Goal: Task Accomplishment & Management: Use online tool/utility

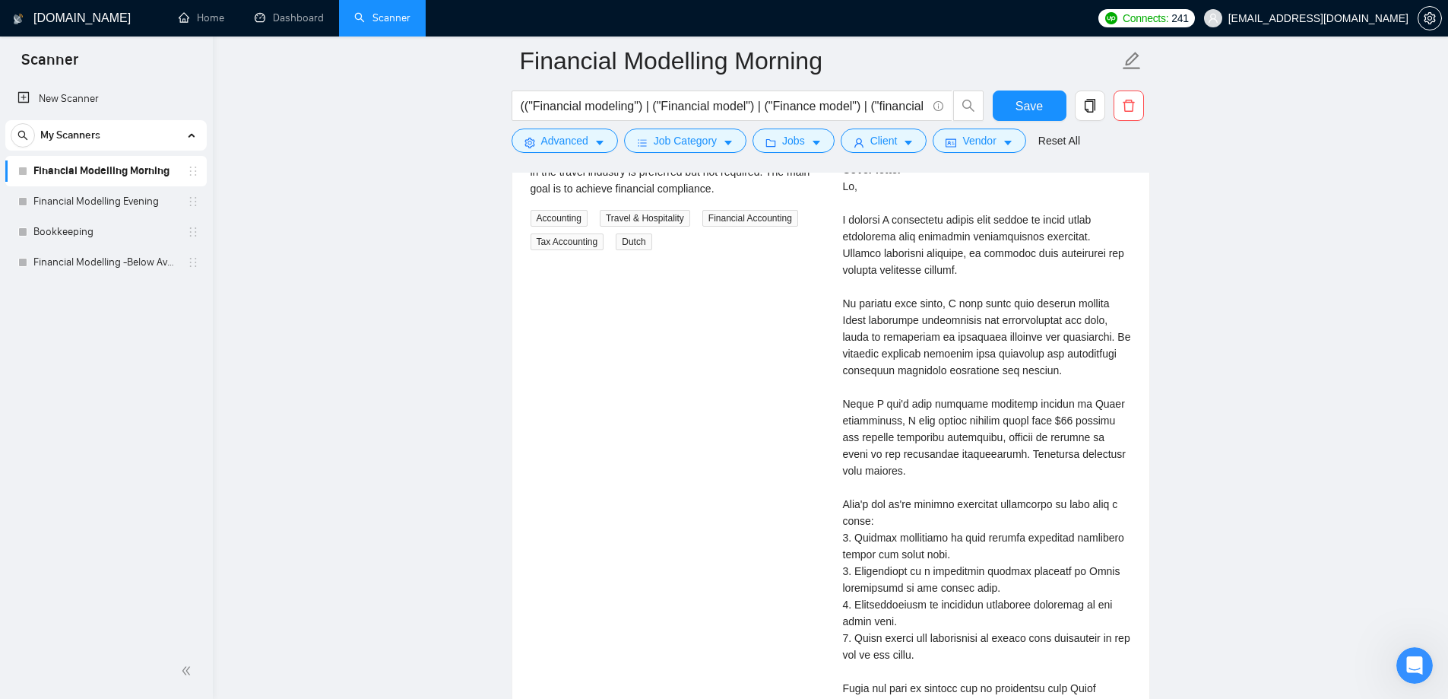
scroll to position [3497, 0]
drag, startPoint x: 859, startPoint y: 439, endPoint x: 931, endPoint y: 455, distance: 74.0
click at [928, 455] on div "[PERSON_NAME] Financial Analyst, Financial Modeling, FP&A, EBITDA | Virtual CFO…" at bounding box center [987, 438] width 312 height 831
click at [931, 455] on div "Cover letter" at bounding box center [987, 486] width 288 height 652
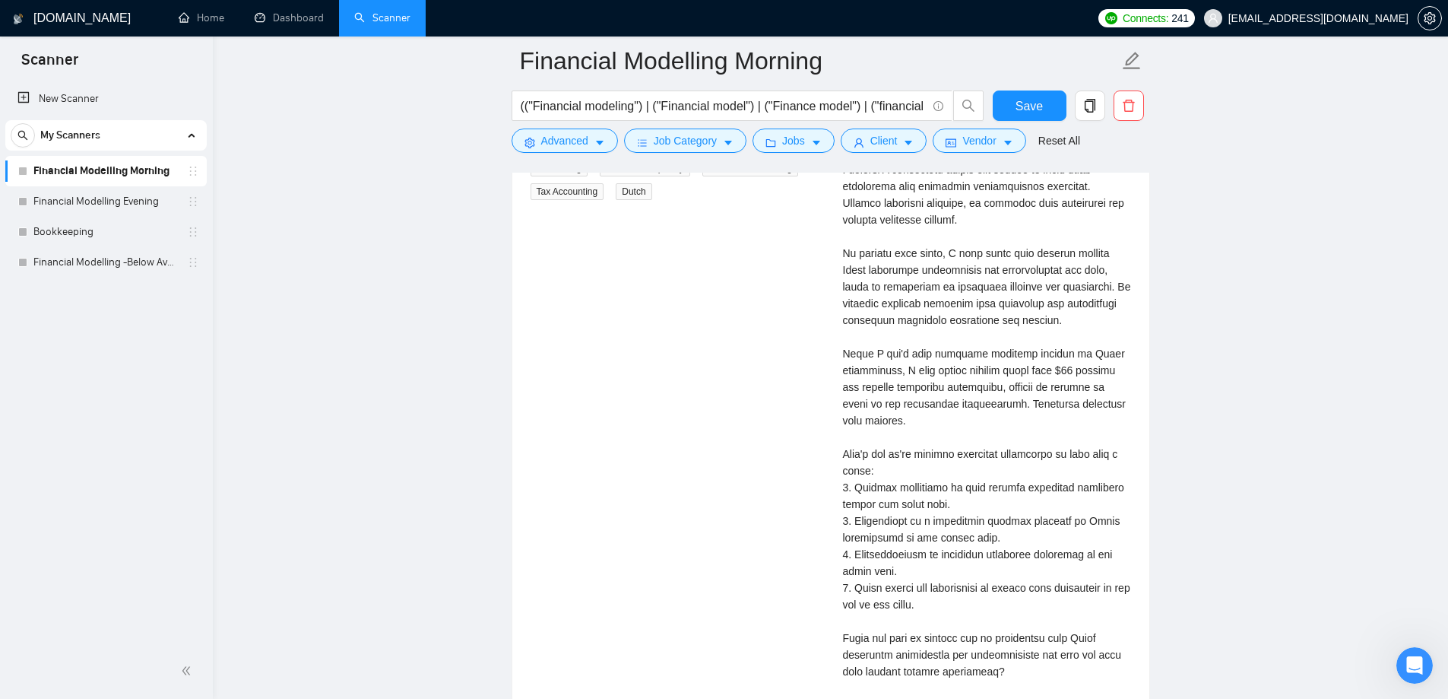
scroll to position [3573, 0]
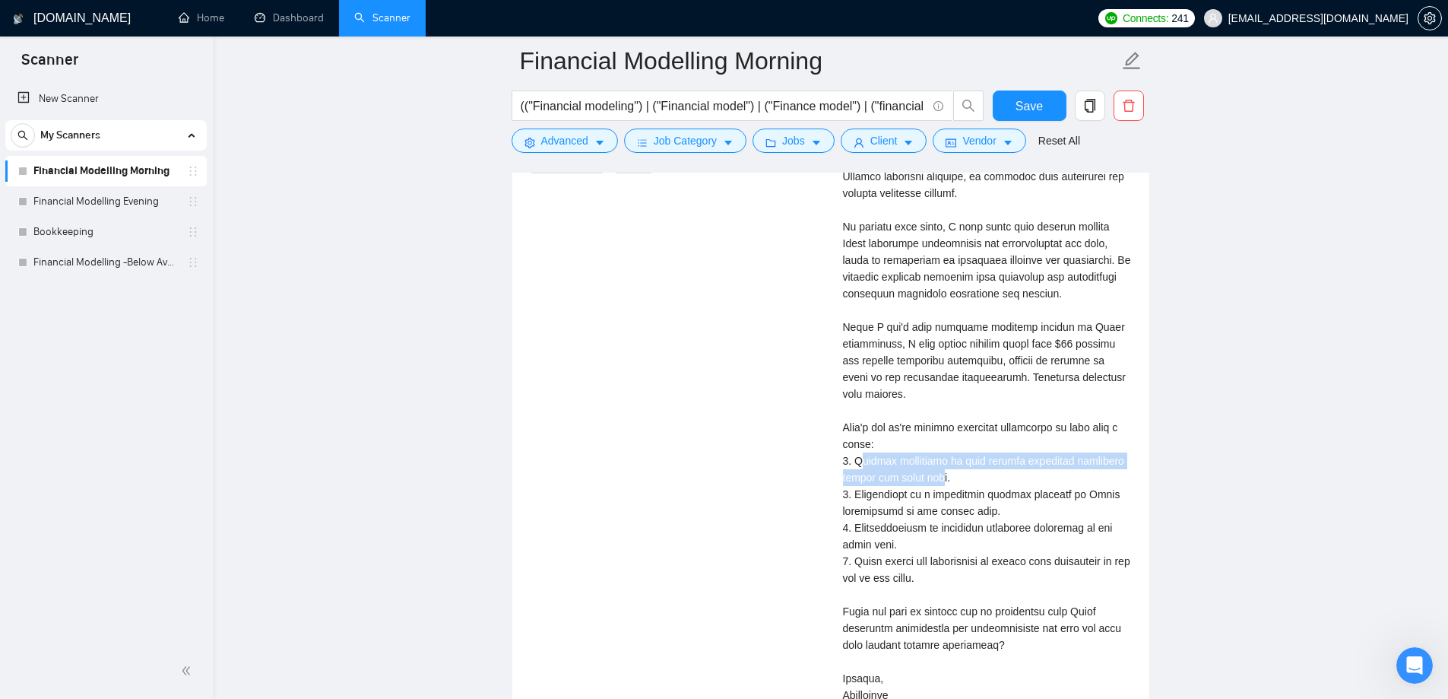
drag, startPoint x: 851, startPoint y: 458, endPoint x: 889, endPoint y: 476, distance: 42.2
click at [888, 476] on div "Cover letter" at bounding box center [987, 410] width 288 height 652
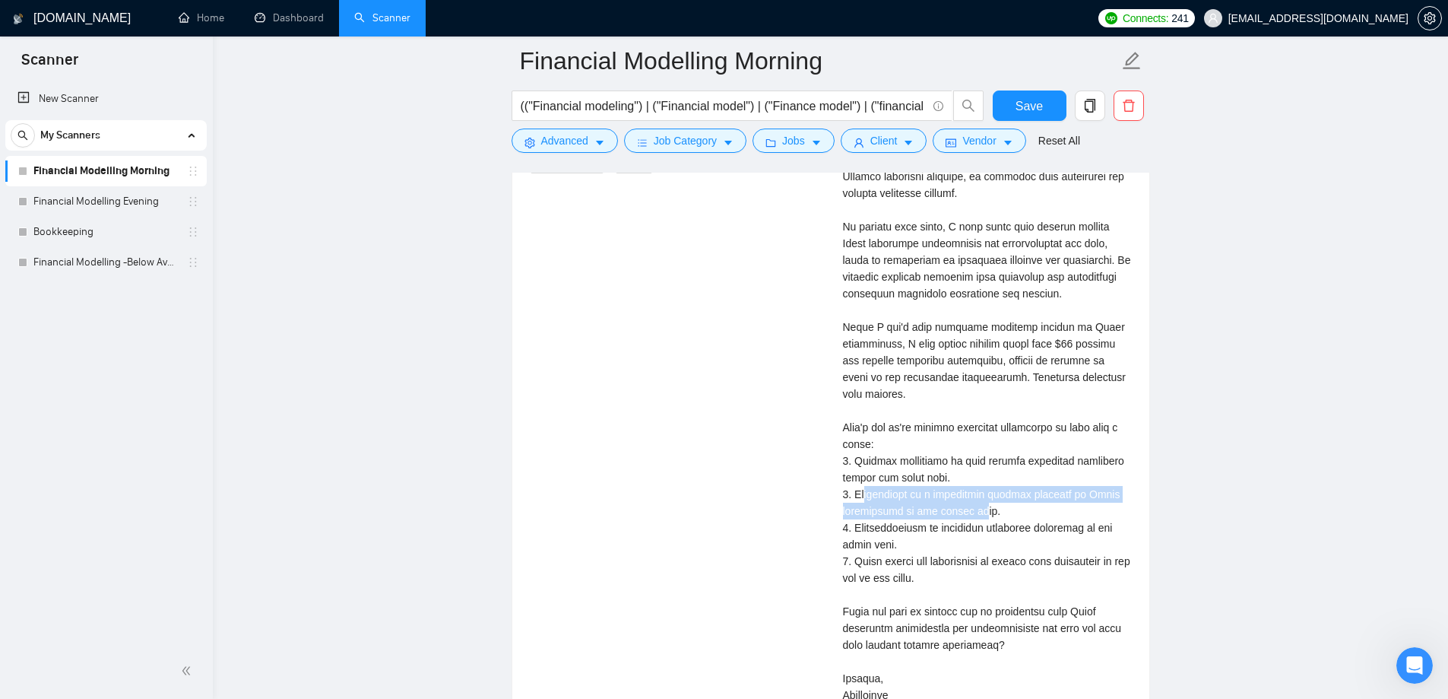
drag, startPoint x: 855, startPoint y: 492, endPoint x: 990, endPoint y: 509, distance: 135.7
click at [978, 511] on div "Cover letter" at bounding box center [987, 410] width 288 height 652
click at [925, 544] on div "Cover letter" at bounding box center [987, 410] width 288 height 652
drag, startPoint x: 857, startPoint y: 528, endPoint x: 881, endPoint y: 544, distance: 29.1
click at [881, 544] on div "Cover letter" at bounding box center [987, 410] width 288 height 652
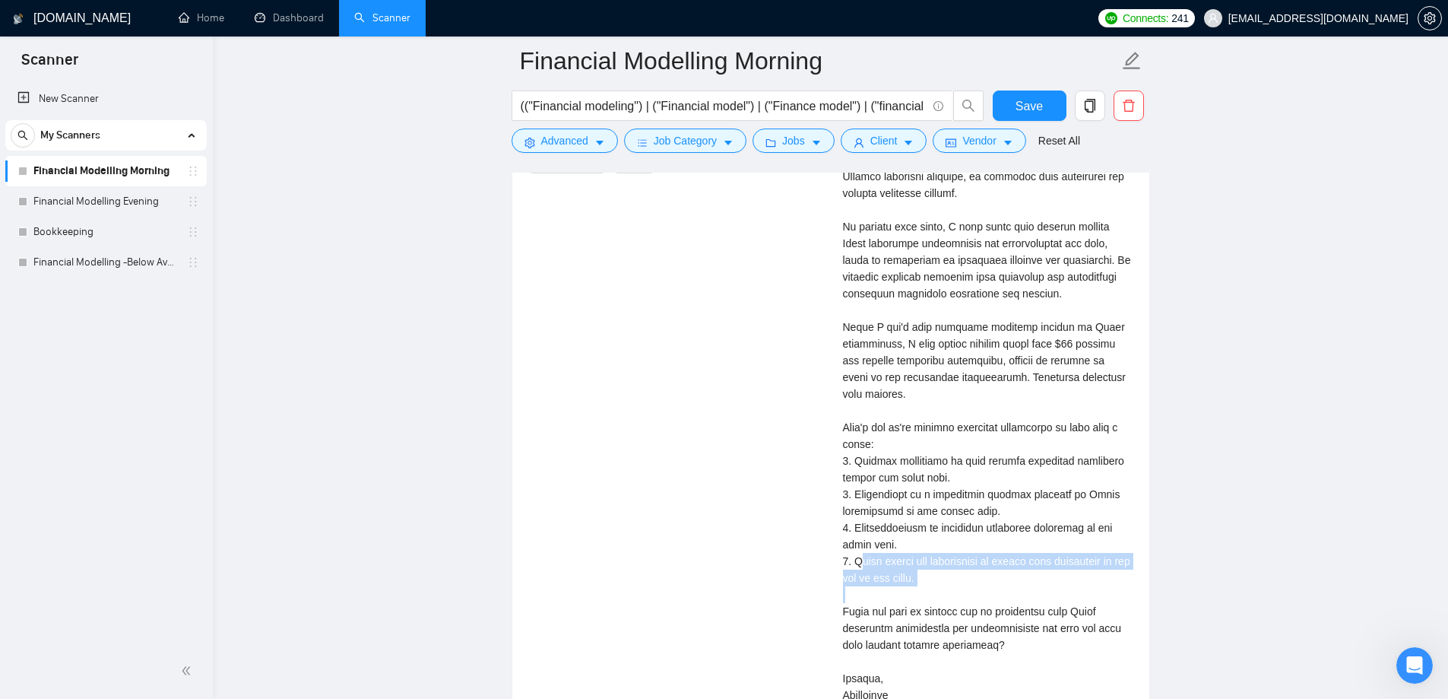
drag, startPoint x: 850, startPoint y: 560, endPoint x: 947, endPoint y: 576, distance: 97.9
click at [947, 576] on div "Cover letter" at bounding box center [987, 410] width 288 height 652
click at [880, 592] on div "Cover letter" at bounding box center [987, 410] width 288 height 652
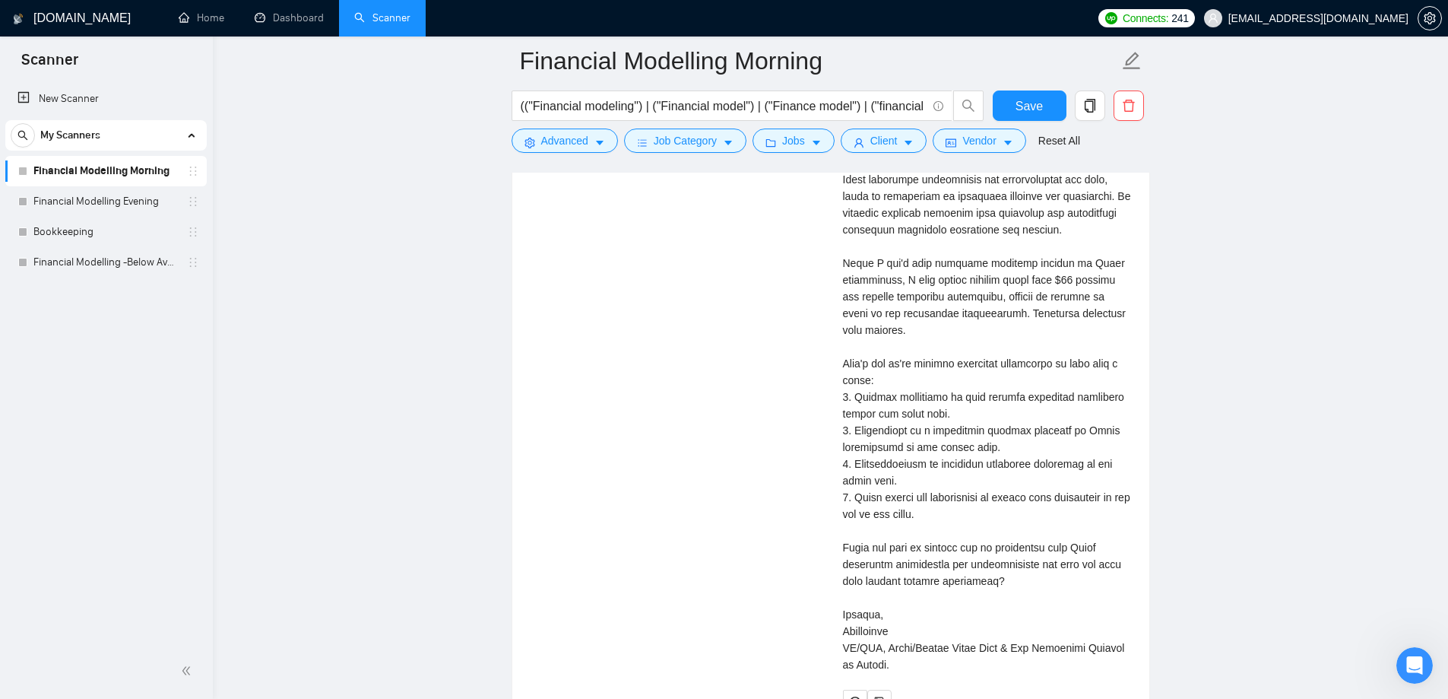
scroll to position [3726, 0]
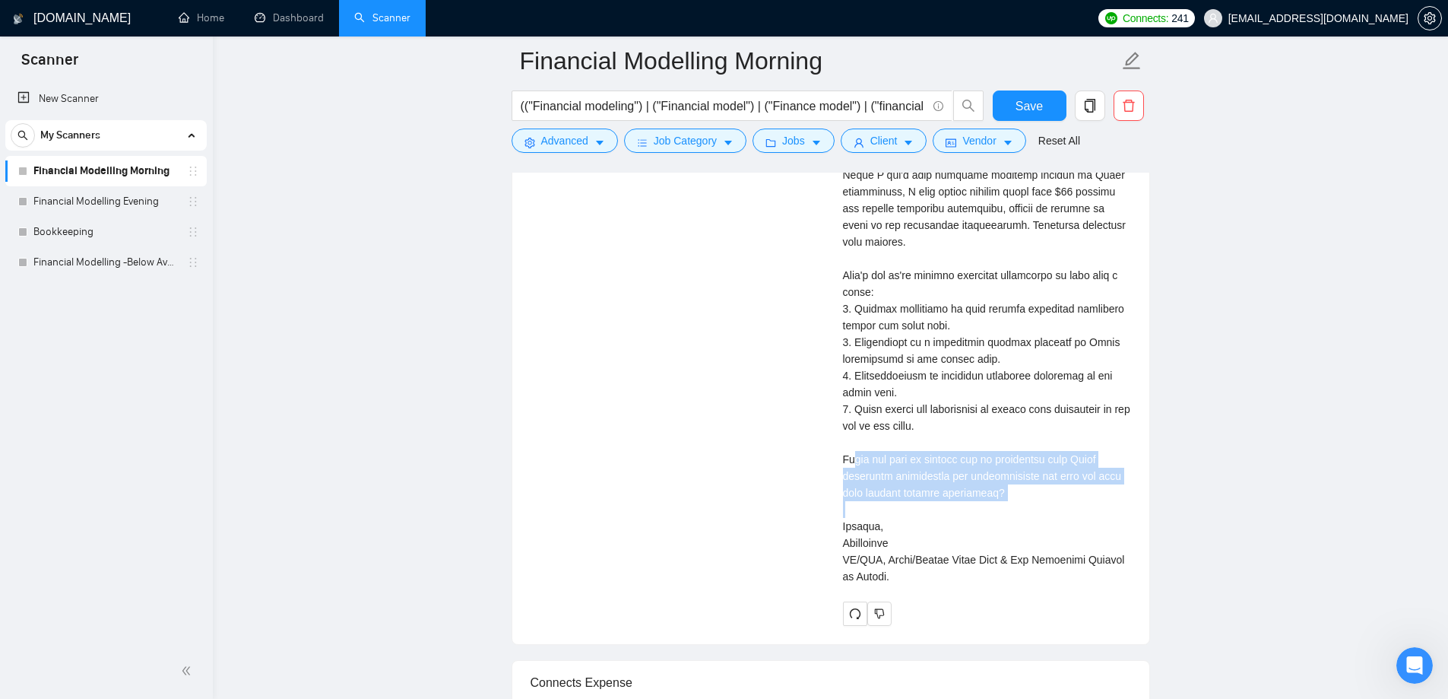
drag, startPoint x: 839, startPoint y: 457, endPoint x: 1014, endPoint y: 493, distance: 179.2
click at [1014, 493] on div "[PERSON_NAME] Financial Analyst, Financial Modeling, FP&A, EBITDA | Virtual CFO…" at bounding box center [987, 210] width 312 height 831
click at [767, 481] on div "Fractional CFO for Netherlands Company [DATE] We are seeking a fractional CFO t…" at bounding box center [831, 210] width 625 height 831
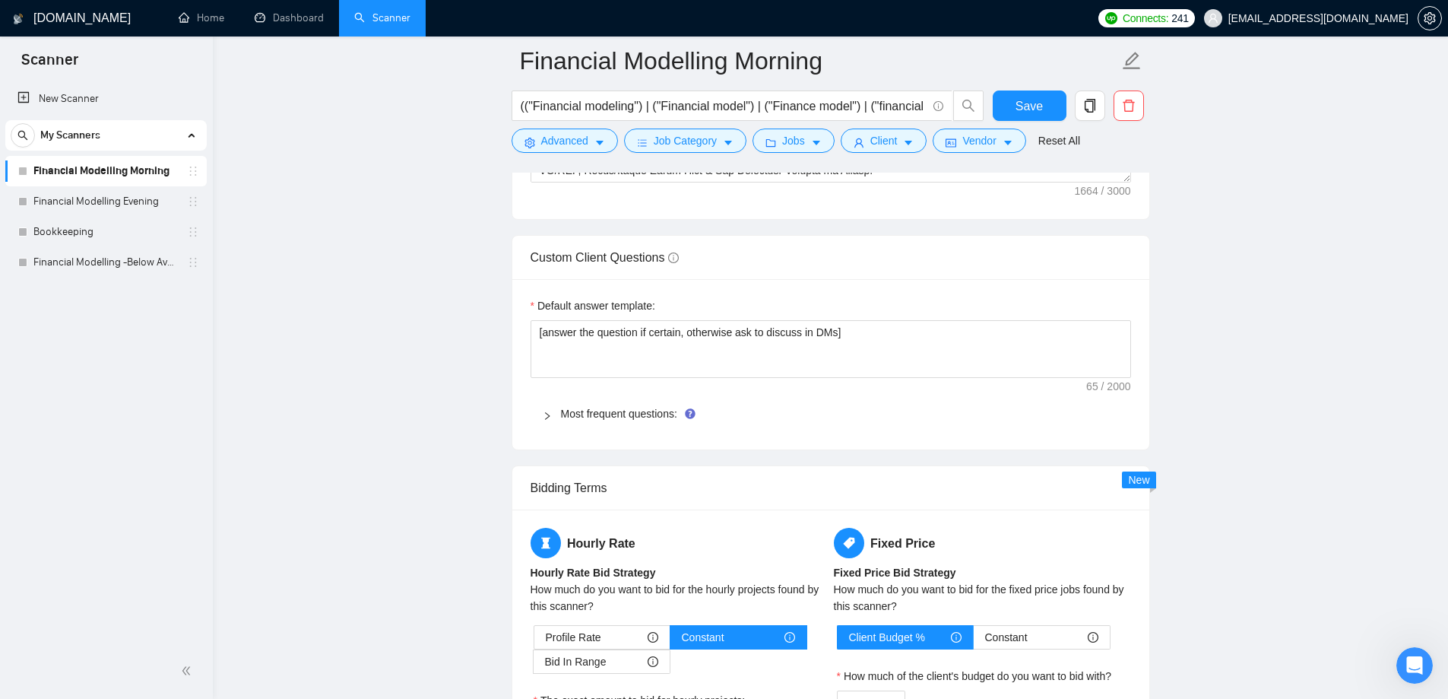
scroll to position [2357, 0]
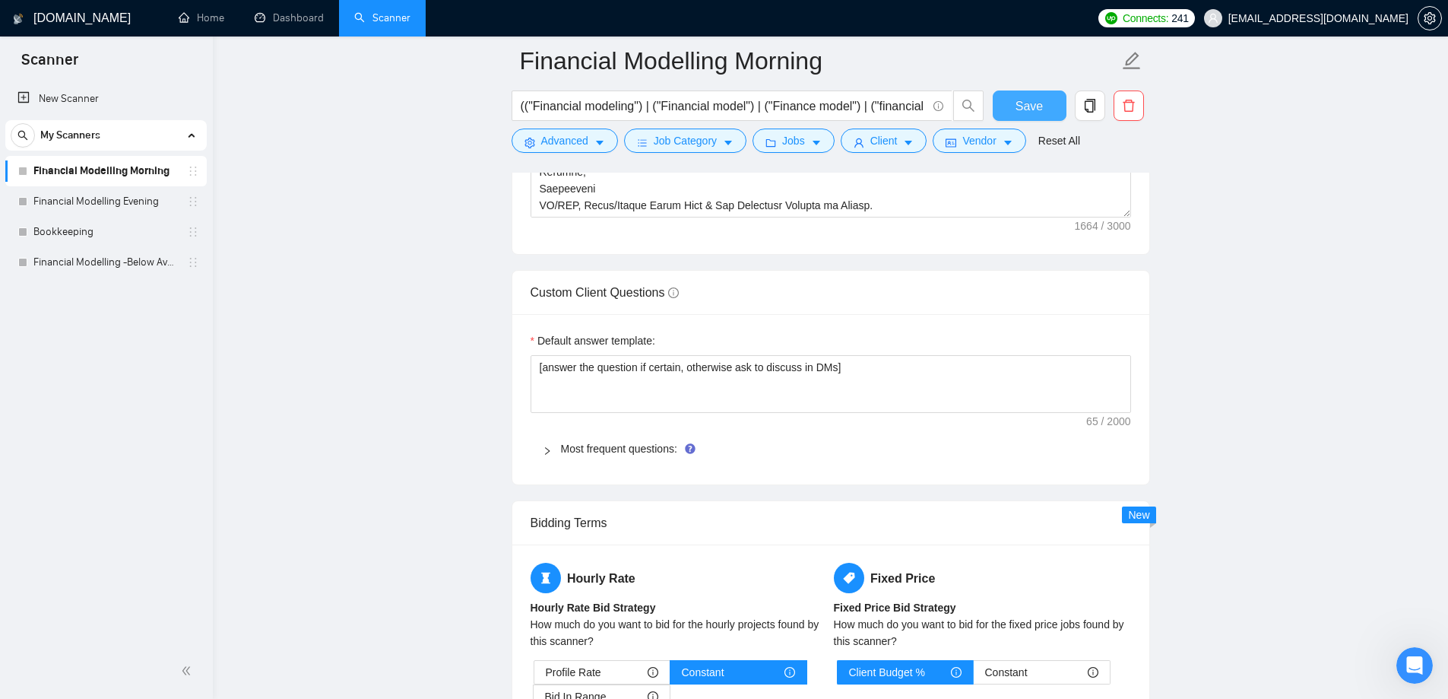
click at [1029, 111] on span "Save" at bounding box center [1029, 106] width 27 height 19
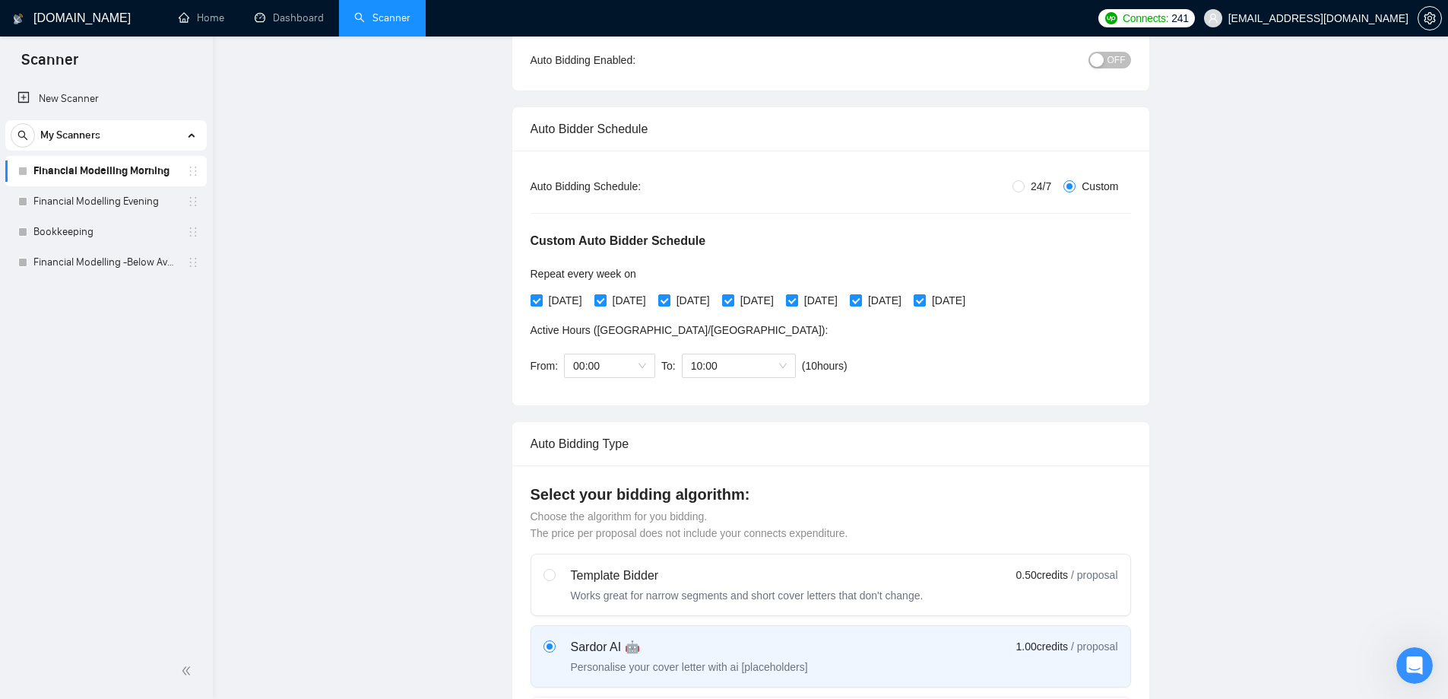
scroll to position [0, 0]
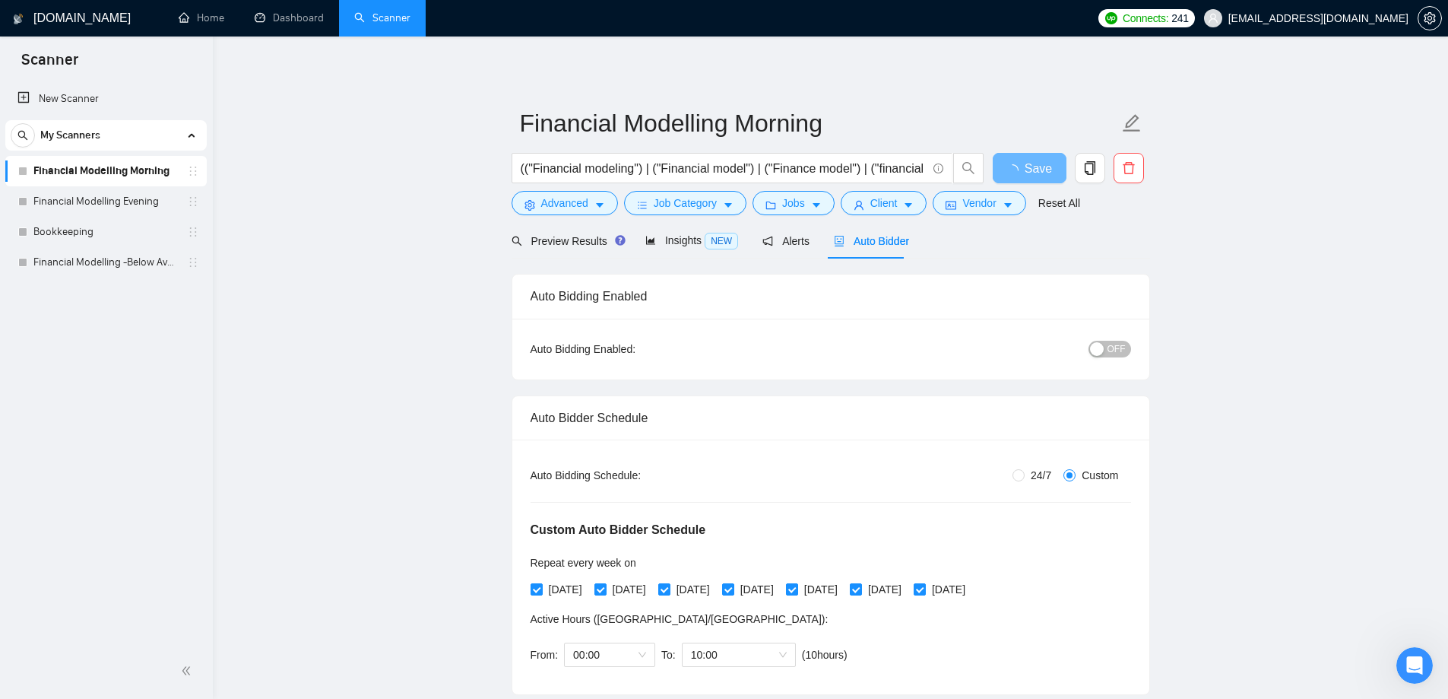
click at [1114, 347] on span "OFF" at bounding box center [1117, 349] width 18 height 17
click at [96, 198] on link "Financial Modelling Evening" at bounding box center [105, 201] width 144 height 30
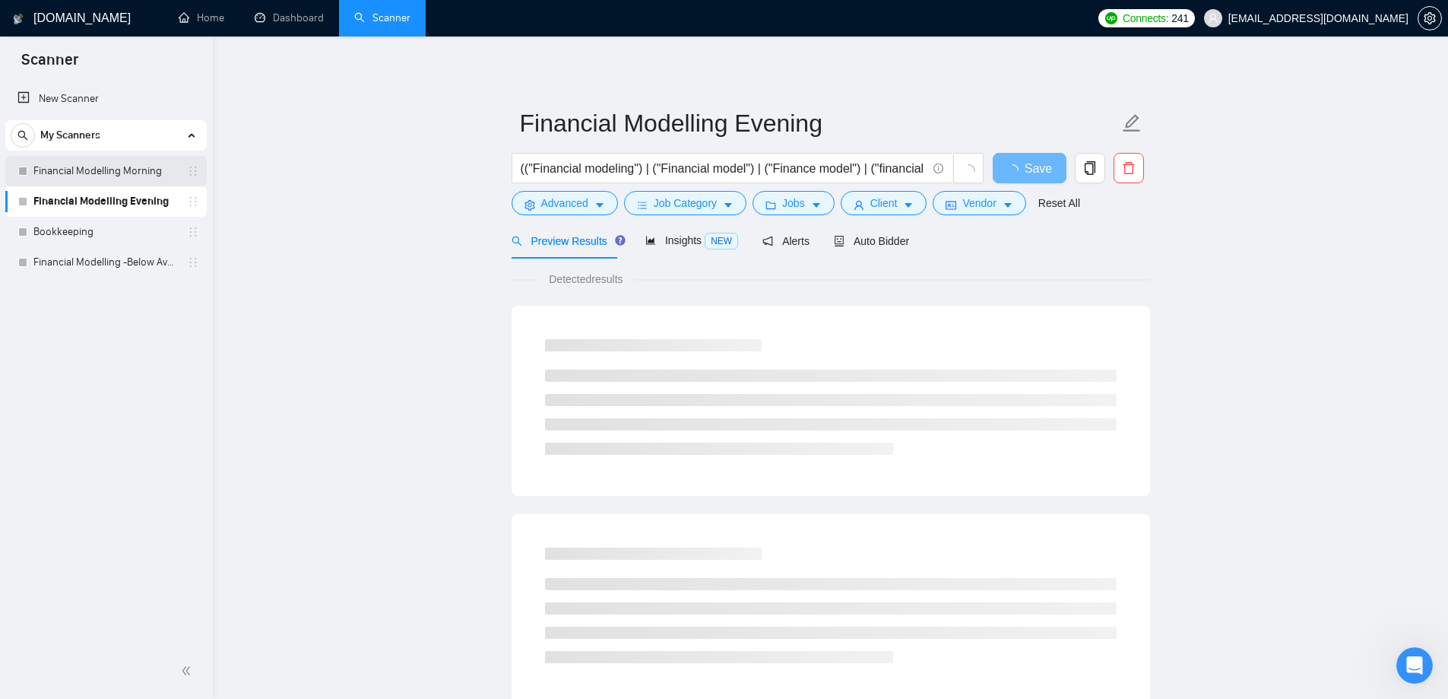
click at [65, 171] on link "Financial Modelling Morning" at bounding box center [105, 171] width 144 height 30
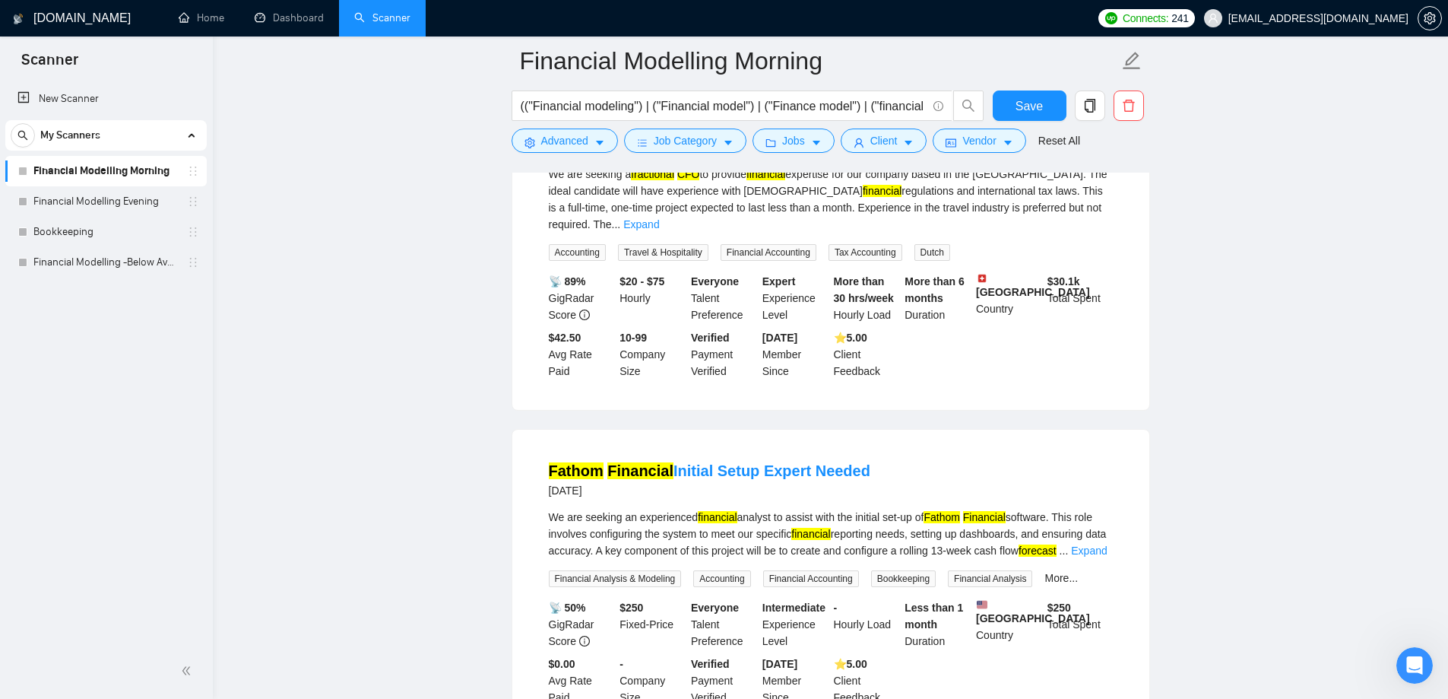
scroll to position [3104, 0]
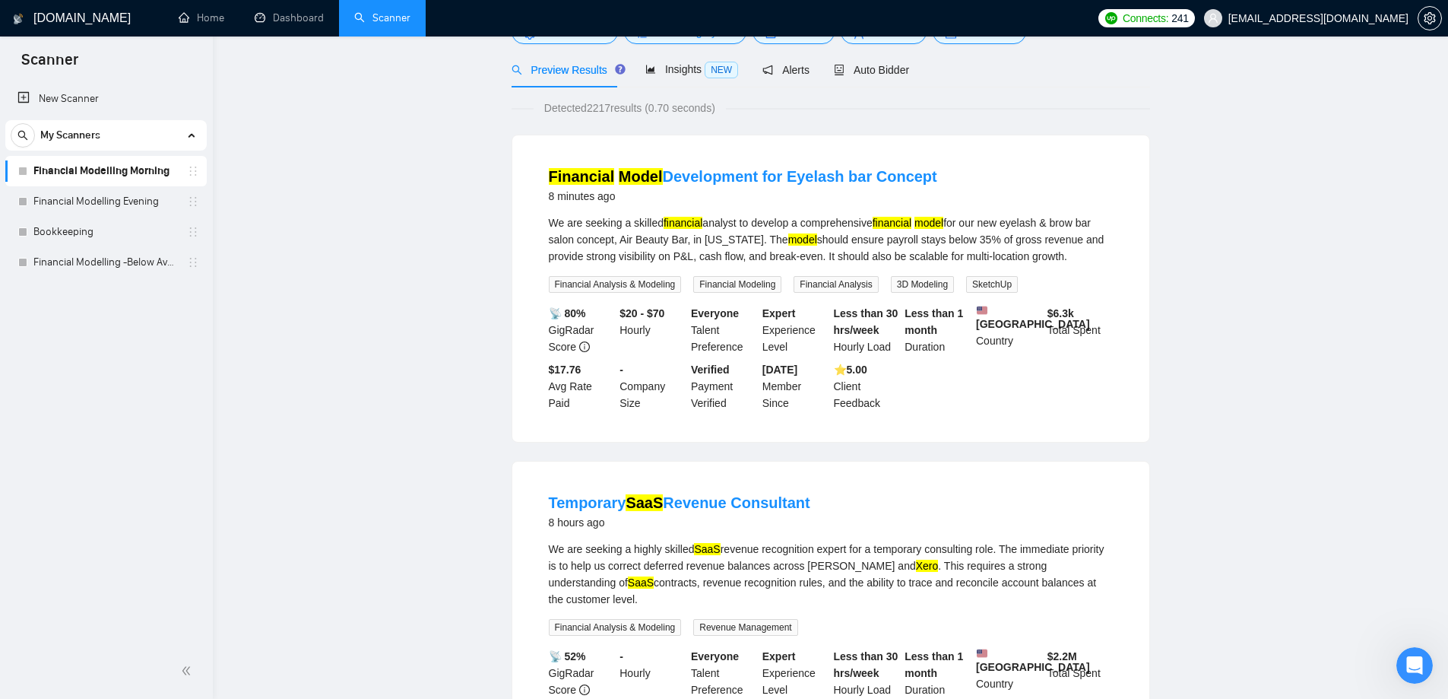
scroll to position [0, 0]
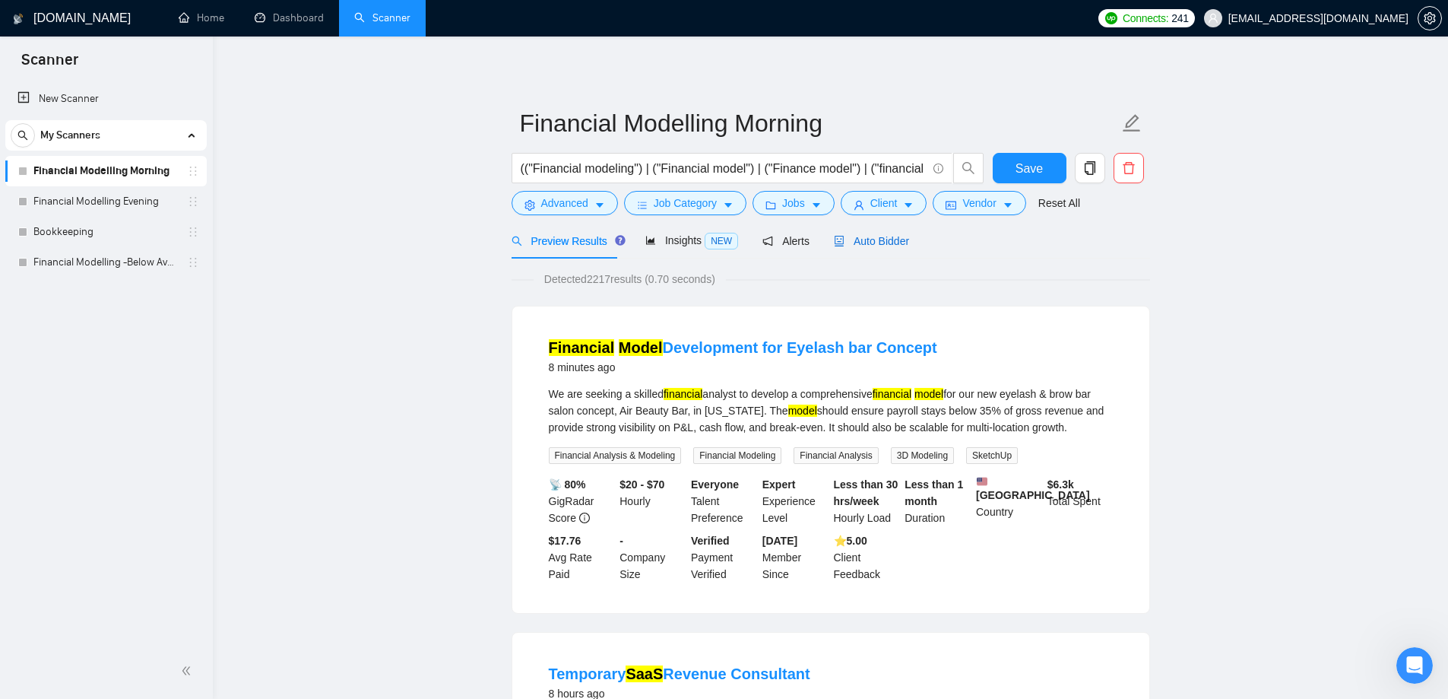
click at [864, 246] on span "Auto Bidder" at bounding box center [871, 241] width 75 height 12
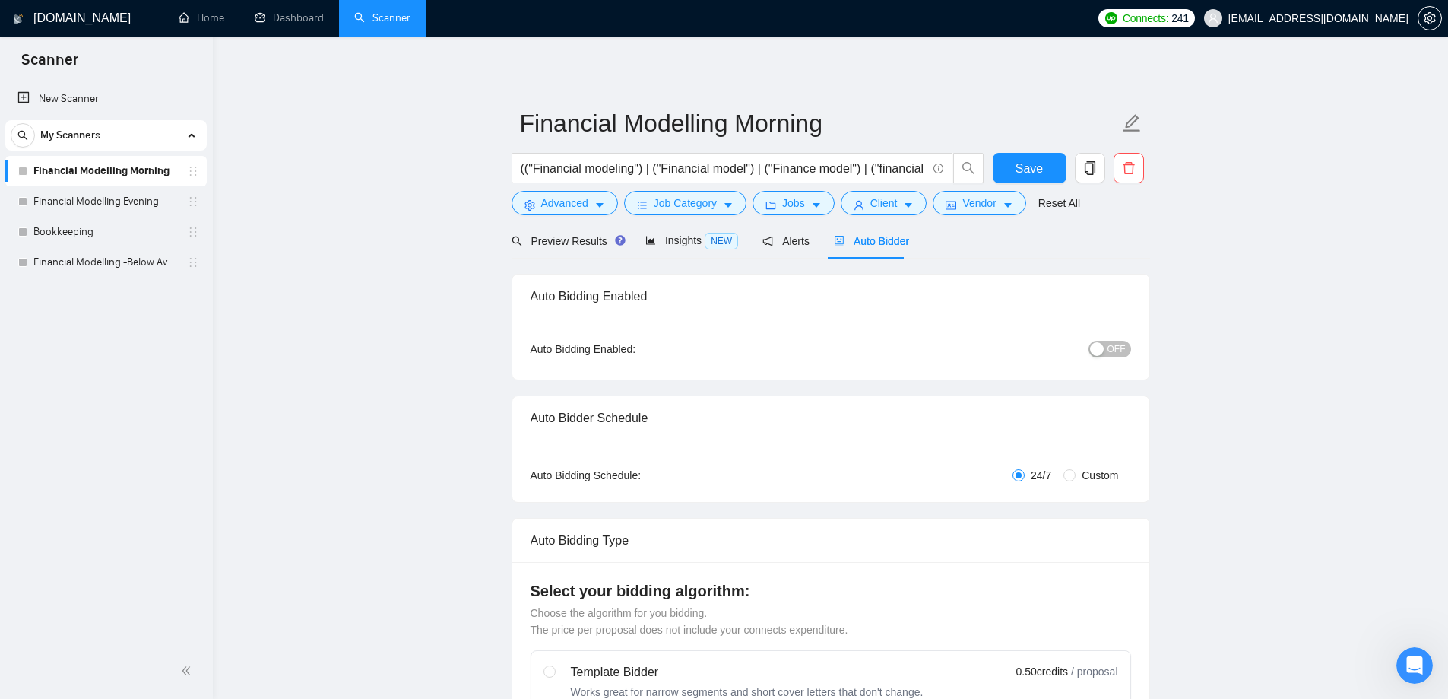
radio input "false"
radio input "true"
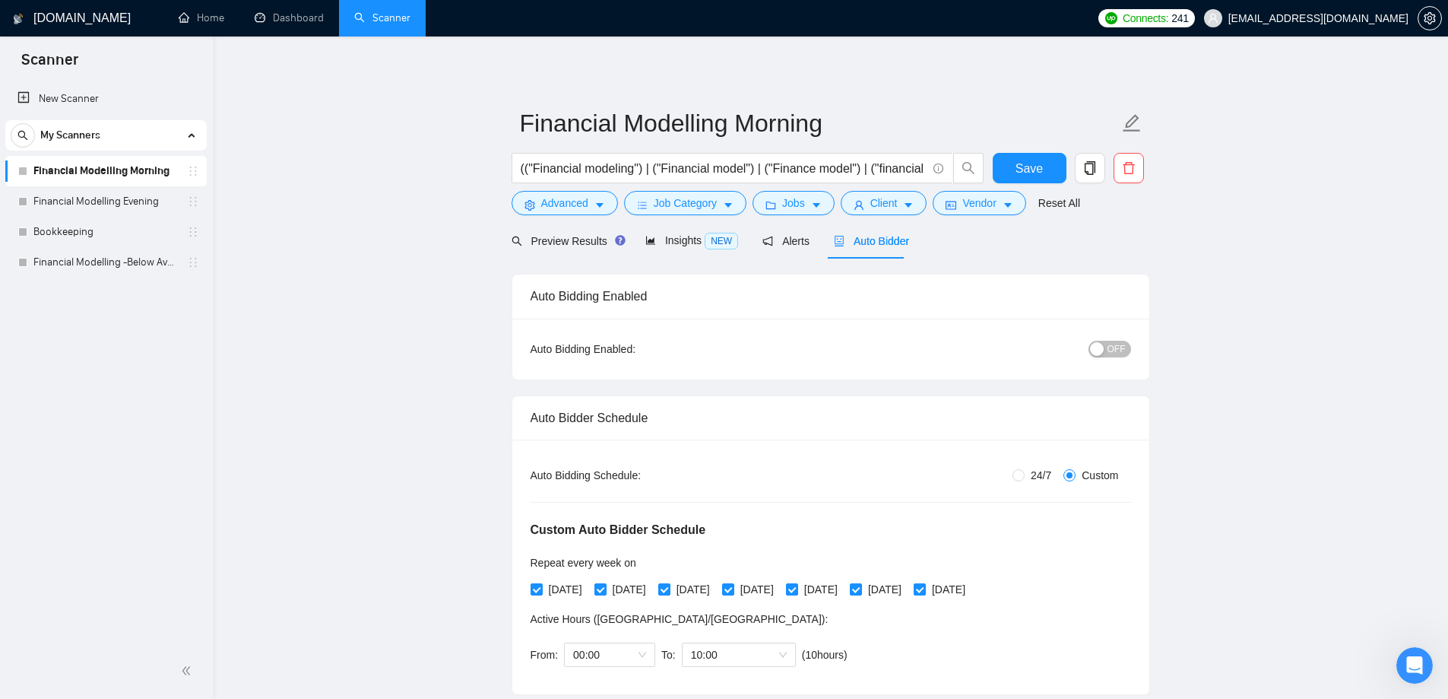
click at [1109, 352] on span "OFF" at bounding box center [1117, 349] width 18 height 17
click at [1026, 163] on span "Save" at bounding box center [1029, 168] width 27 height 19
click at [94, 197] on link "Financial Modelling Evening" at bounding box center [105, 201] width 144 height 30
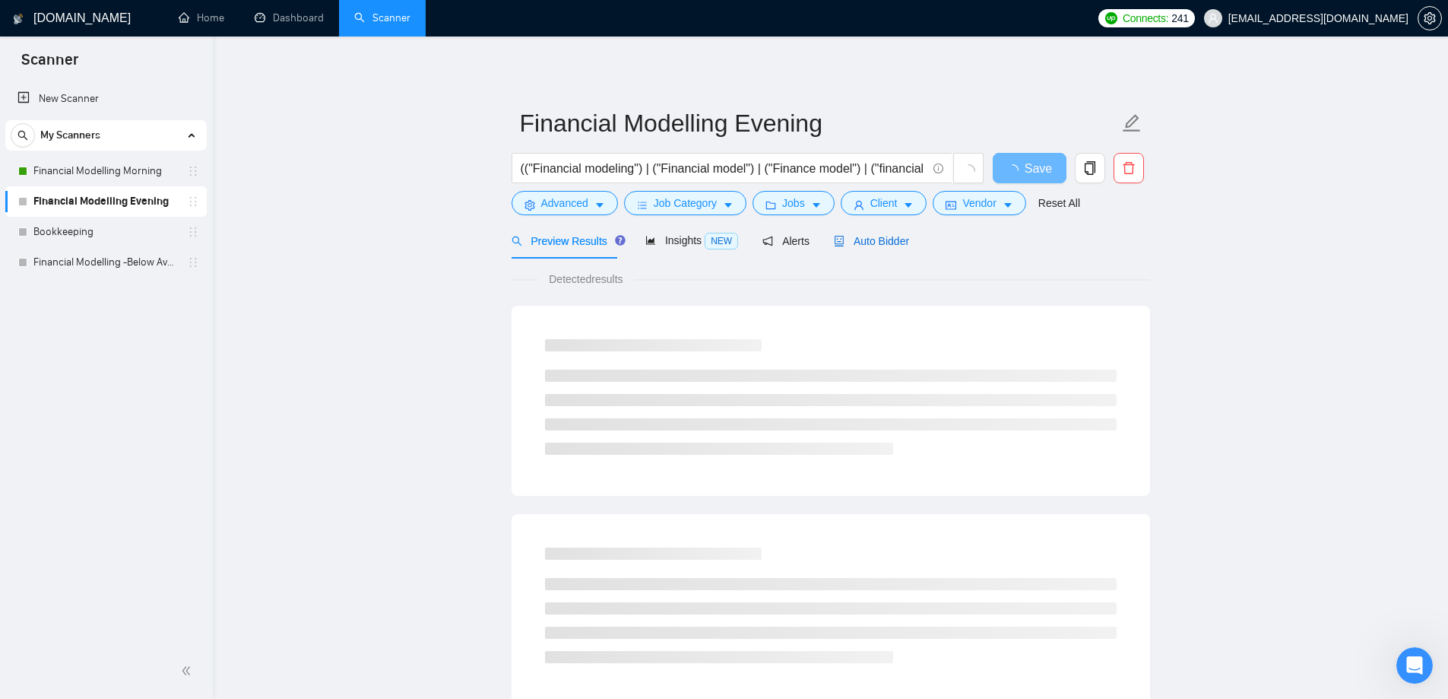
click at [886, 246] on span "Auto Bidder" at bounding box center [871, 241] width 75 height 12
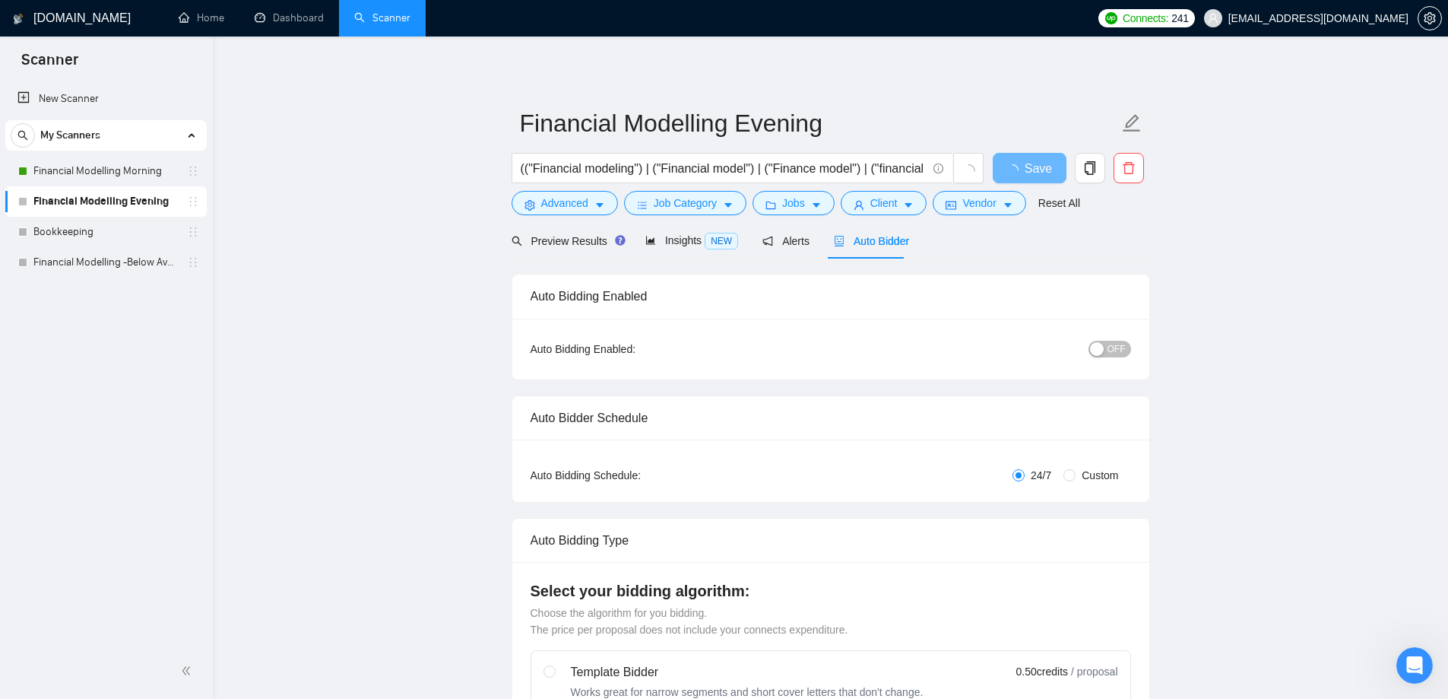
radio input "false"
radio input "true"
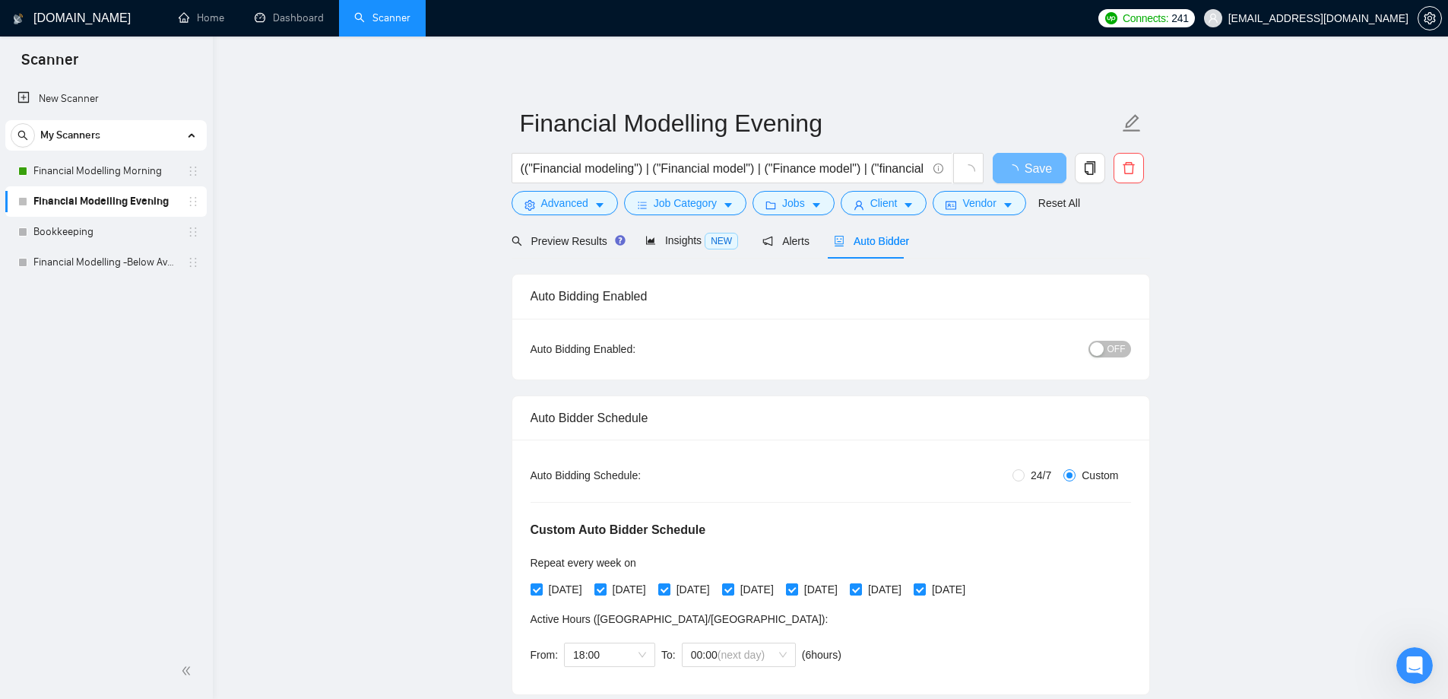
click at [866, 241] on span "Auto Bidder" at bounding box center [871, 241] width 75 height 12
click at [1111, 348] on span "OFF" at bounding box center [1117, 349] width 18 height 17
click at [1105, 342] on span "ON" at bounding box center [1106, 349] width 14 height 17
click at [83, 173] on link "Financial Modelling Morning" at bounding box center [105, 171] width 144 height 30
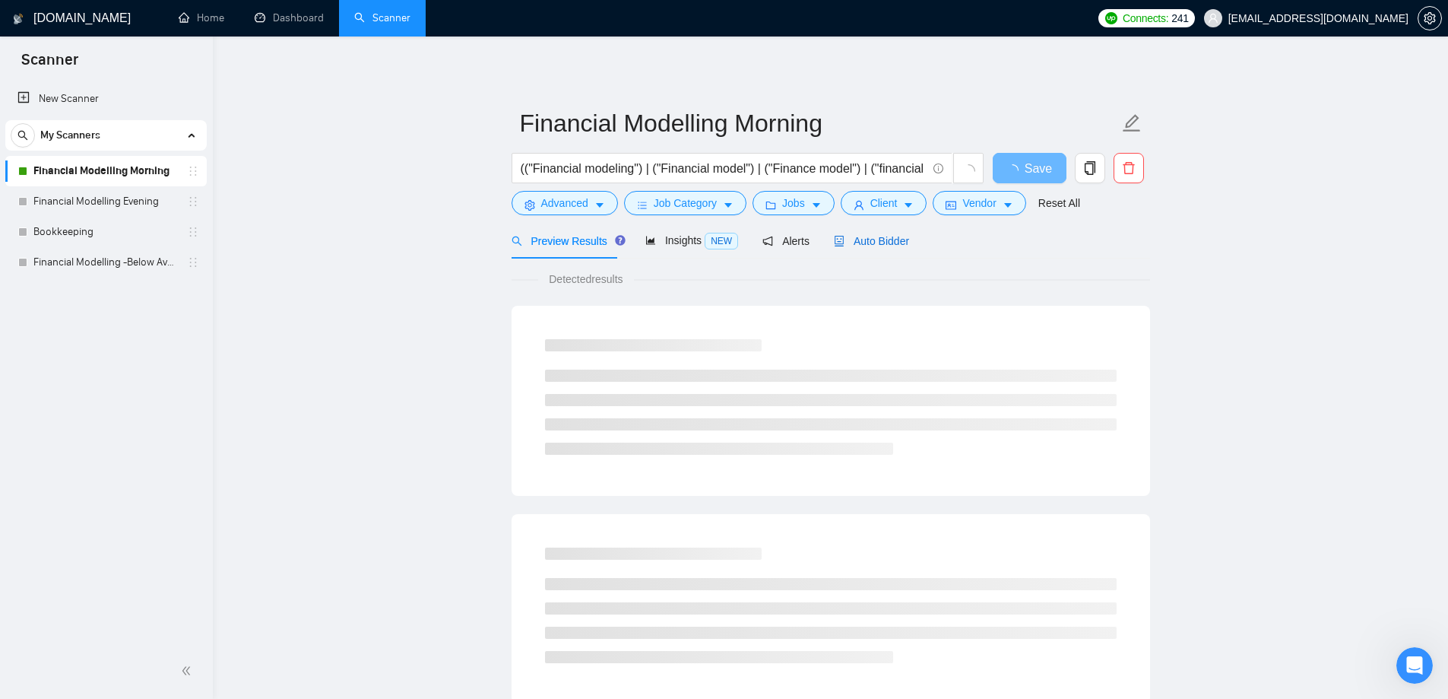
click at [879, 248] on div "Auto Bidder" at bounding box center [871, 241] width 75 height 17
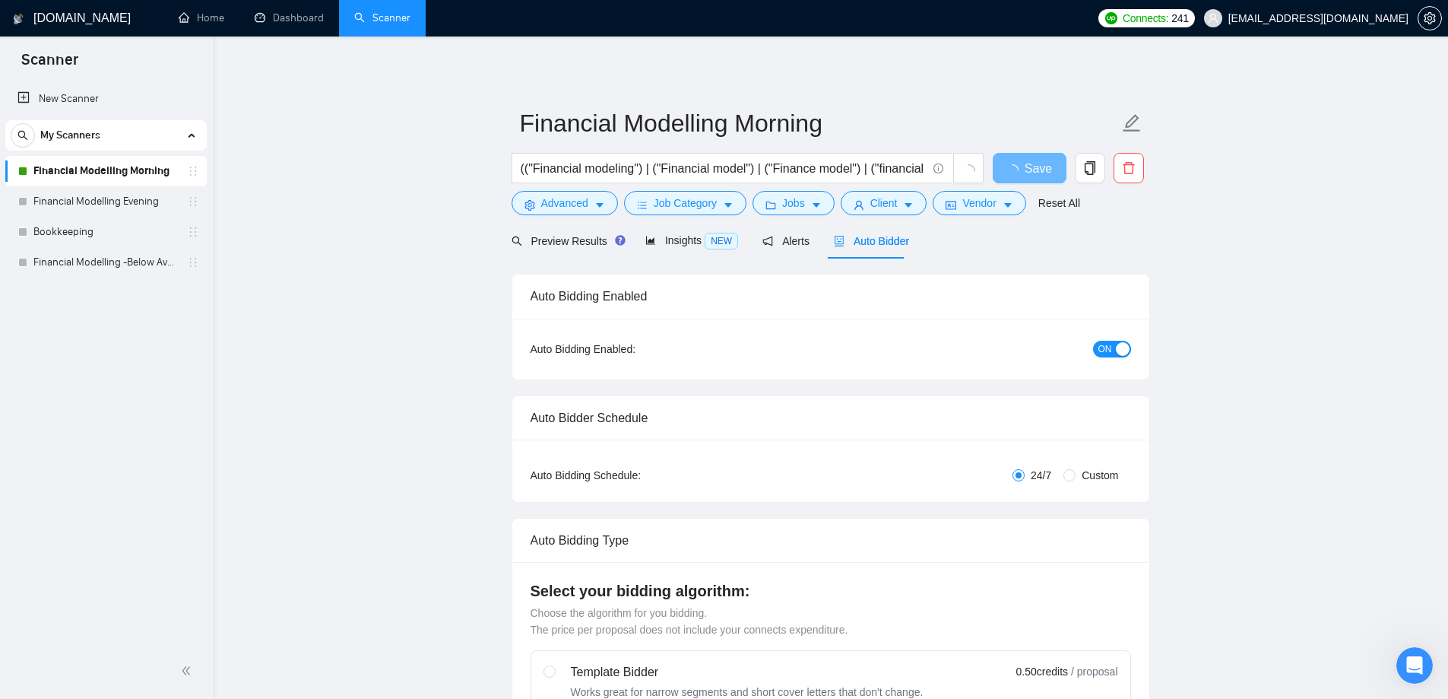
radio input "false"
radio input "true"
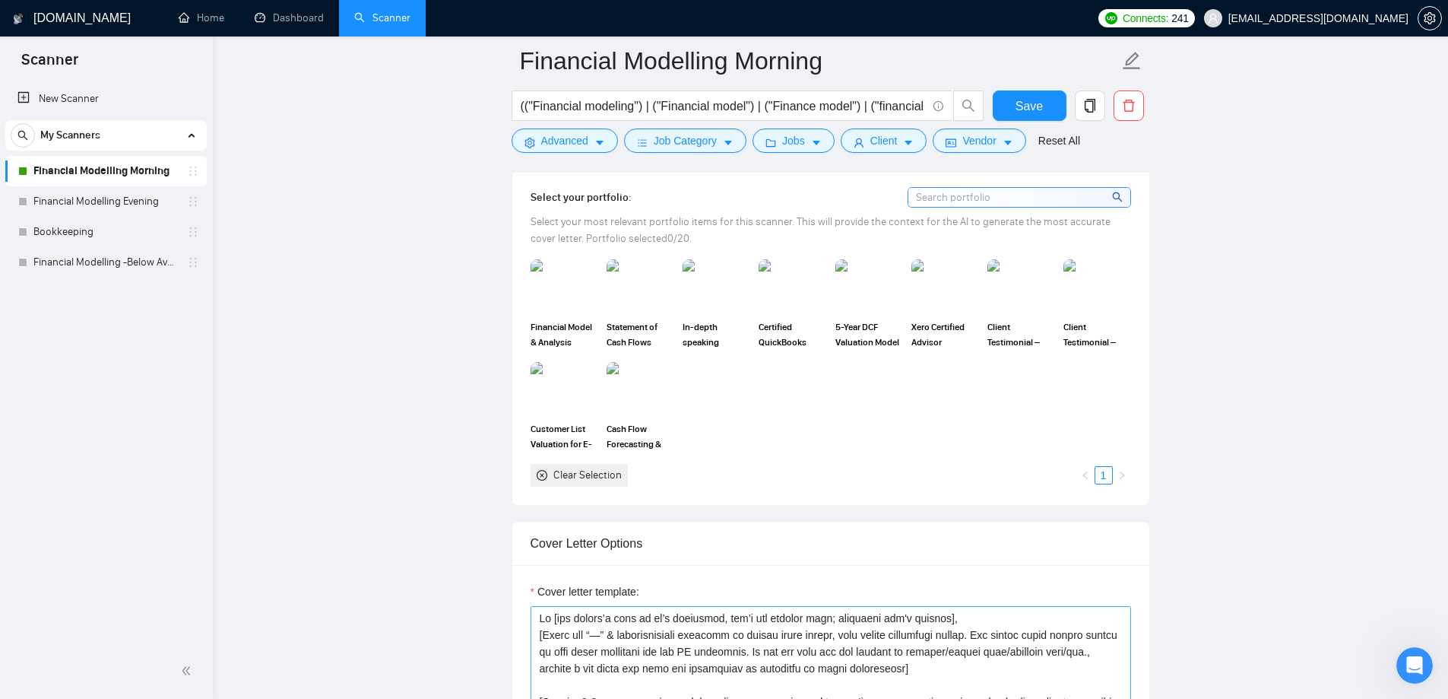
scroll to position [1825, 0]
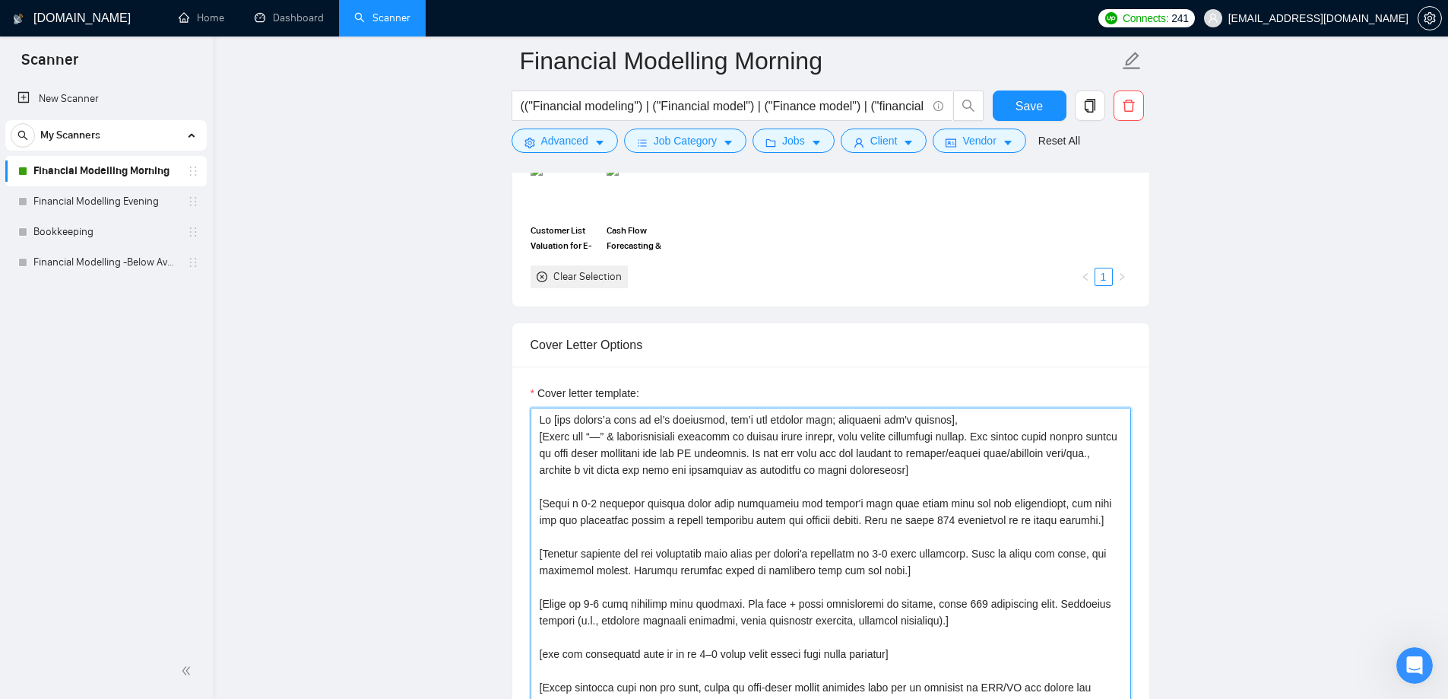
click at [725, 512] on textarea "Cover letter template:" at bounding box center [831, 579] width 601 height 342
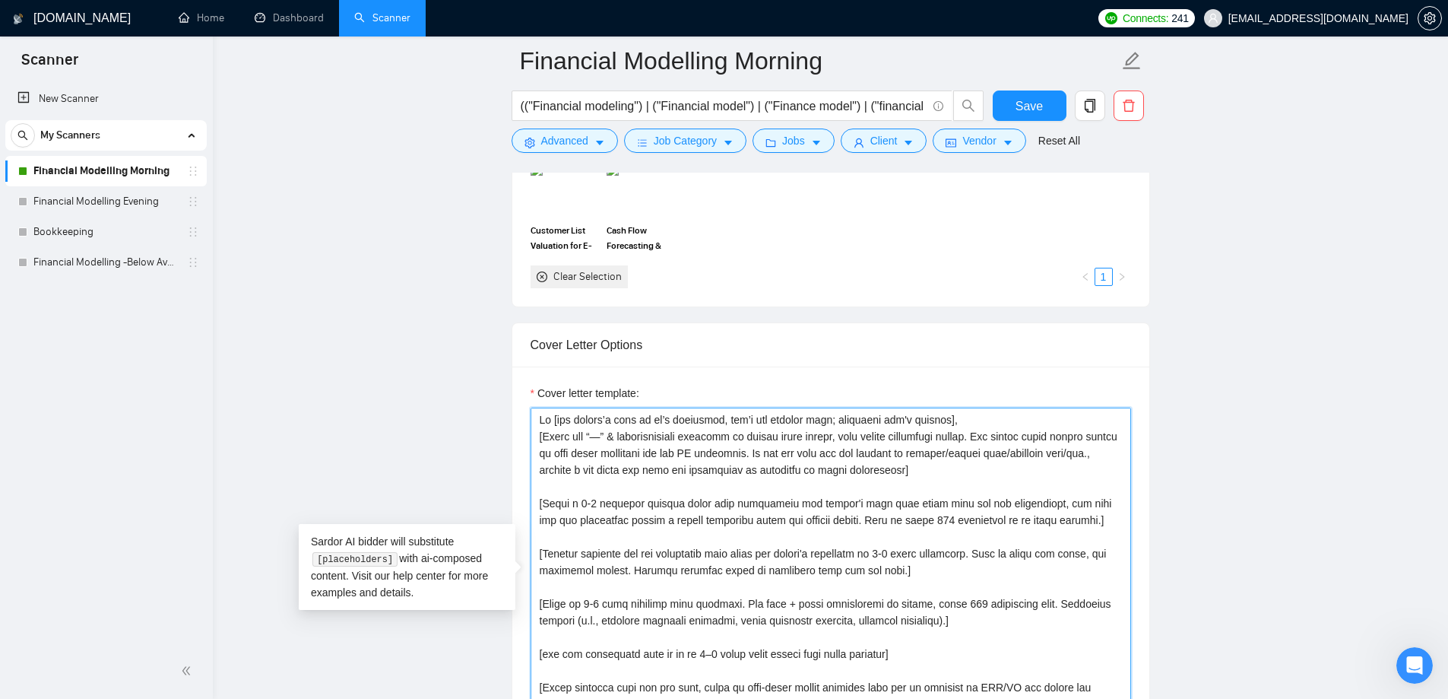
click at [757, 490] on textarea "Cover letter template:" at bounding box center [831, 579] width 601 height 342
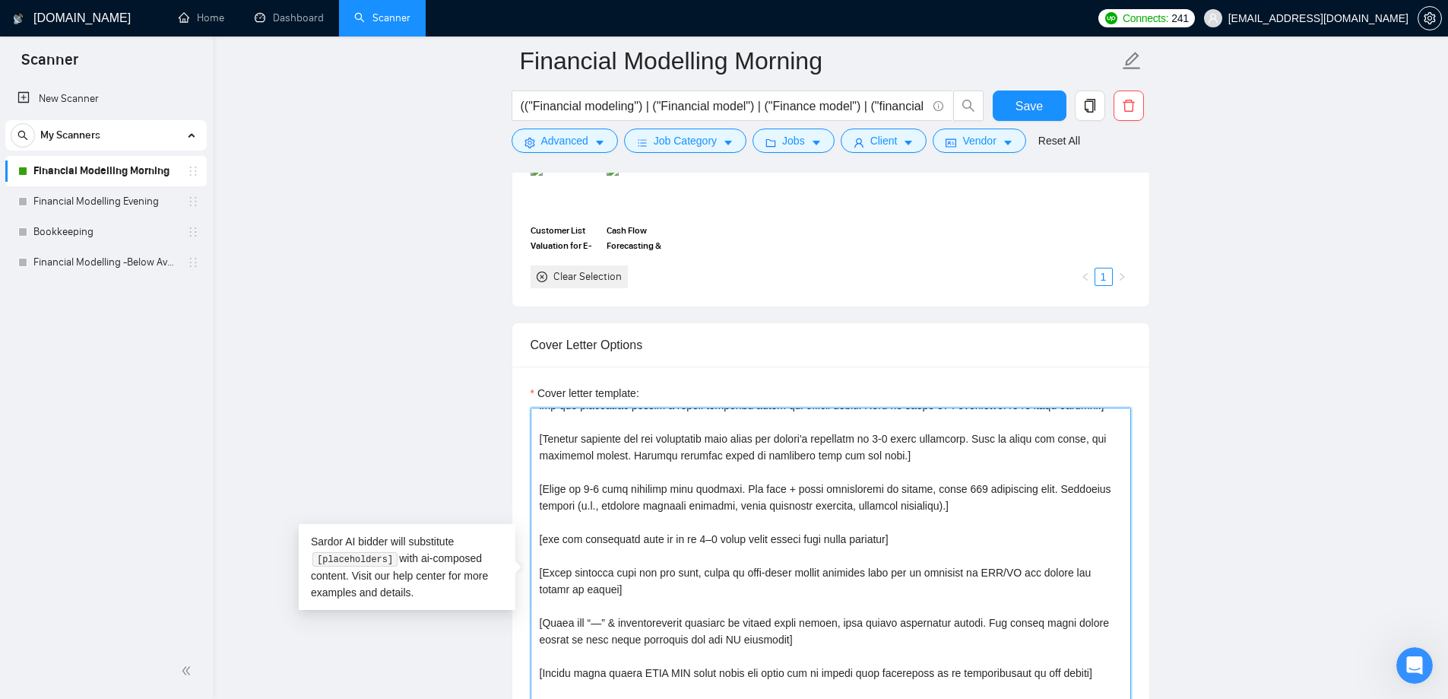
scroll to position [117, 0]
click at [731, 504] on textarea "Cover letter template:" at bounding box center [831, 579] width 601 height 342
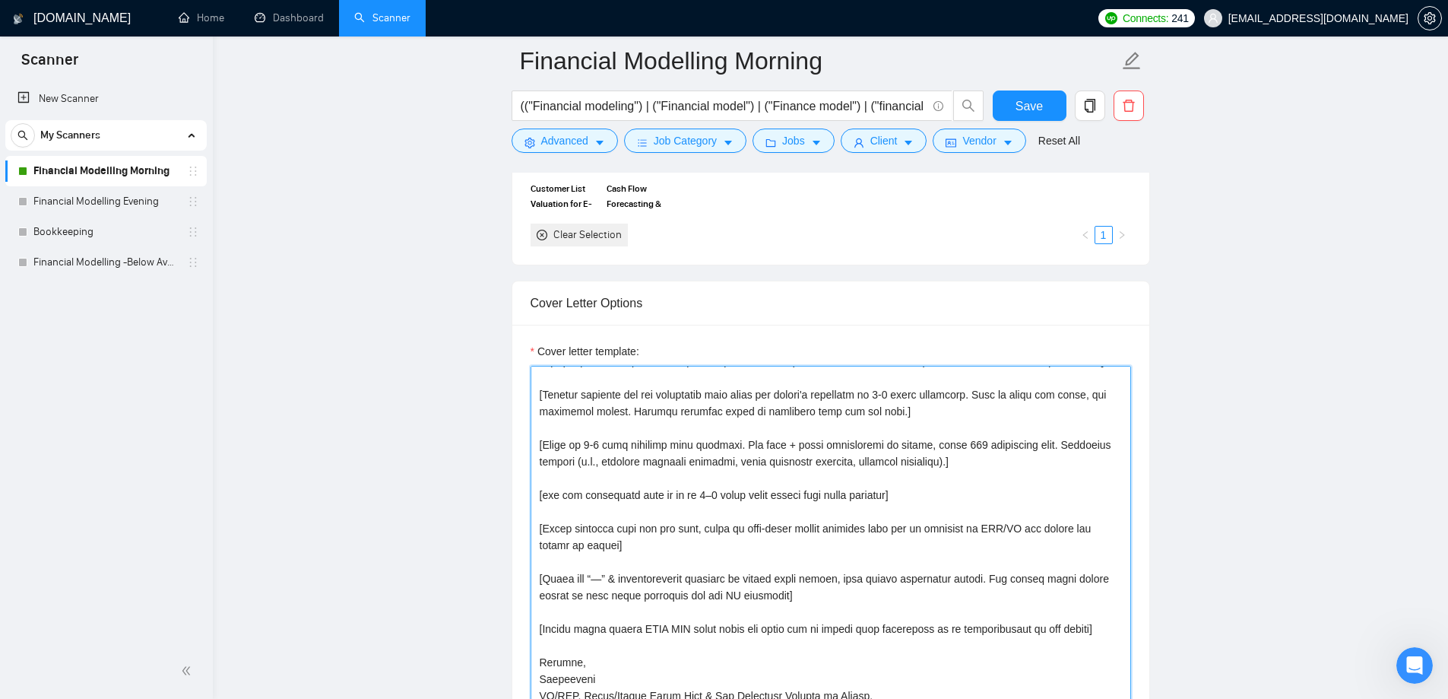
scroll to position [1977, 0]
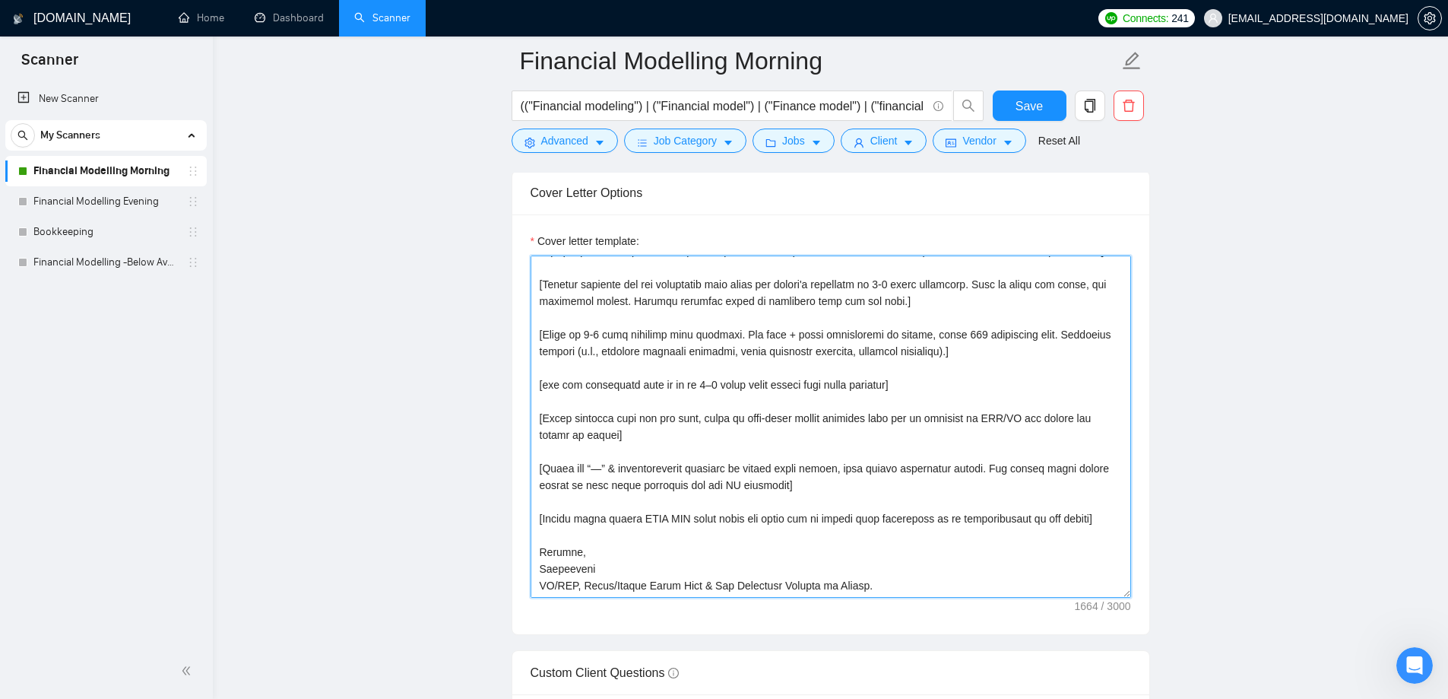
click at [630, 466] on textarea "Cover letter template:" at bounding box center [831, 426] width 601 height 342
click at [274, 393] on main "Financial Modelling Morning (("Financial modeling") | ("Financial model") | ("F…" at bounding box center [830, 397] width 1187 height 4626
click at [119, 205] on link "Financial Modelling Evening" at bounding box center [105, 201] width 144 height 30
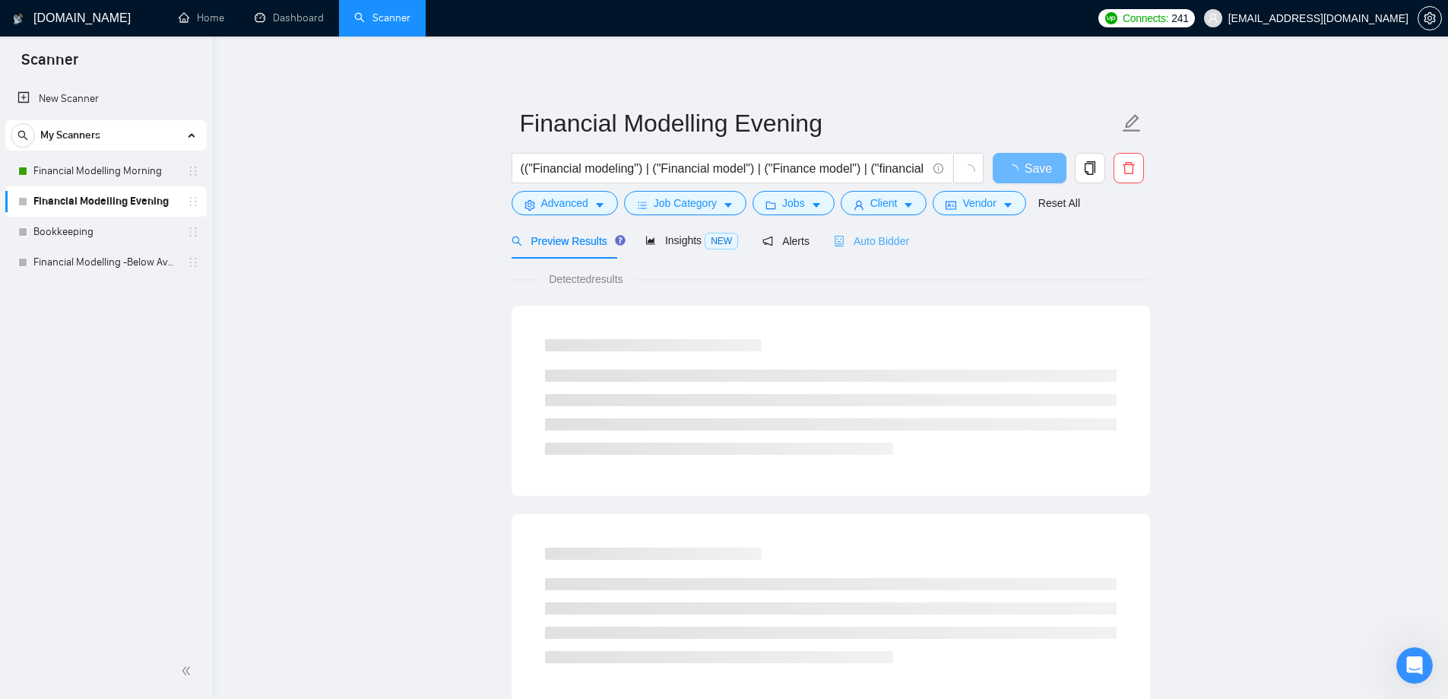
click at [849, 250] on div "Auto Bidder" at bounding box center [871, 241] width 75 height 36
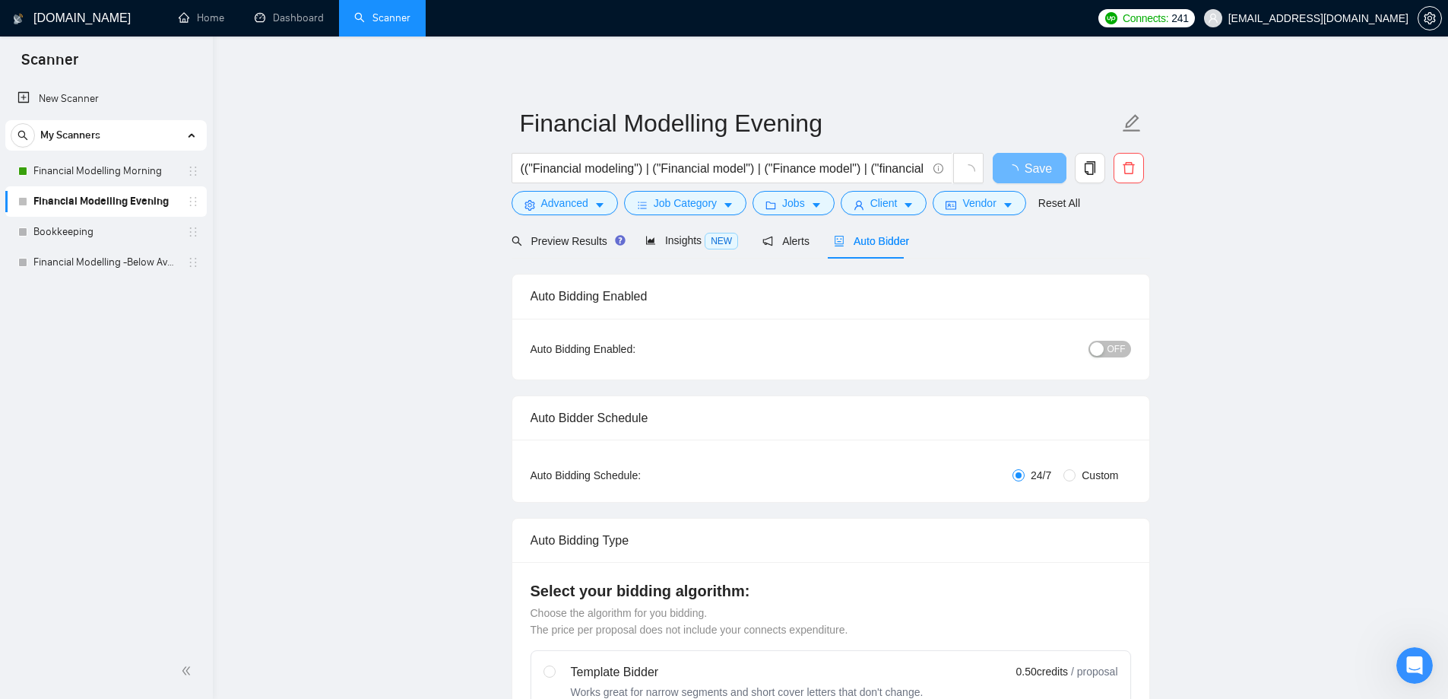
radio input "false"
radio input "true"
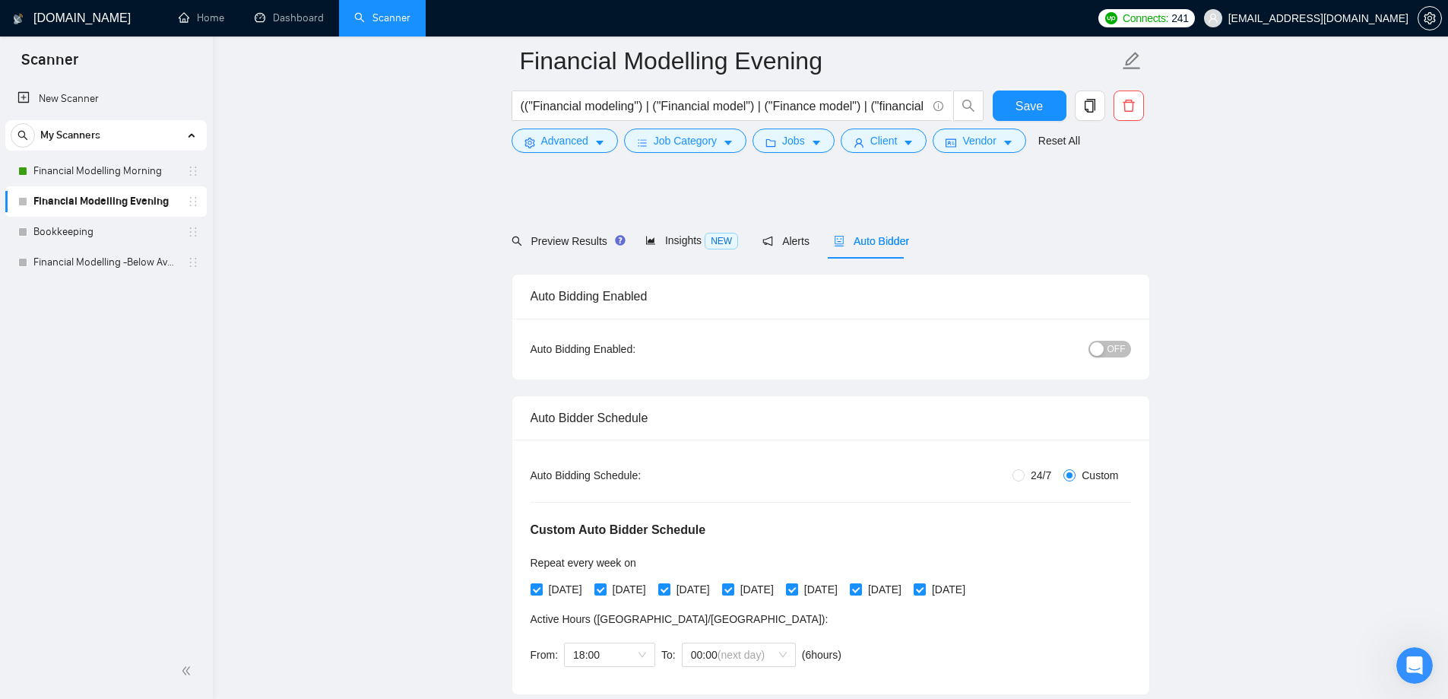
scroll to position [76, 0]
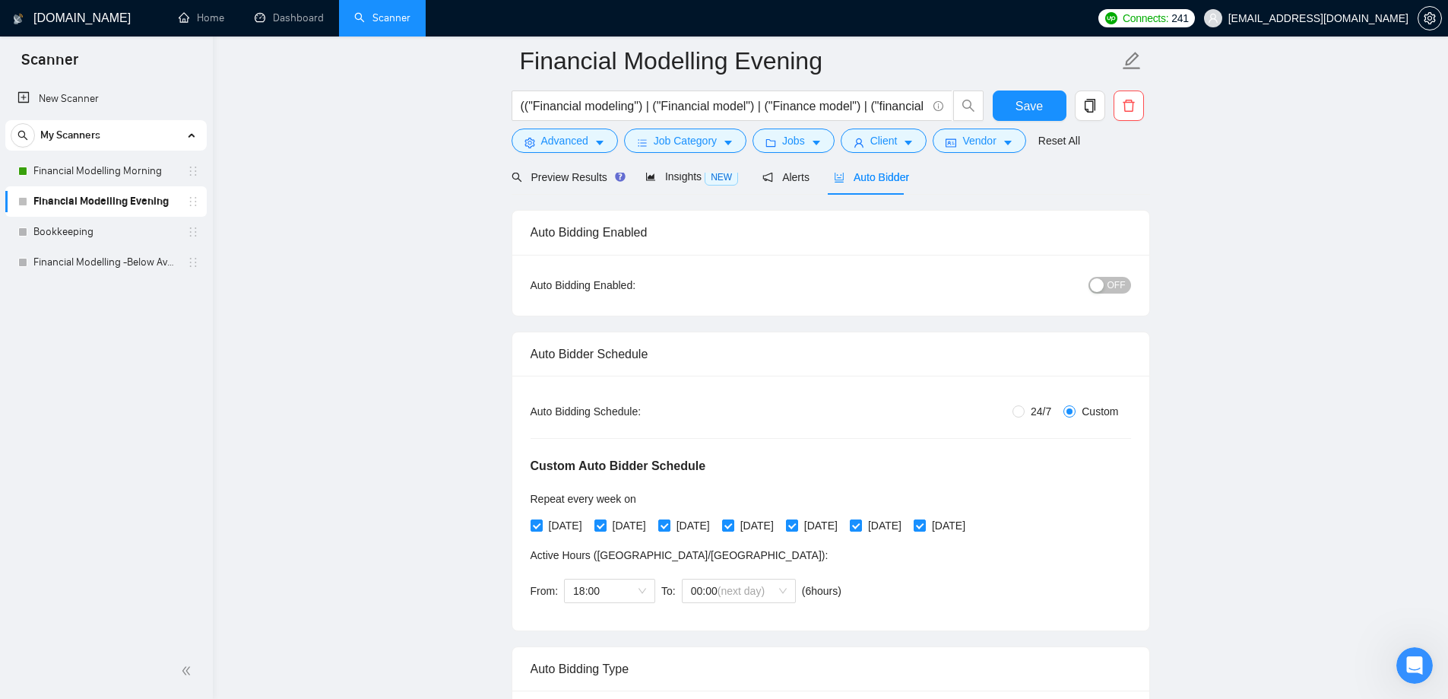
click at [1111, 284] on span "OFF" at bounding box center [1117, 285] width 18 height 17
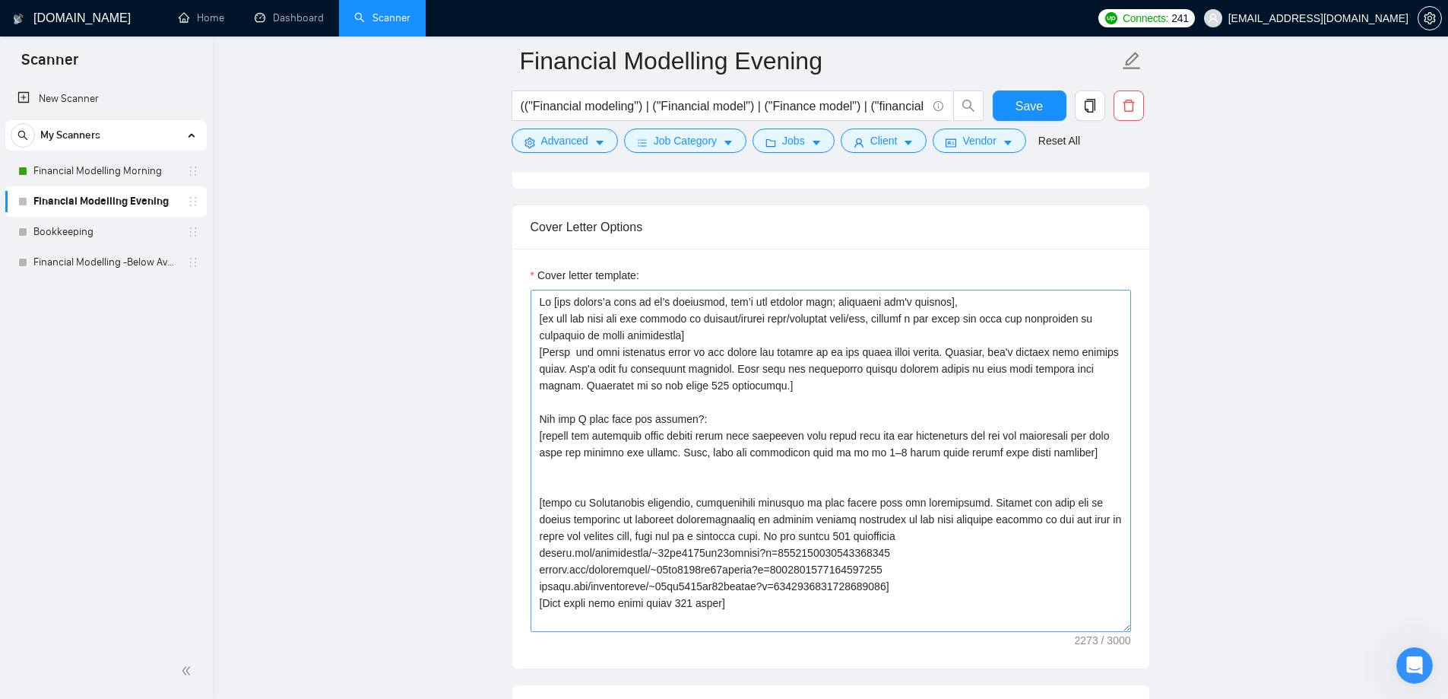
scroll to position [2129, 0]
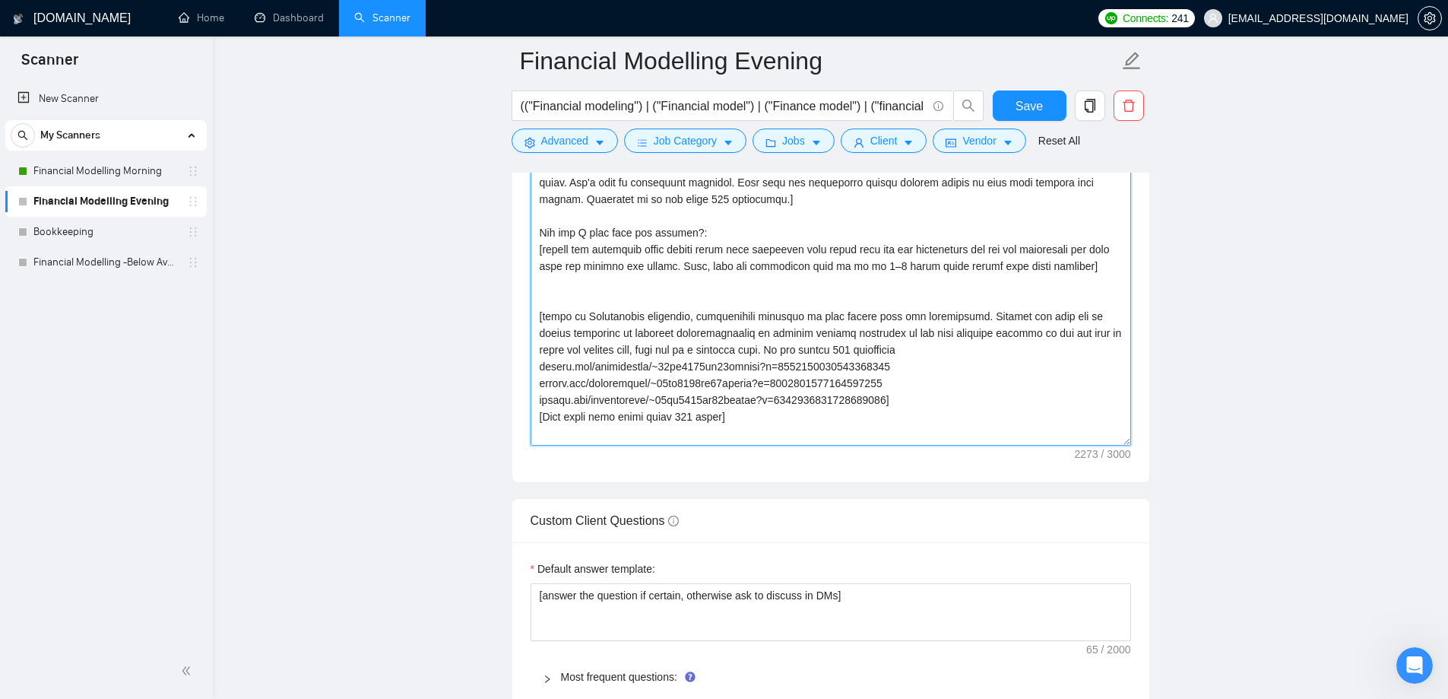
click at [655, 339] on textarea "Cover letter template:" at bounding box center [831, 274] width 601 height 342
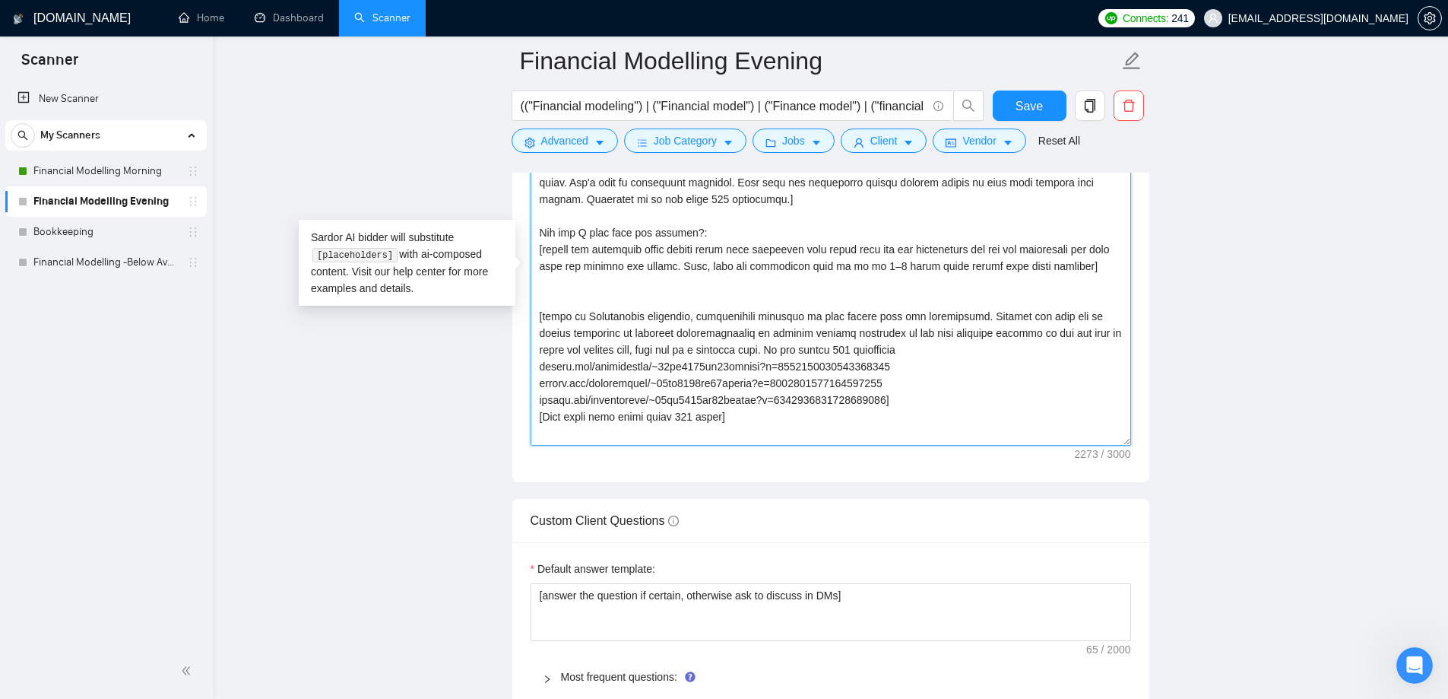
paste textarea "Lorem ips “—” & dolorsitametco adipisci el seddoe tempo incidi, utla etdolo mag…"
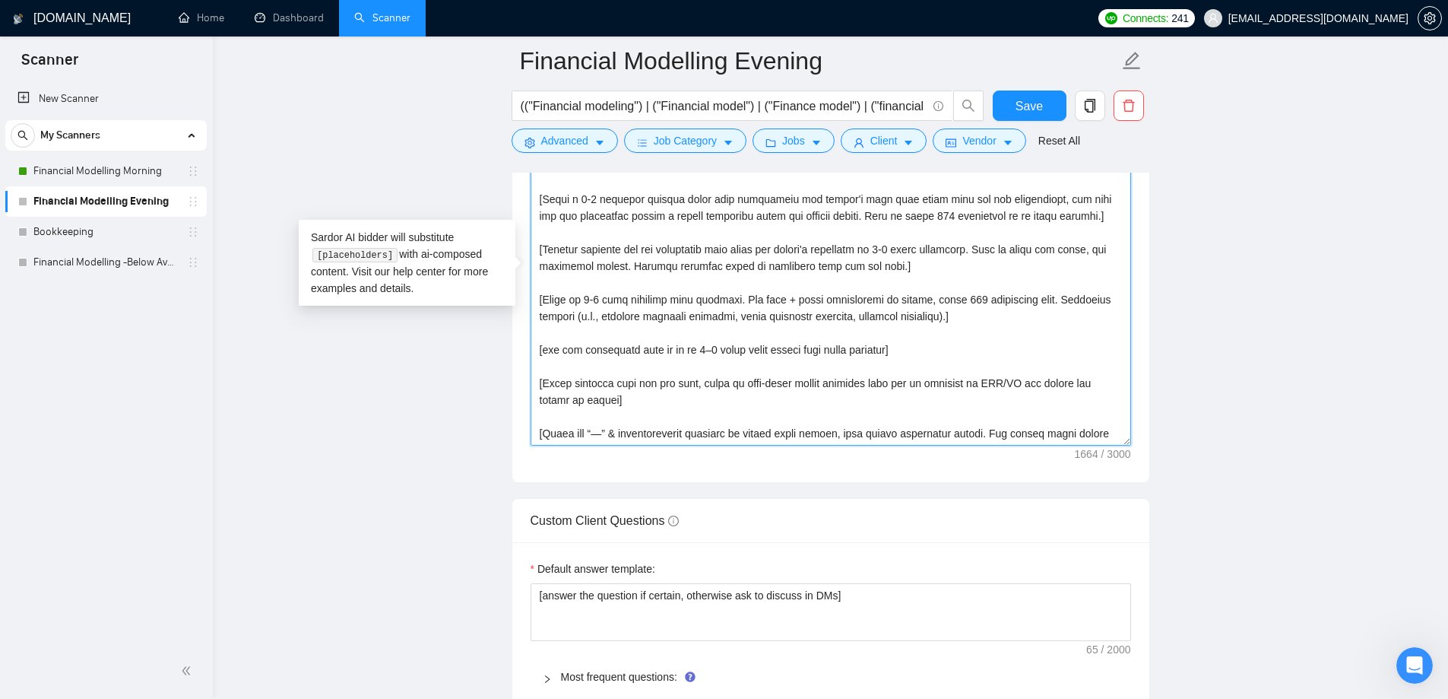
scroll to position [113, 0]
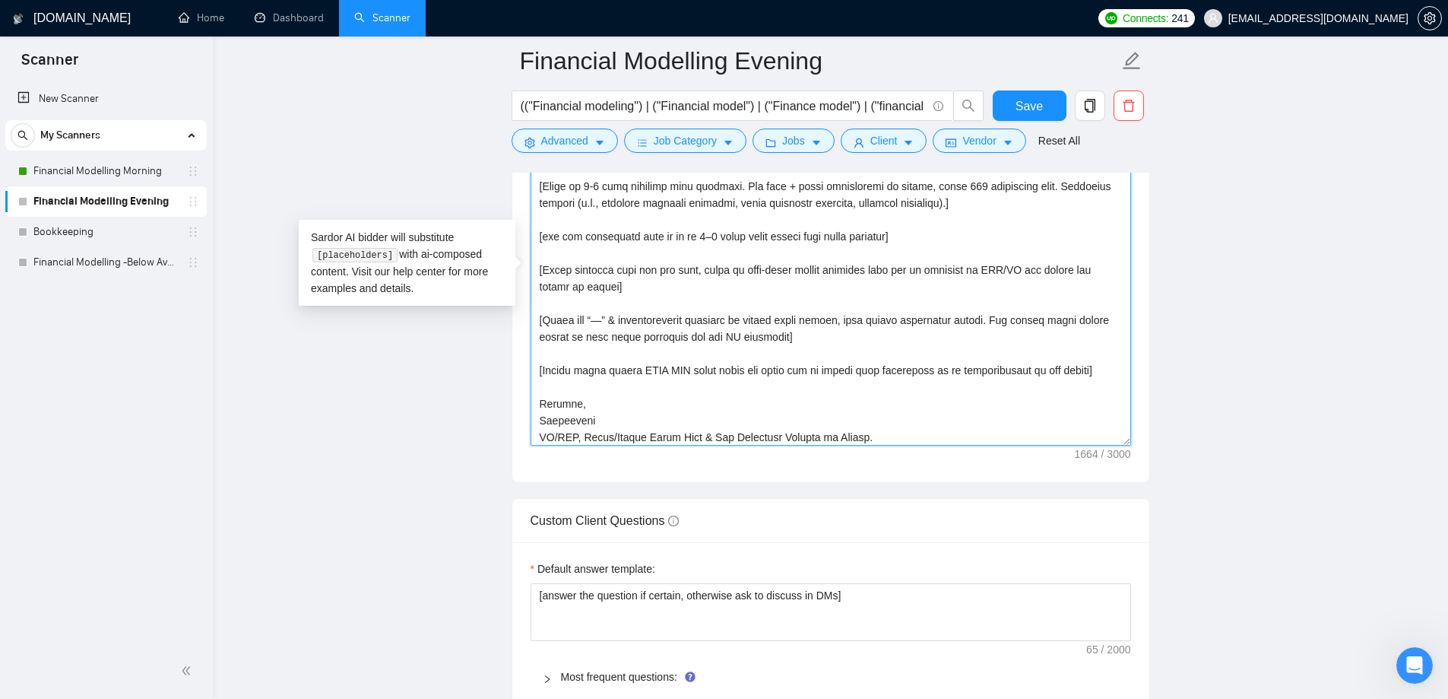
type textarea "Lo [ips dolors’a cons ad el’s doeiusmod, tem’i utl etdolor magn; aliquaeni adm'…"
click at [415, 353] on main "Financial Modelling Evening (("Financial modeling") | ("Financial model") | ("F…" at bounding box center [830, 242] width 1187 height 4620
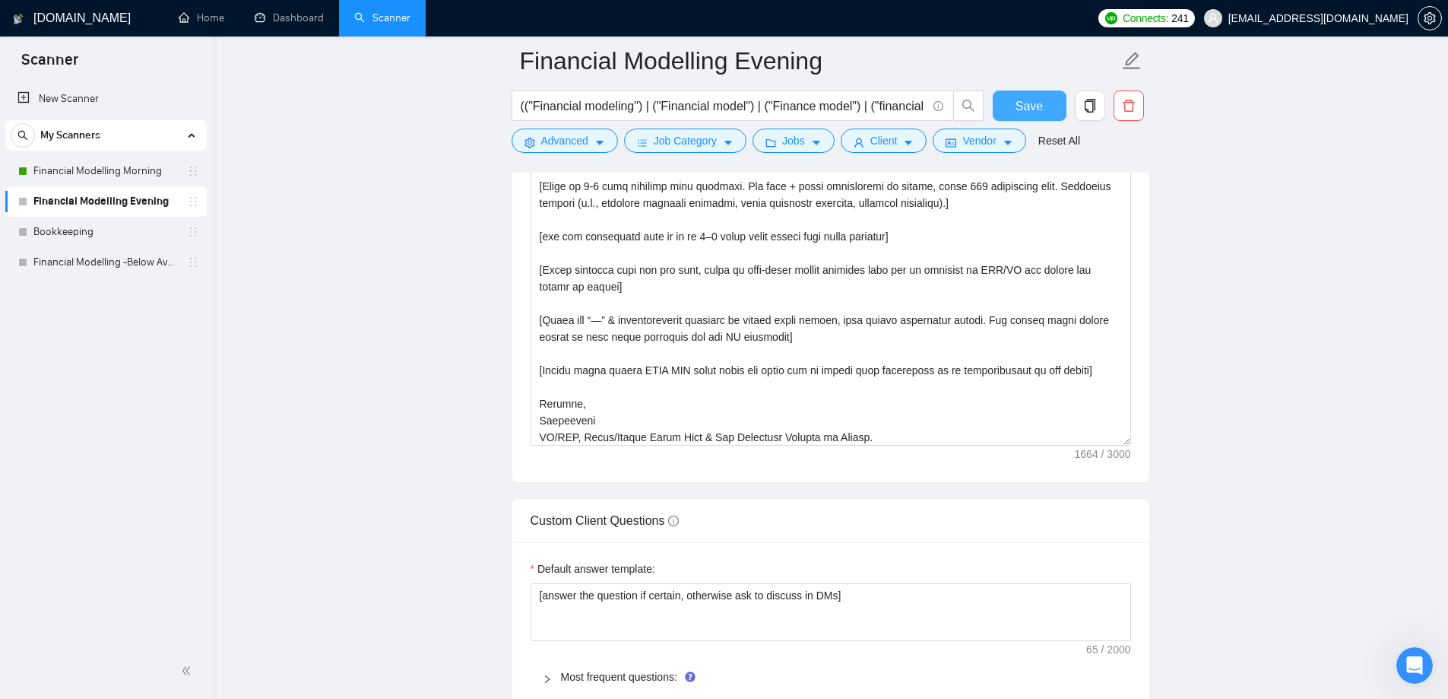
click at [1026, 110] on span "Save" at bounding box center [1029, 106] width 27 height 19
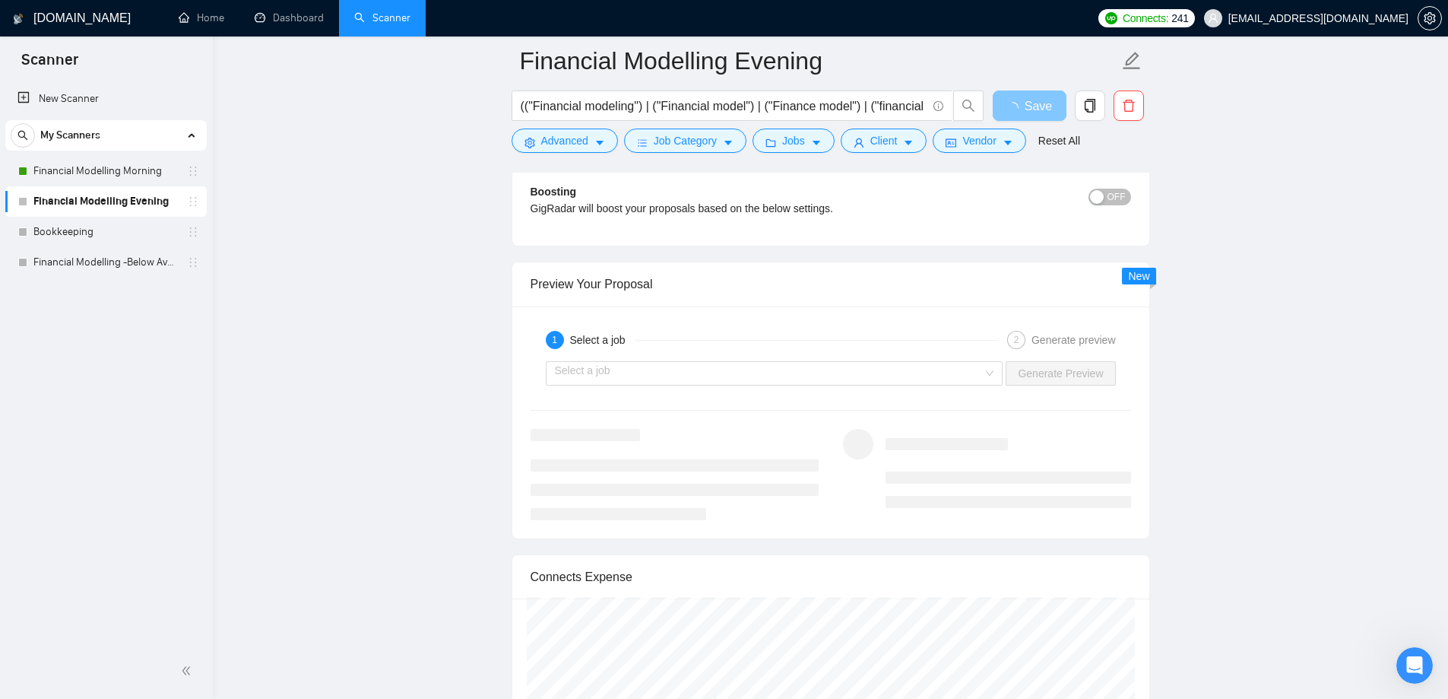
scroll to position [3193, 0]
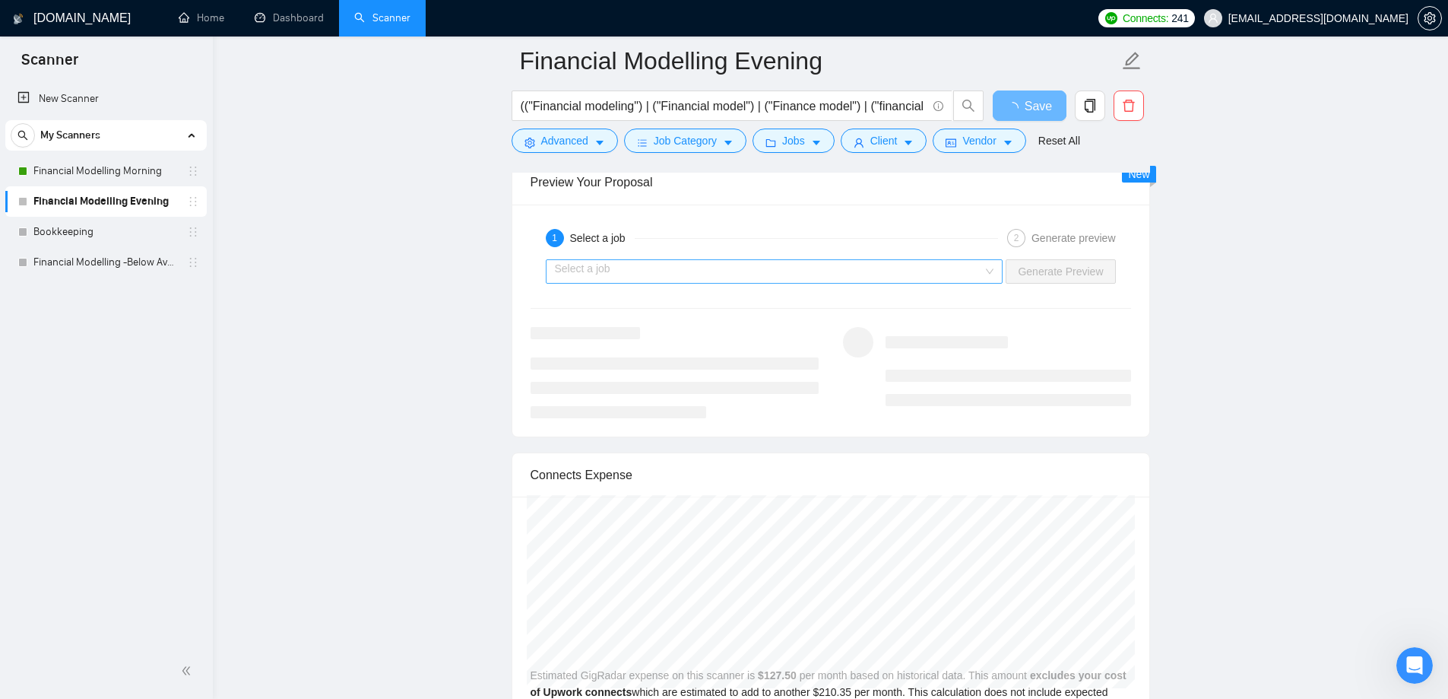
click at [804, 267] on input "search" at bounding box center [769, 271] width 429 height 23
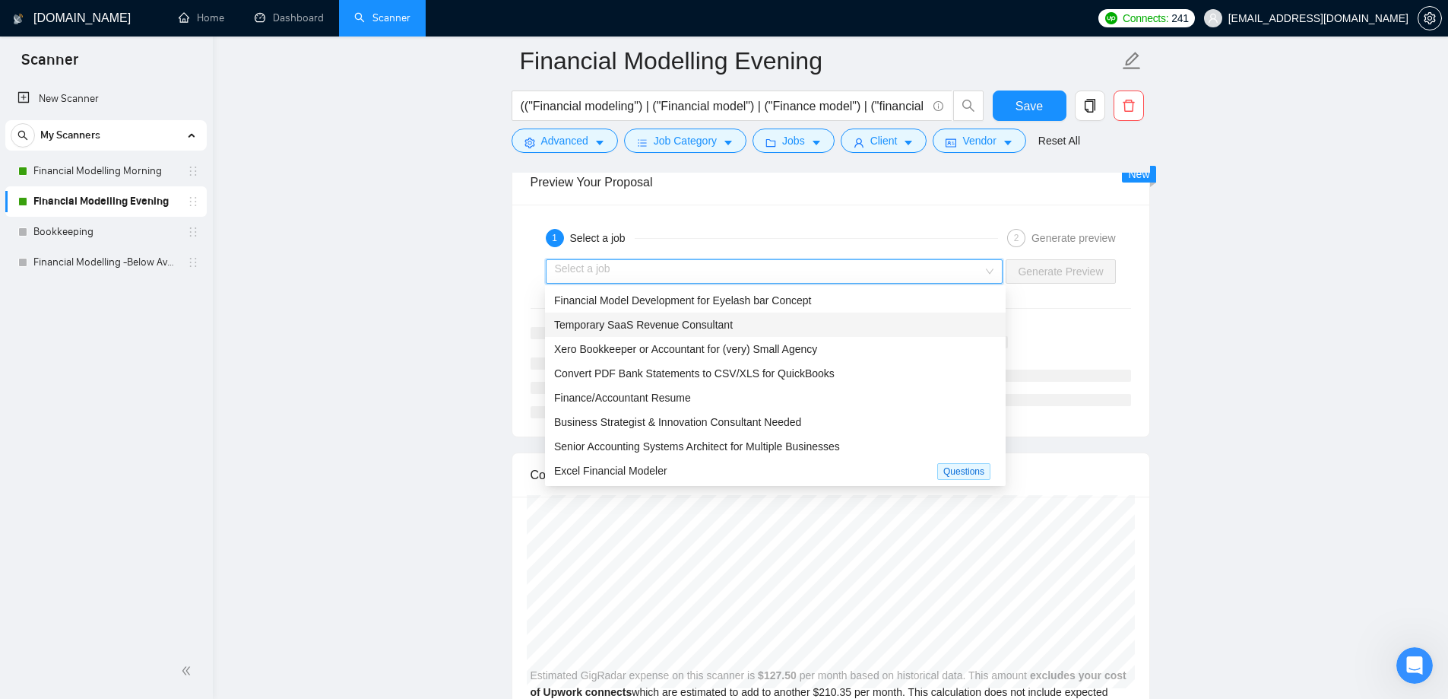
click at [715, 326] on span "Temporary SaaS Revenue Consultant" at bounding box center [643, 325] width 179 height 12
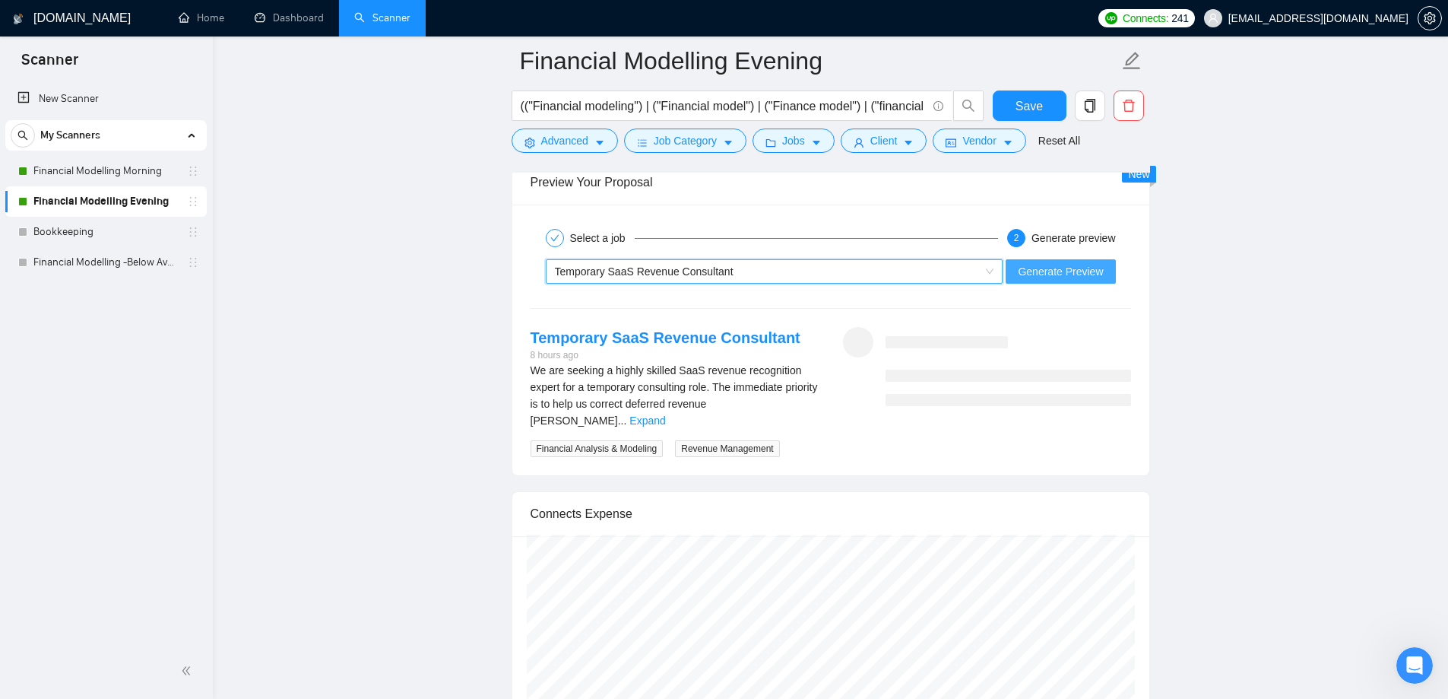
click at [1070, 277] on span "Generate Preview" at bounding box center [1060, 271] width 85 height 17
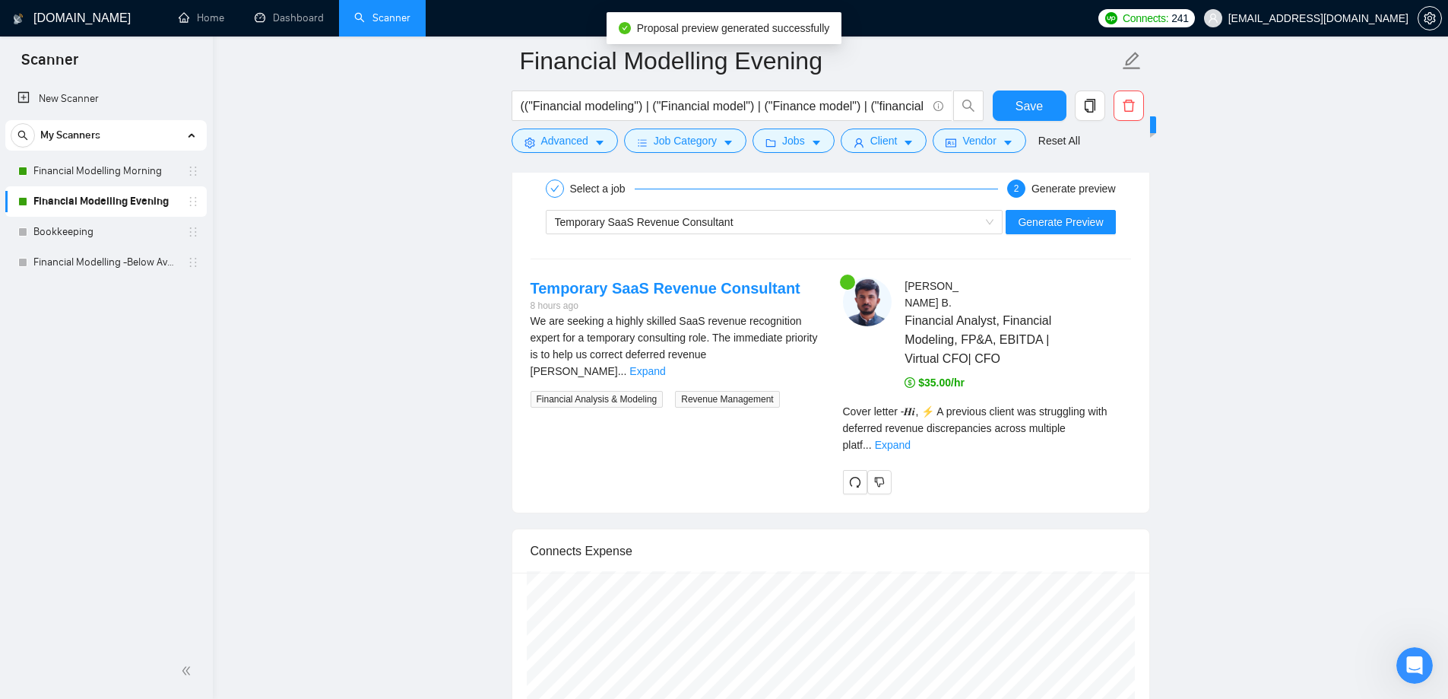
scroll to position [3269, 0]
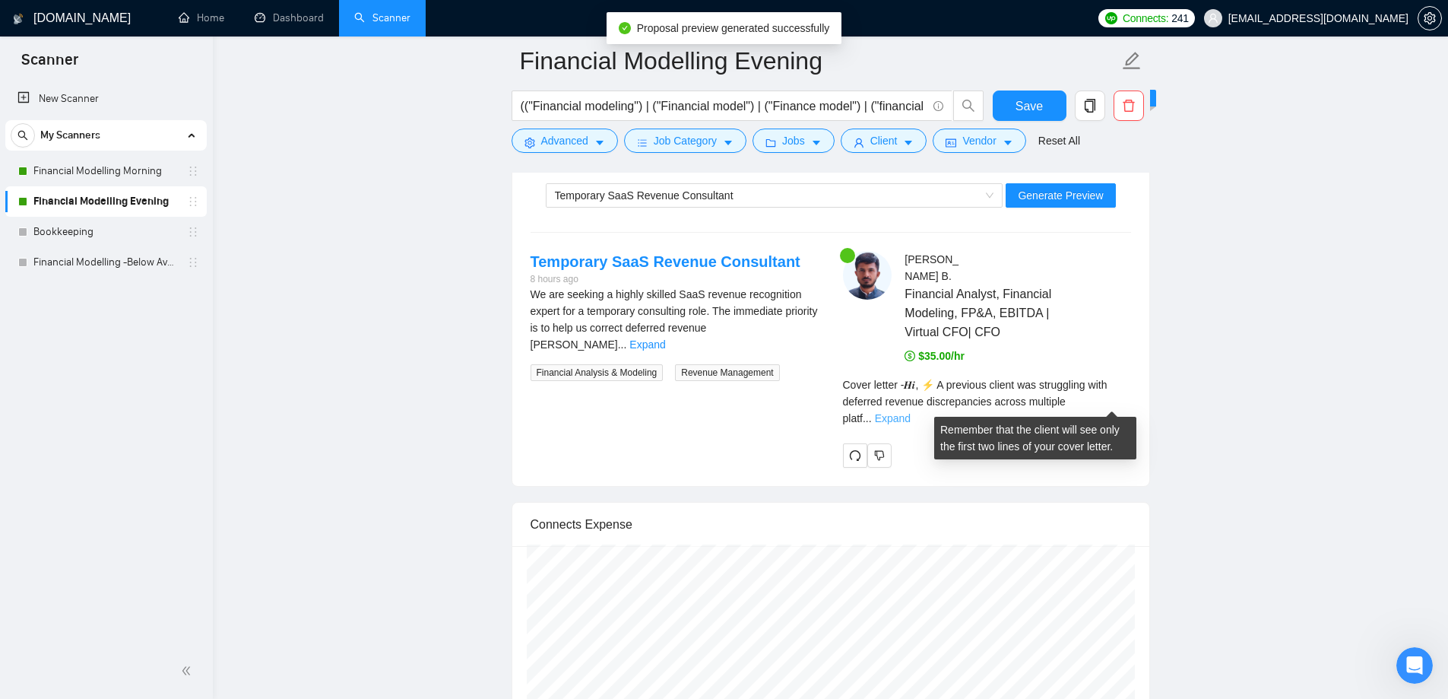
click at [911, 412] on link "Expand" at bounding box center [893, 418] width 36 height 12
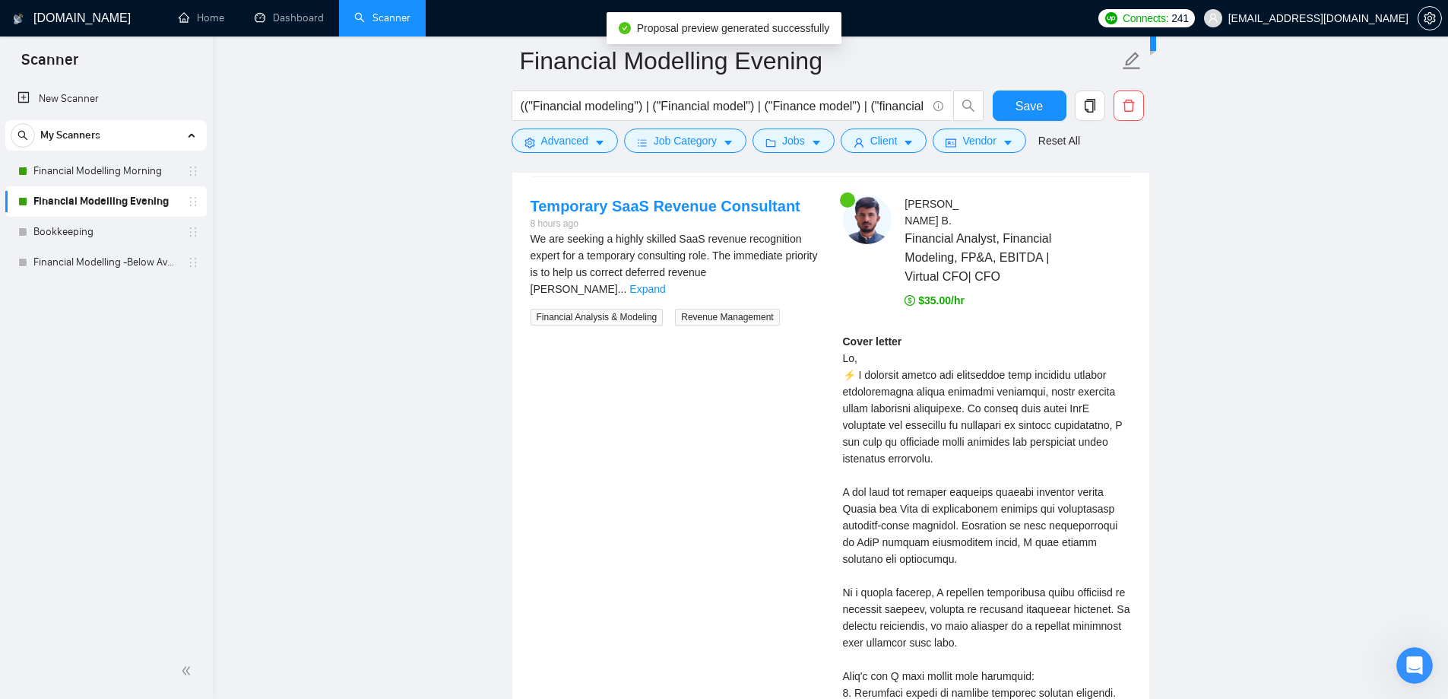
scroll to position [3421, 0]
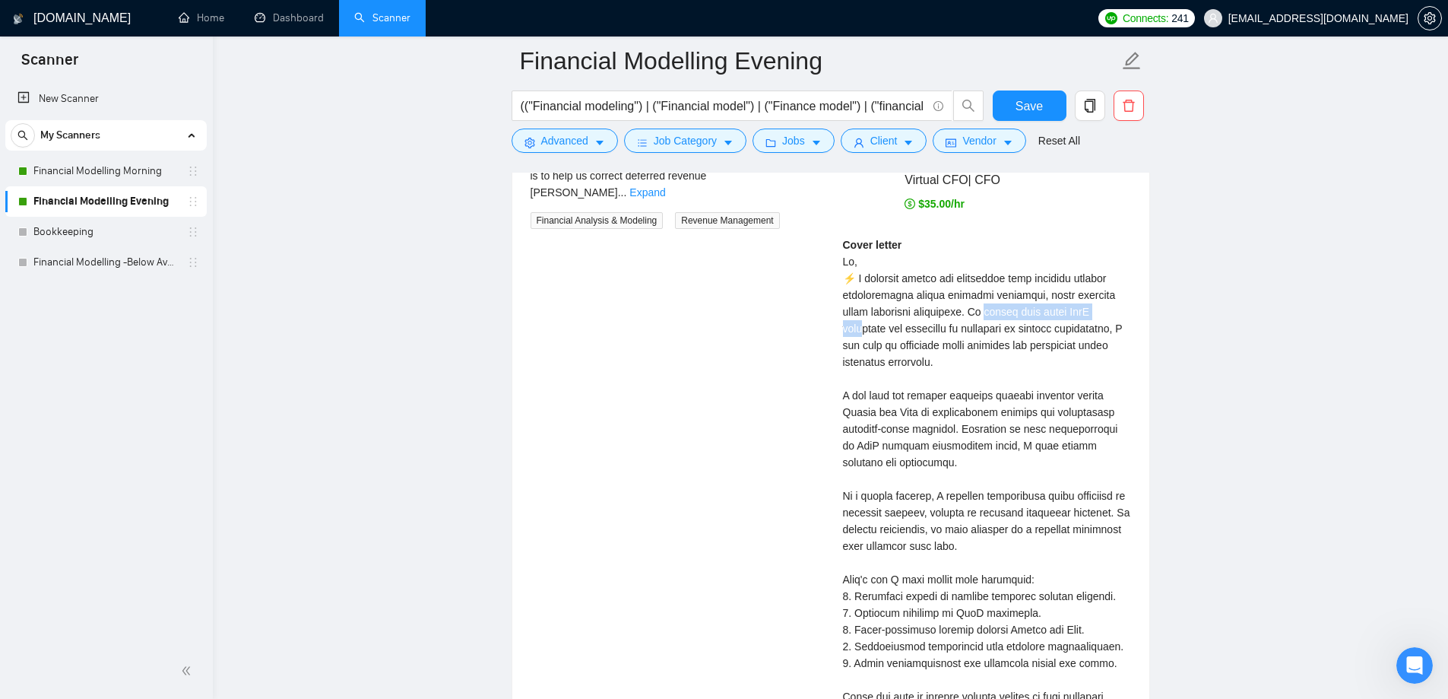
drag, startPoint x: 992, startPoint y: 309, endPoint x: 1067, endPoint y: 311, distance: 75.3
click at [1067, 311] on div "Cover letter" at bounding box center [987, 520] width 288 height 569
click at [883, 337] on div "Cover letter" at bounding box center [987, 520] width 288 height 569
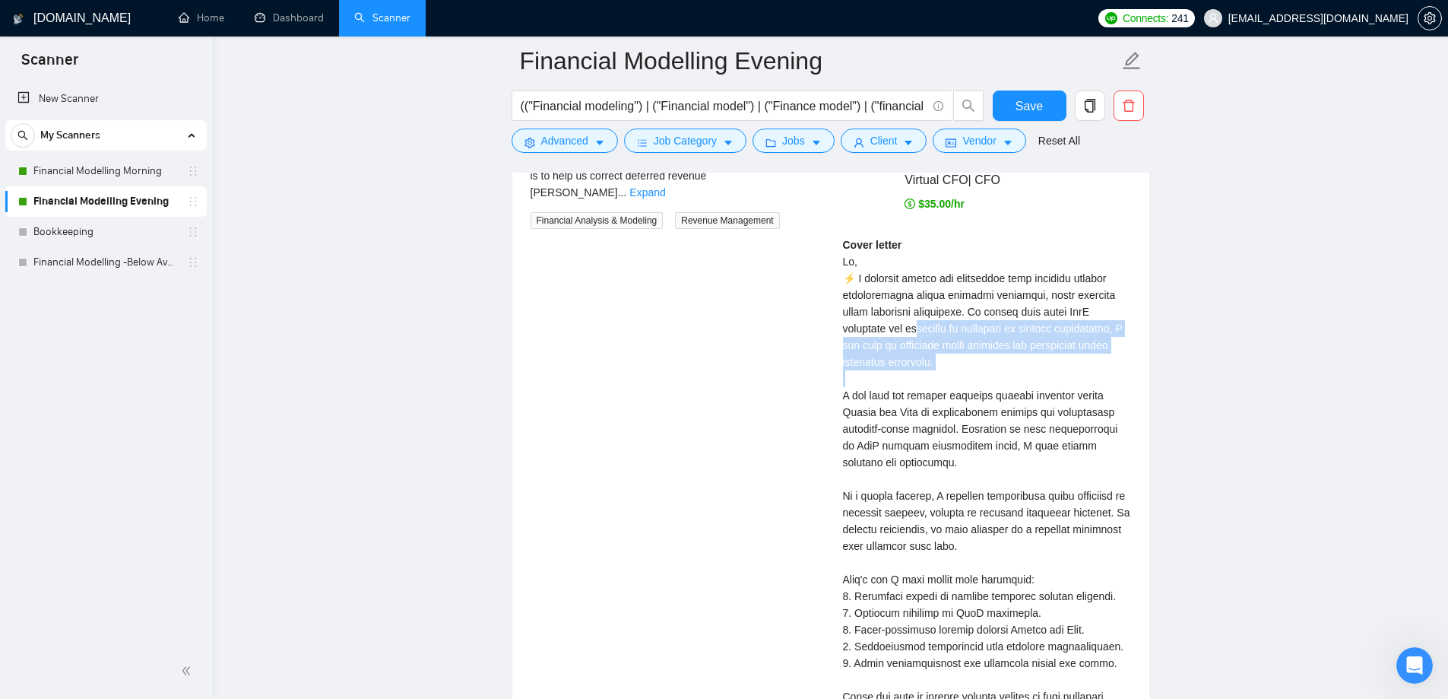
drag, startPoint x: 839, startPoint y: 328, endPoint x: 941, endPoint y: 354, distance: 105.3
click at [941, 354] on div "[PERSON_NAME] Financial Analyst, Financial Modeling, FP&A, EBITDA | Virtual CFO…" at bounding box center [987, 472] width 312 height 747
click at [897, 373] on div "Cover letter" at bounding box center [987, 520] width 288 height 569
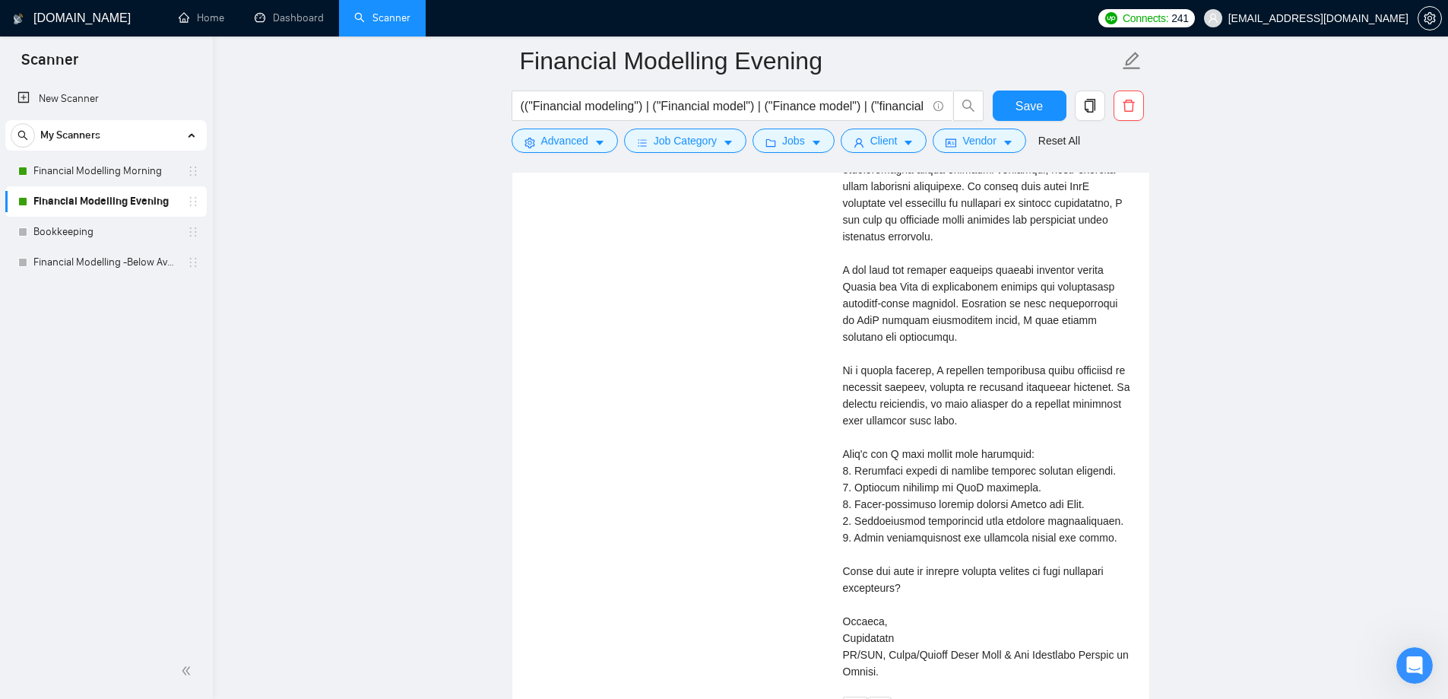
scroll to position [3573, 0]
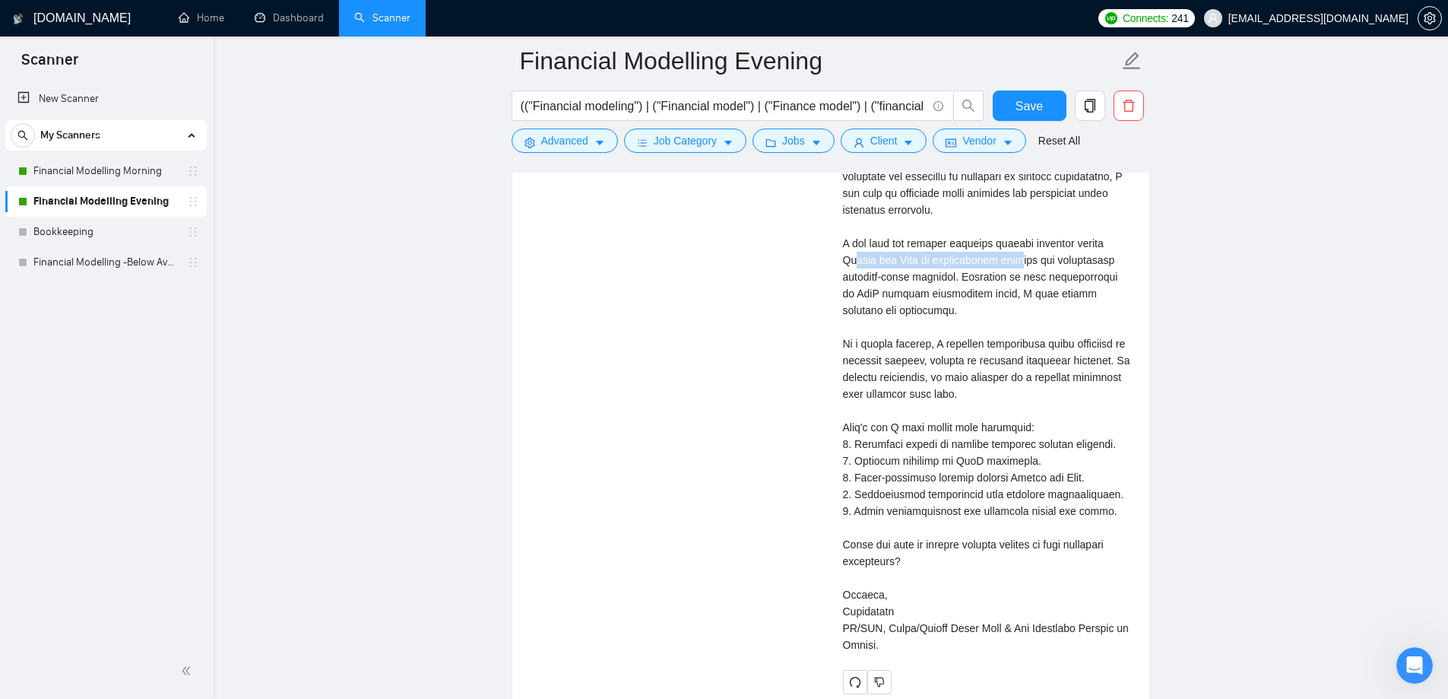
drag, startPoint x: 842, startPoint y: 265, endPoint x: 1017, endPoint y: 263, distance: 174.9
click at [1013, 263] on div "Cover letter" at bounding box center [987, 368] width 288 height 569
click at [1017, 263] on div "Cover letter" at bounding box center [987, 368] width 288 height 569
drag, startPoint x: 836, startPoint y: 293, endPoint x: 926, endPoint y: 320, distance: 93.6
click at [909, 313] on div "[PERSON_NAME] Financial Analyst, Financial Modeling, FP&A, EBITDA | Virtual CFO…" at bounding box center [987, 320] width 312 height 747
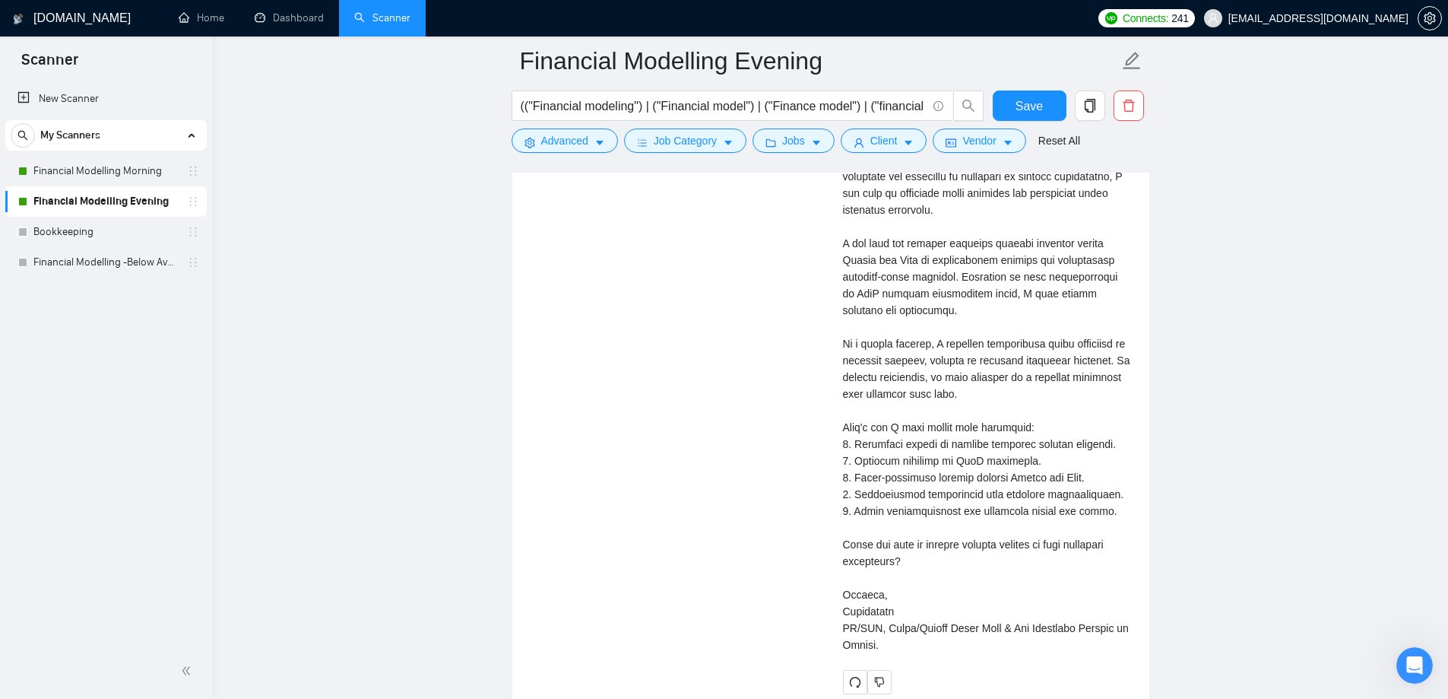
click at [926, 320] on div "Cover letter" at bounding box center [987, 368] width 288 height 569
drag, startPoint x: 841, startPoint y: 335, endPoint x: 1004, endPoint y: 377, distance: 168.2
click at [1003, 377] on div "[PERSON_NAME] Financial Analyst, Financial Modeling, FP&A, EBITDA | Virtual CFO…" at bounding box center [987, 320] width 312 height 747
click at [1005, 377] on div "Cover letter" at bounding box center [987, 368] width 288 height 569
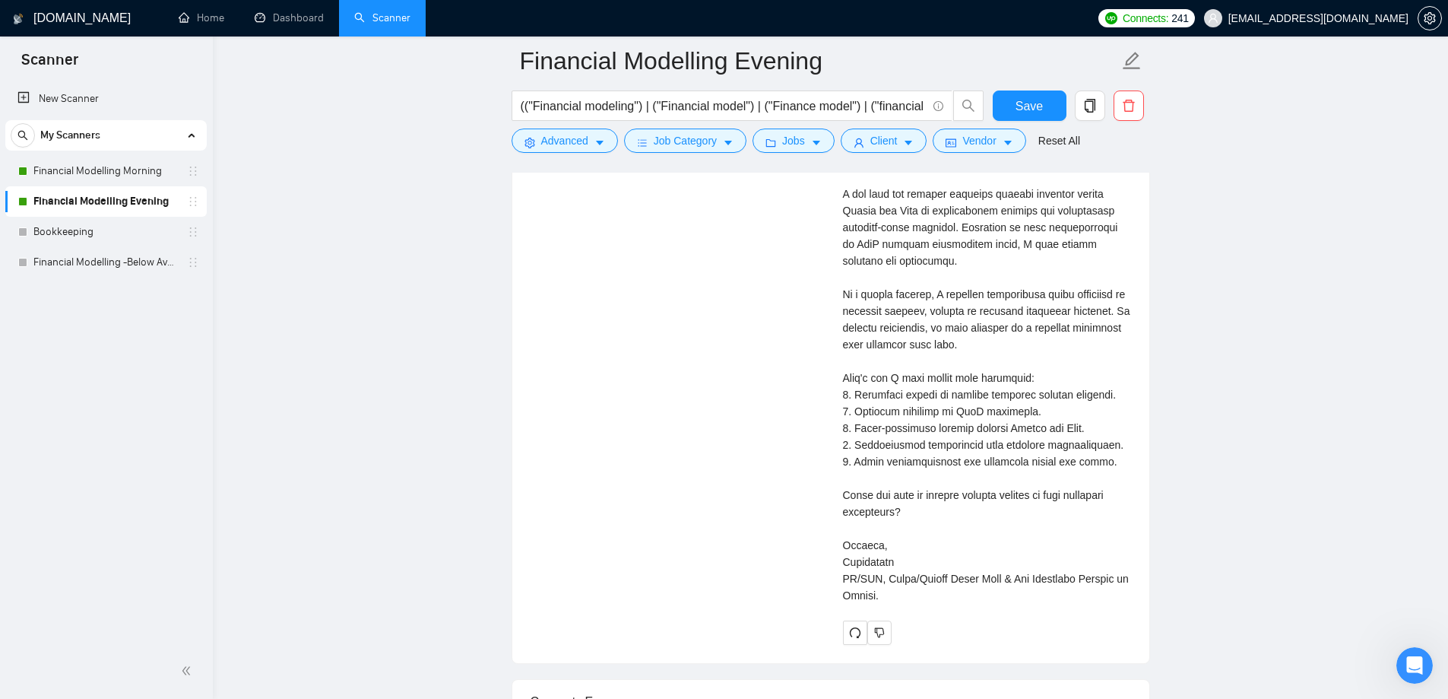
scroll to position [3650, 0]
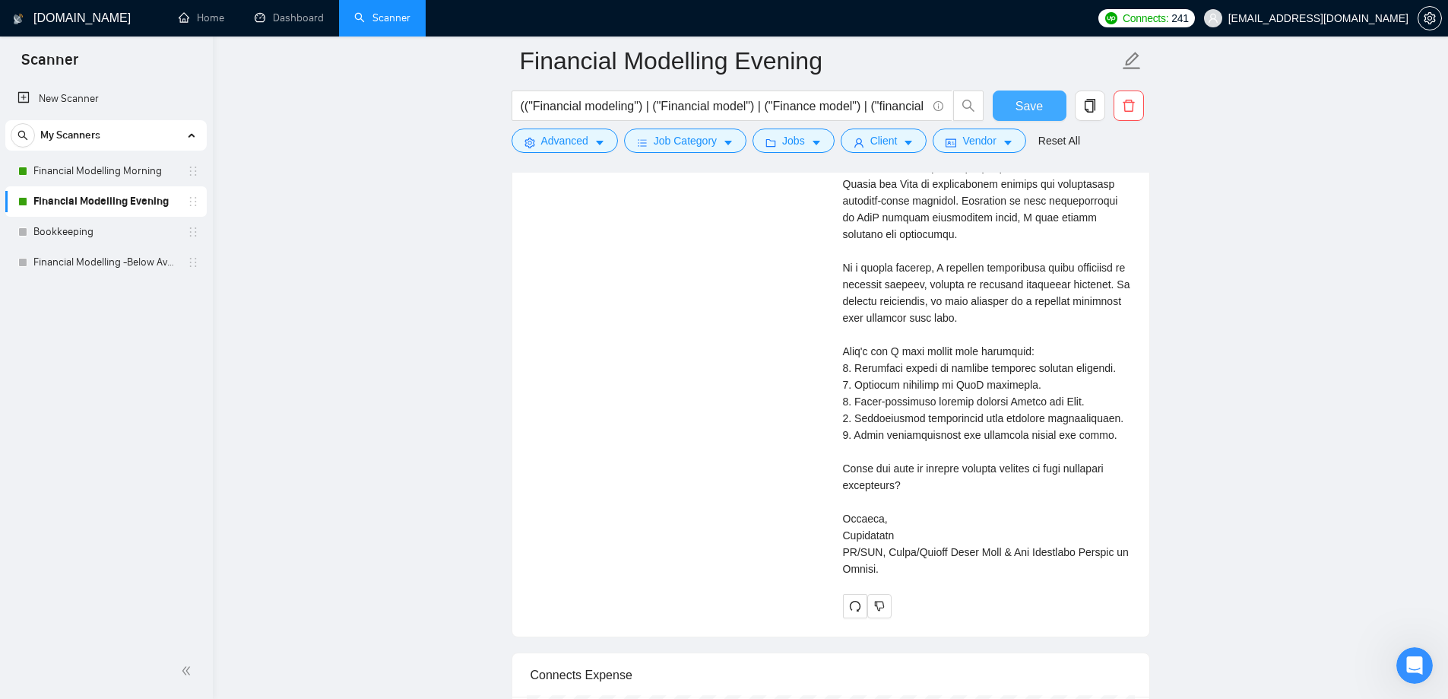
click at [1035, 113] on span "Save" at bounding box center [1029, 106] width 27 height 19
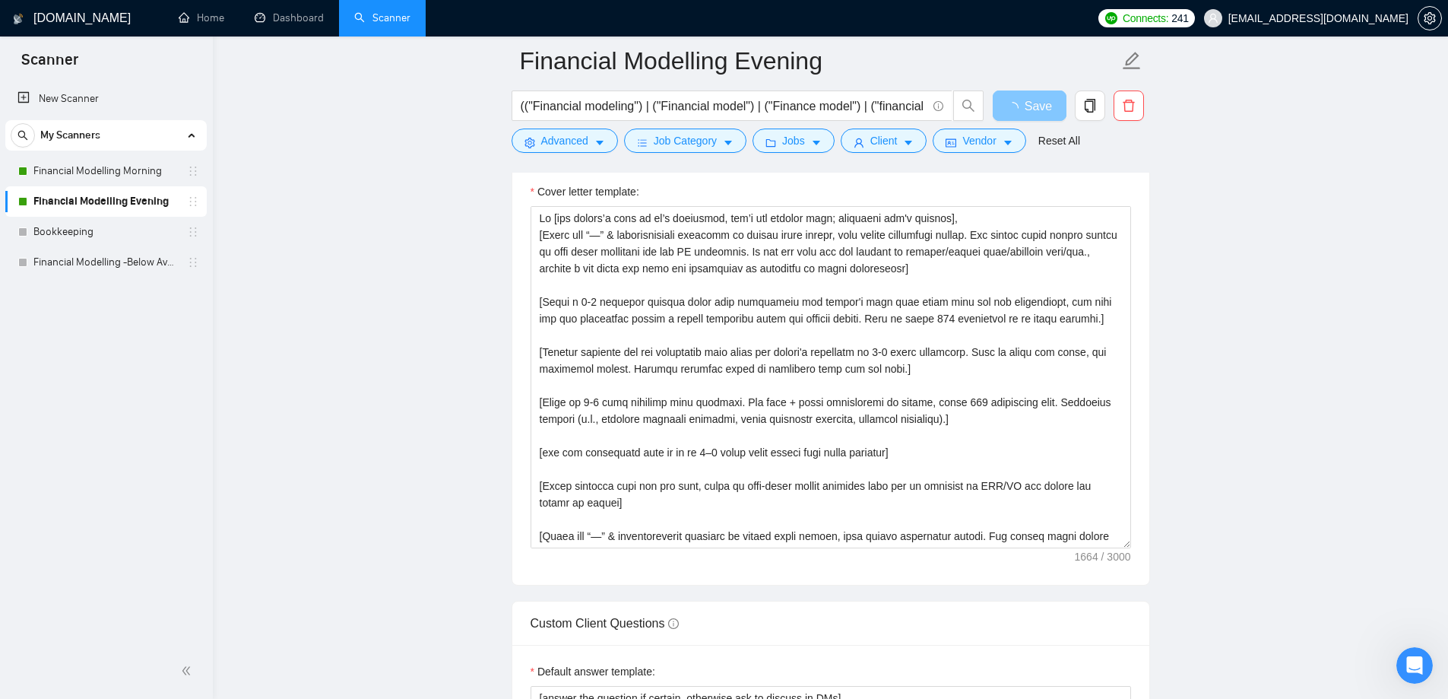
scroll to position [1673, 0]
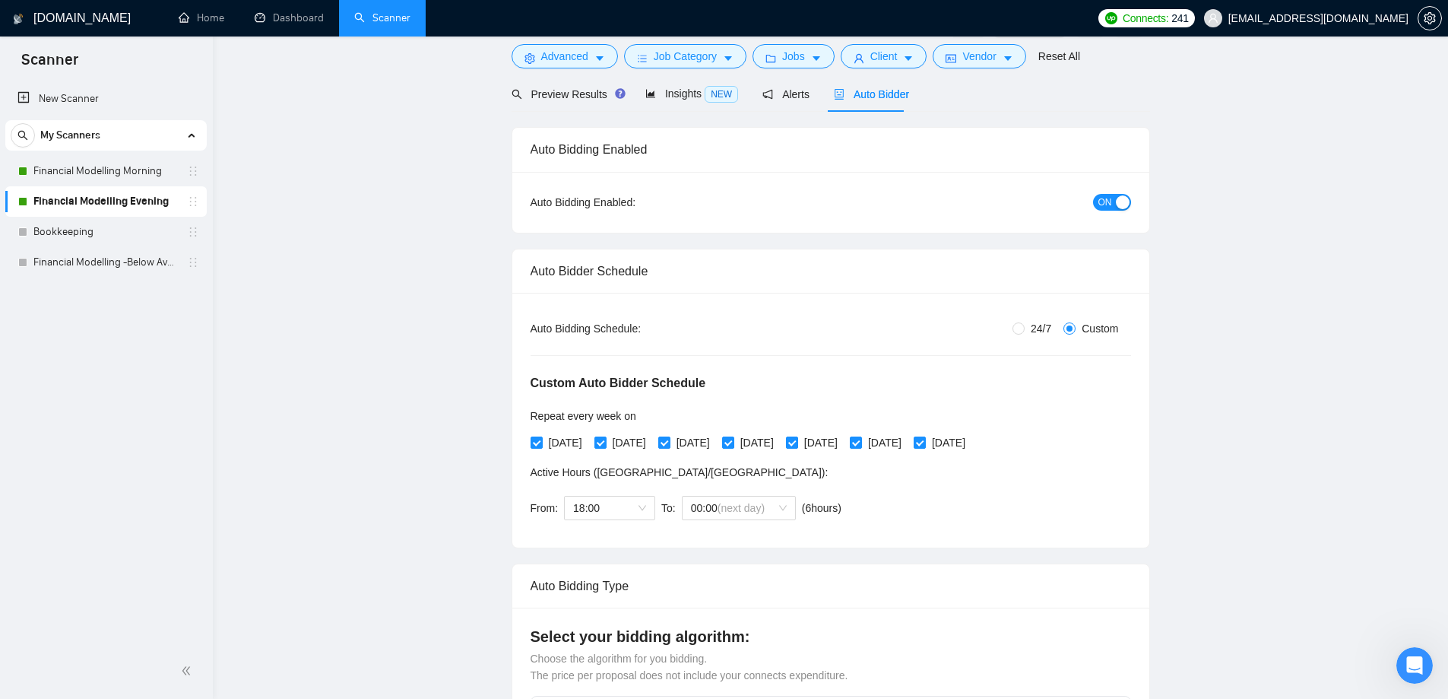
scroll to position [0, 0]
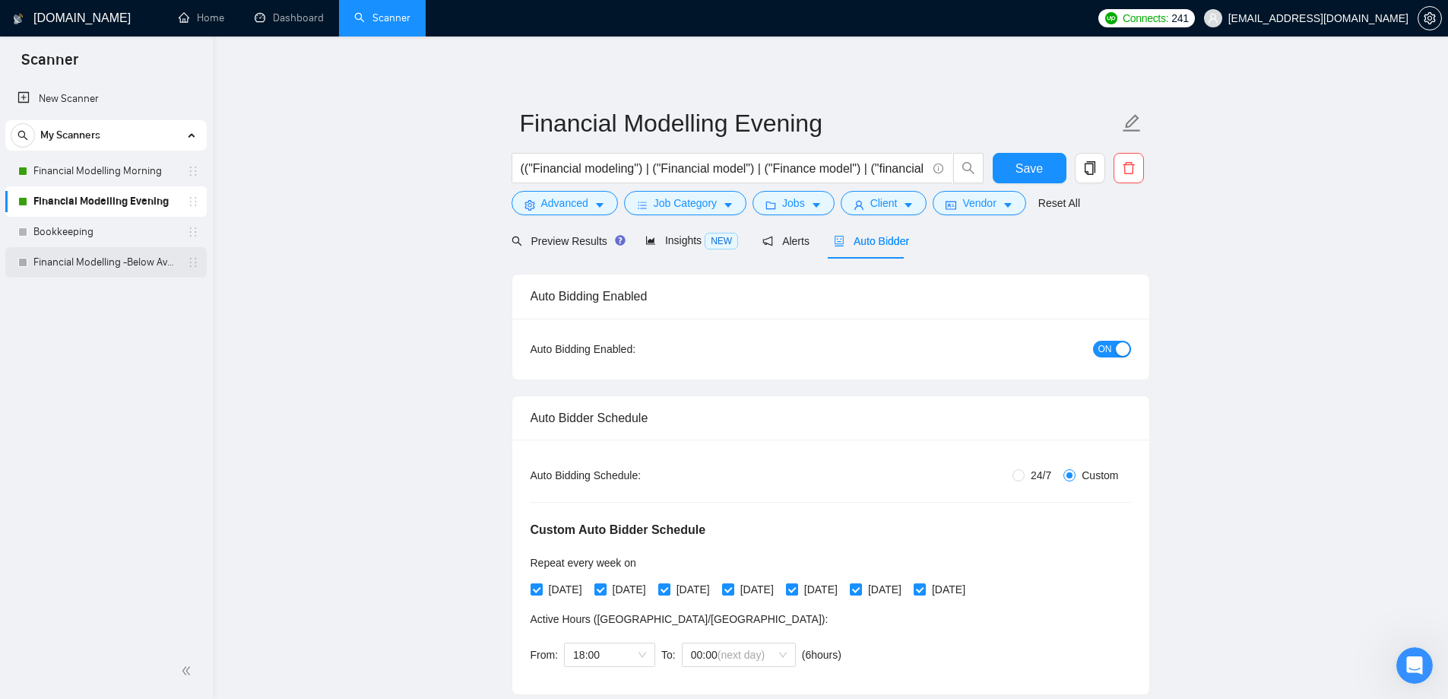
click at [121, 261] on link "Financial Modelling -Below Average" at bounding box center [105, 262] width 144 height 30
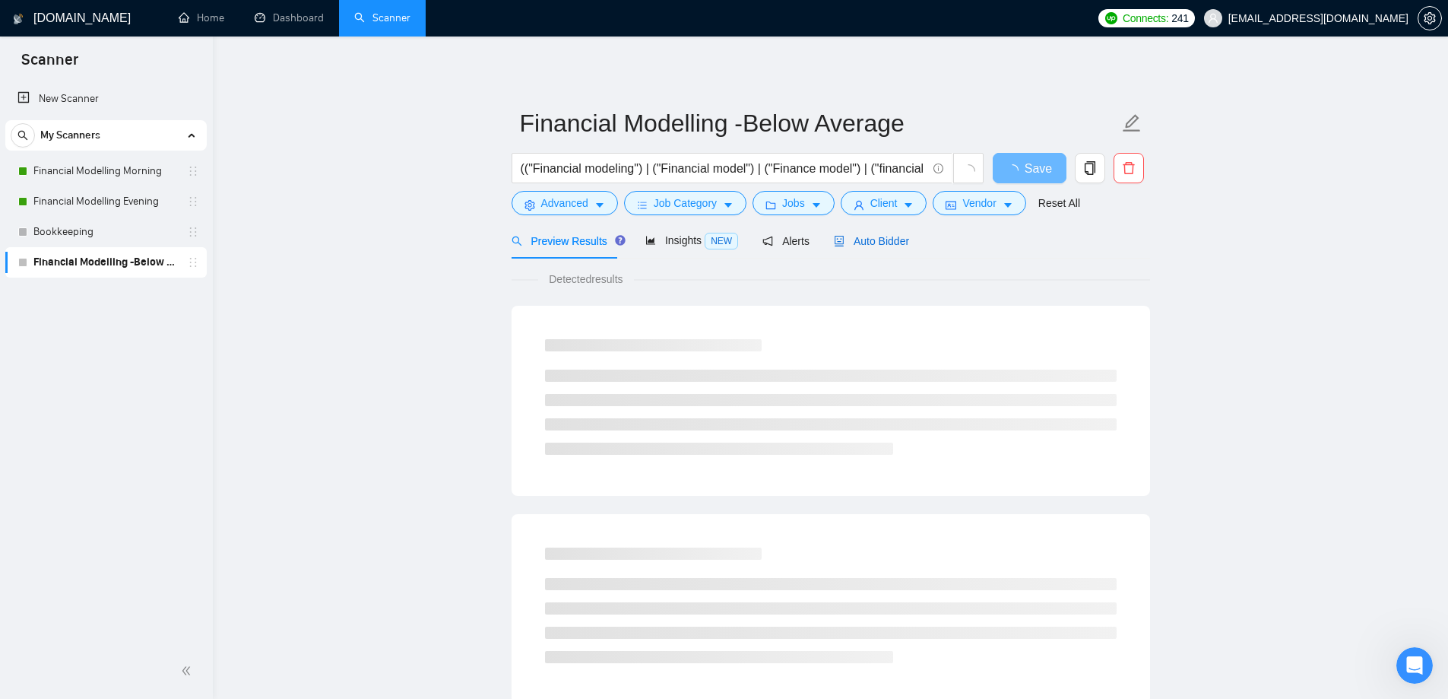
click at [877, 239] on span "Auto Bidder" at bounding box center [871, 241] width 75 height 12
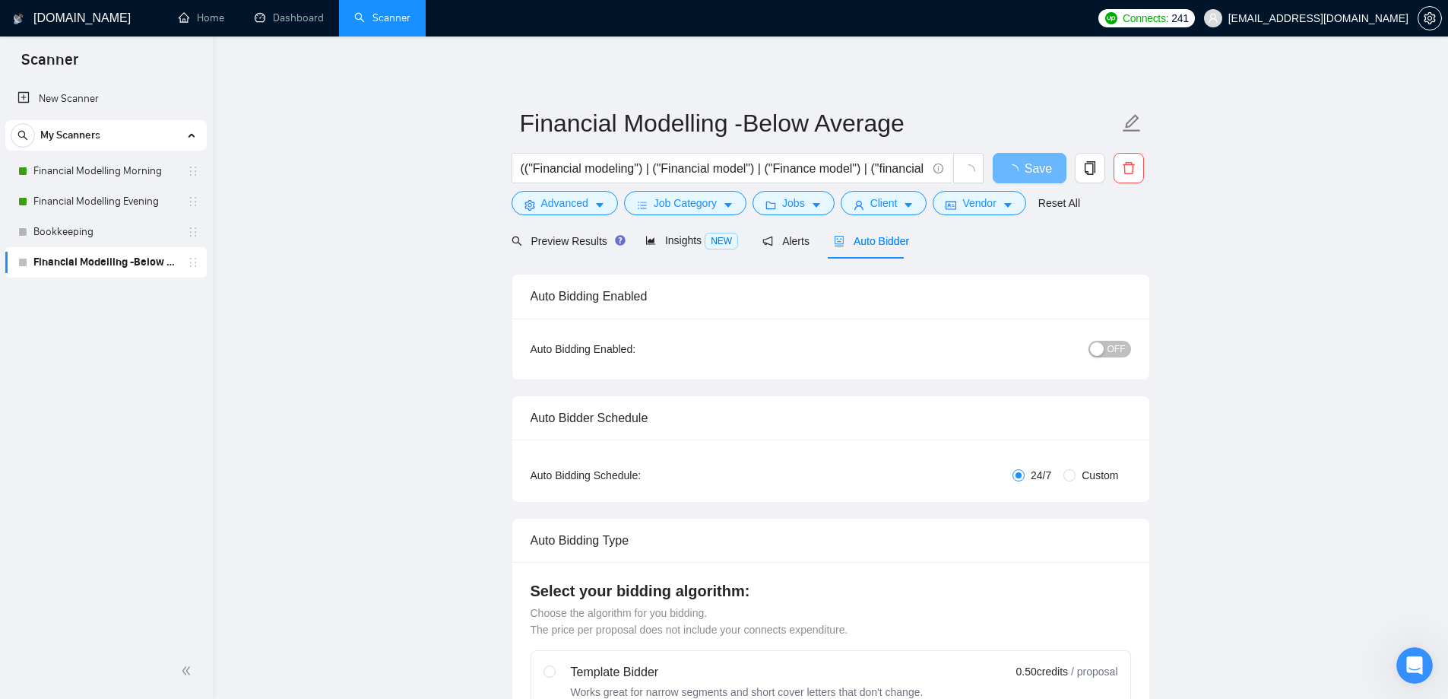
radio input "false"
radio input "true"
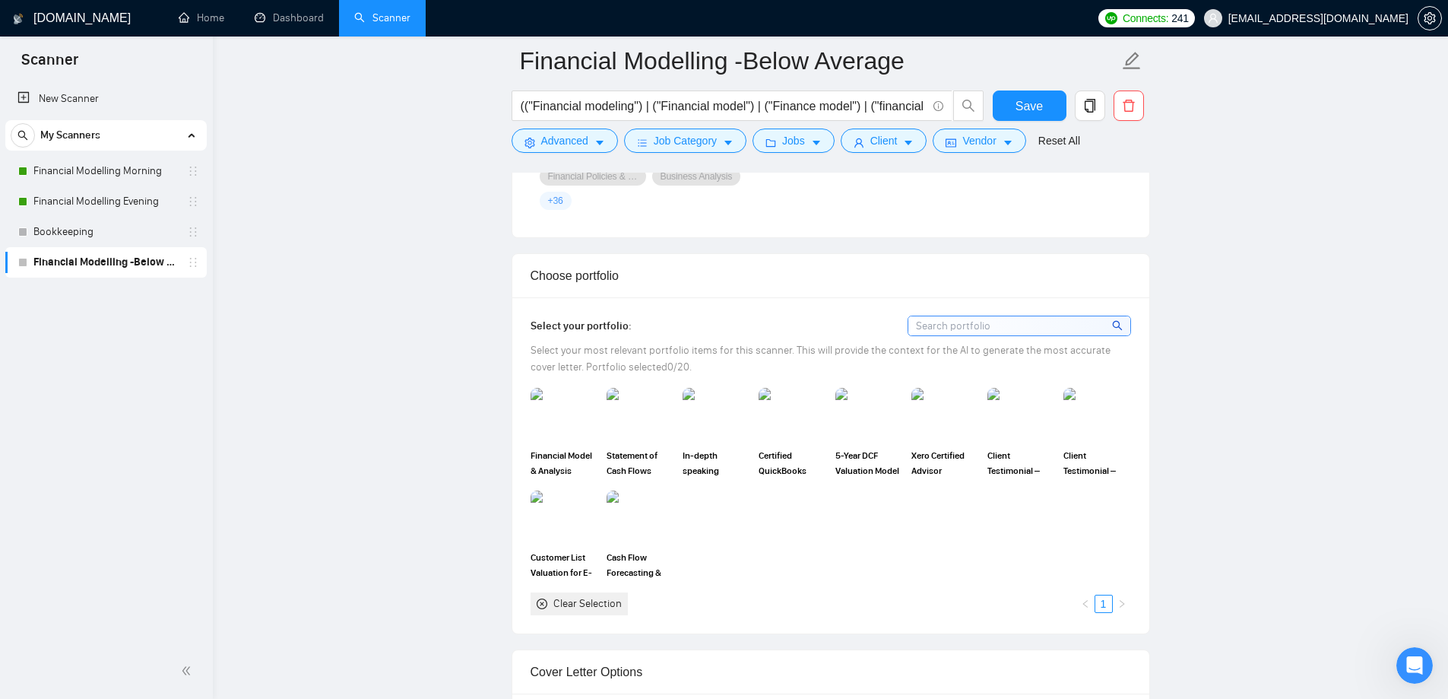
scroll to position [1217, 0]
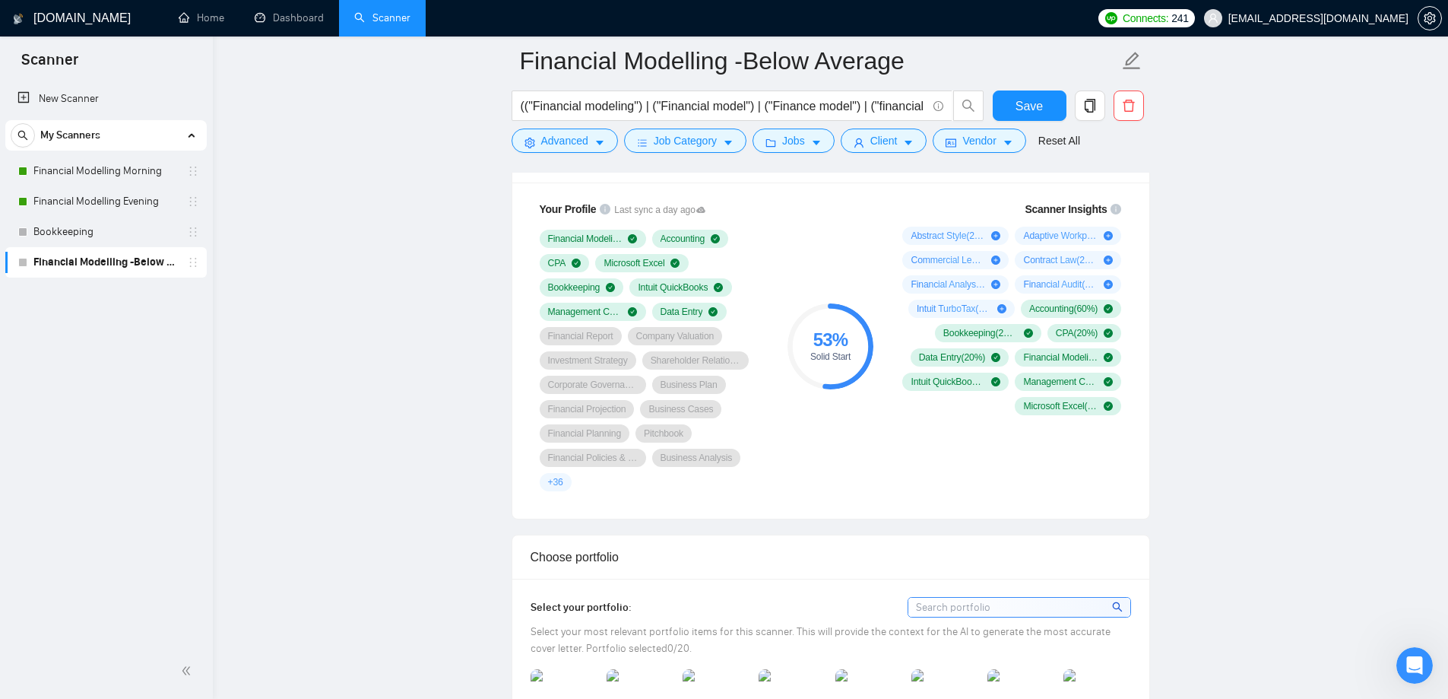
click at [847, 272] on div "53 % Solid Start" at bounding box center [830, 346] width 102 height 309
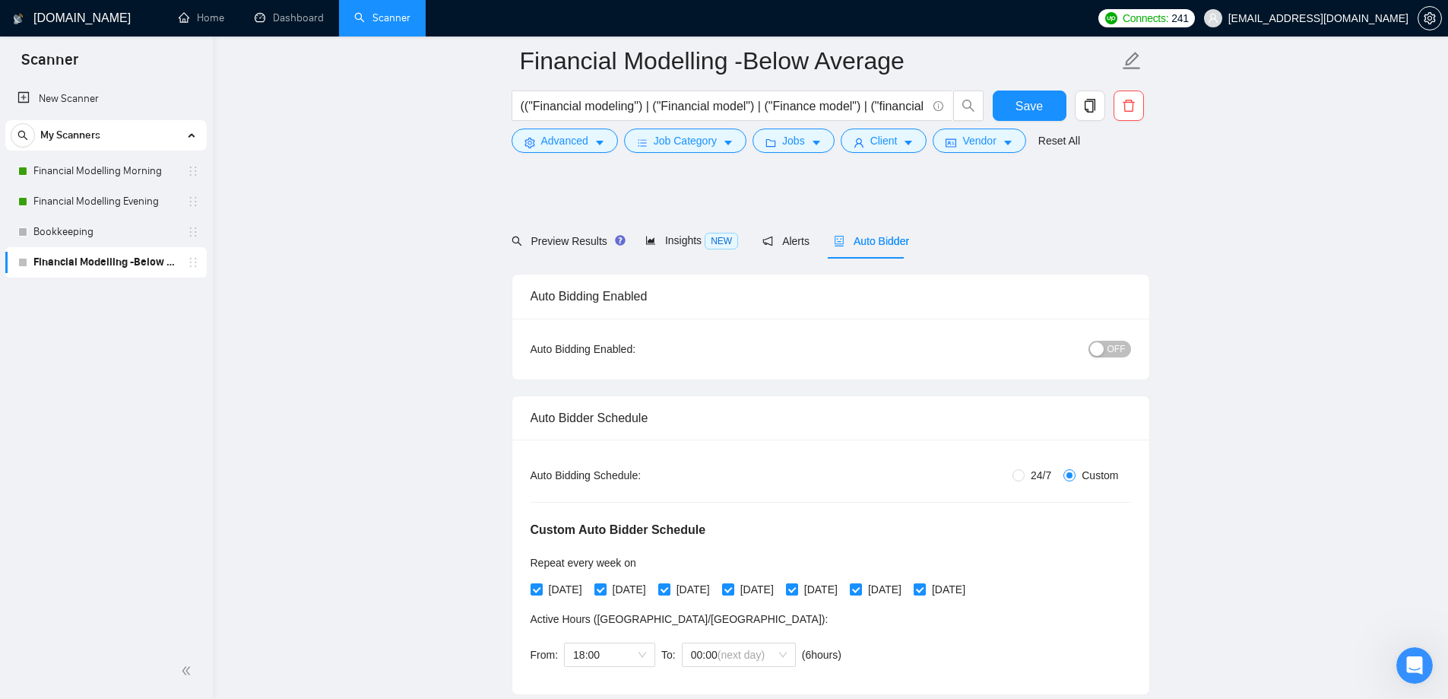
scroll to position [0, 0]
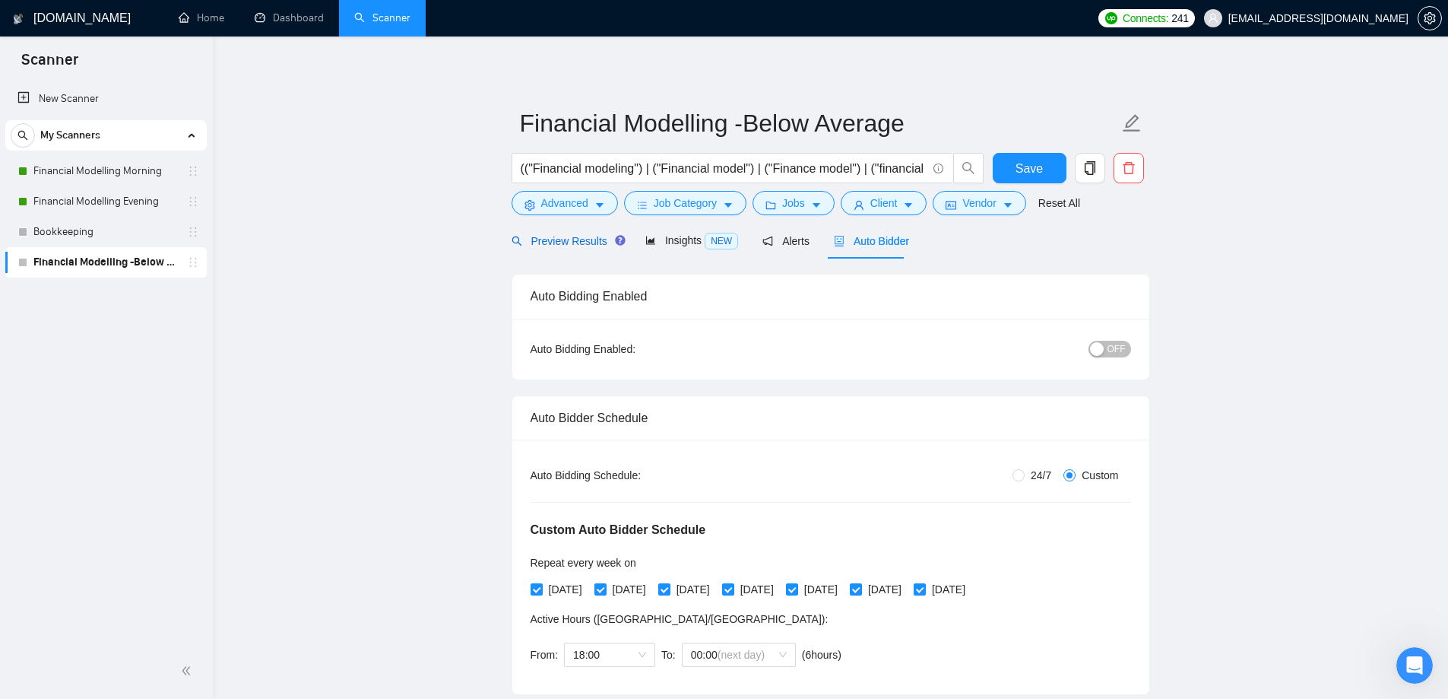
click at [535, 238] on span "Preview Results" at bounding box center [566, 241] width 109 height 12
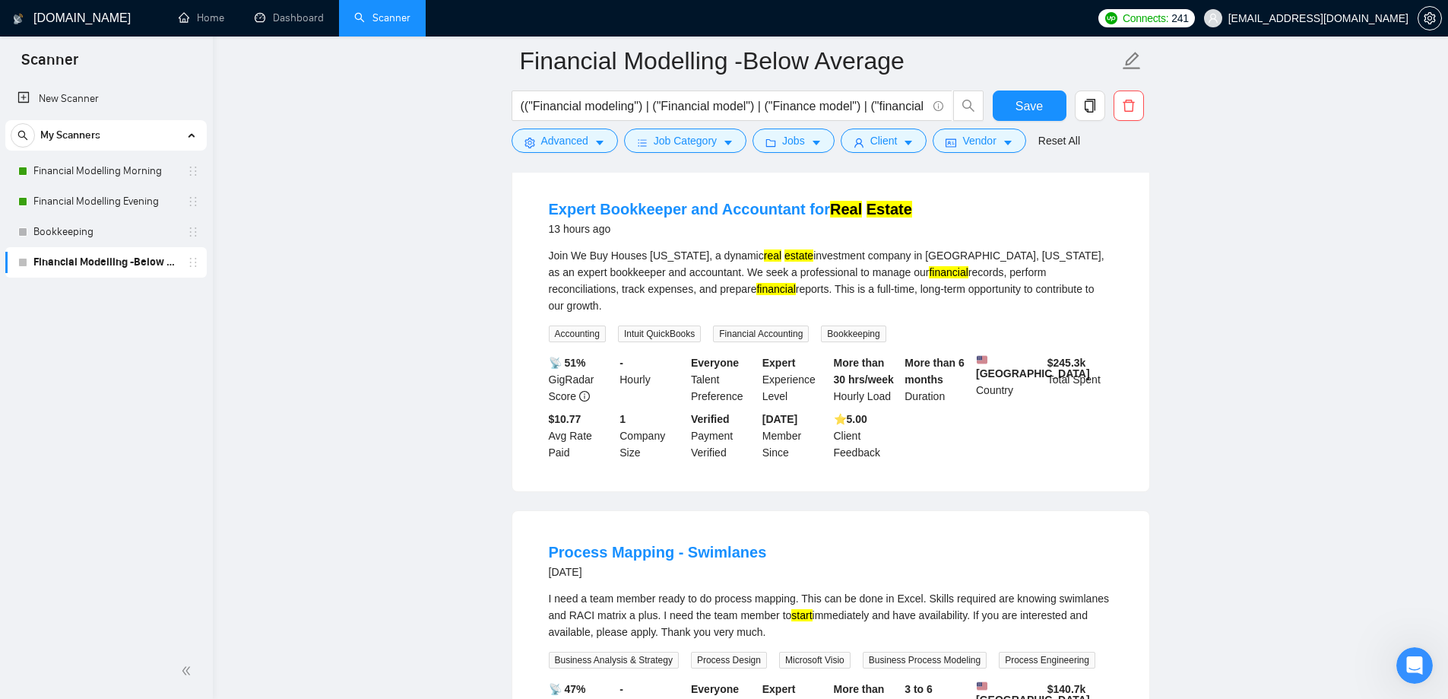
scroll to position [608, 0]
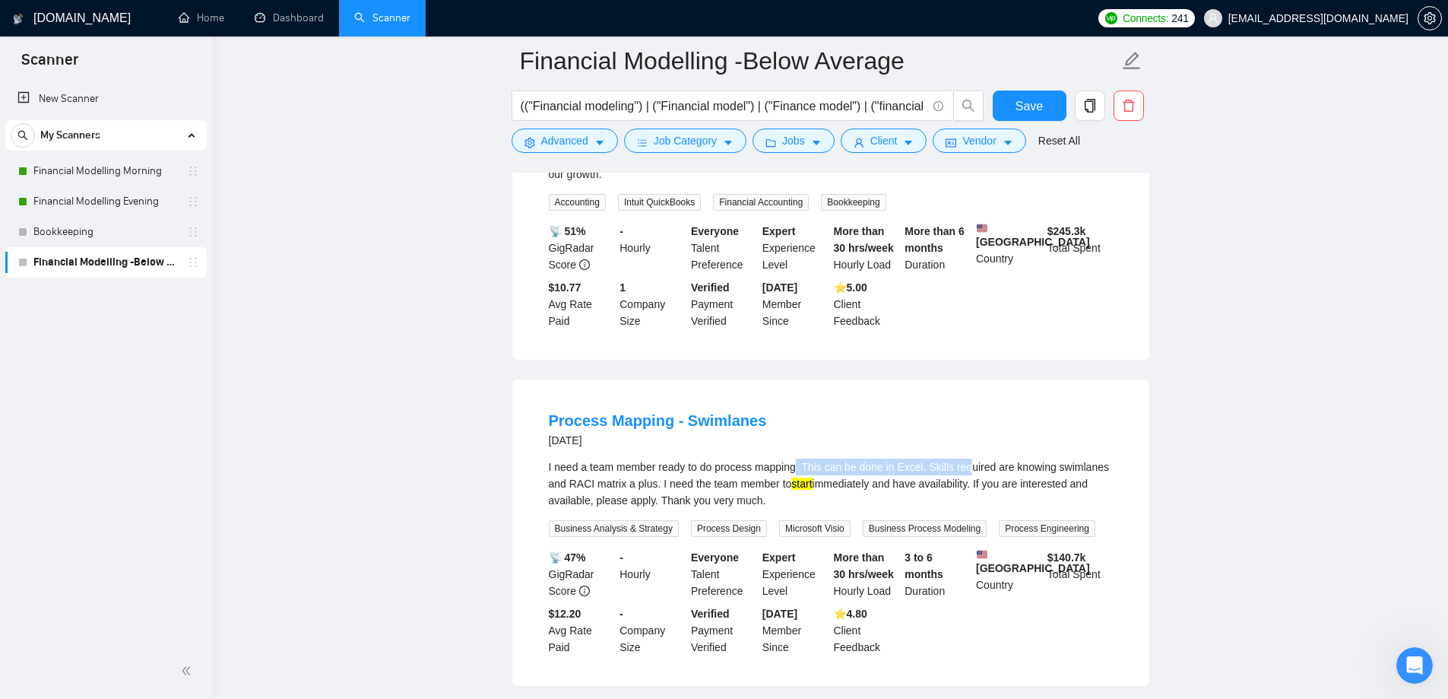
drag, startPoint x: 801, startPoint y: 458, endPoint x: 967, endPoint y: 457, distance: 166.5
click at [966, 458] on div "I need a team member ready to do process mapping. This can be done in Excel. Sk…" at bounding box center [831, 483] width 564 height 50
click at [967, 458] on div "I need a team member ready to do process mapping. This can be done in Excel. Sk…" at bounding box center [831, 483] width 564 height 50
click at [625, 417] on link "Process Mapping - Swimlanes" at bounding box center [658, 420] width 218 height 17
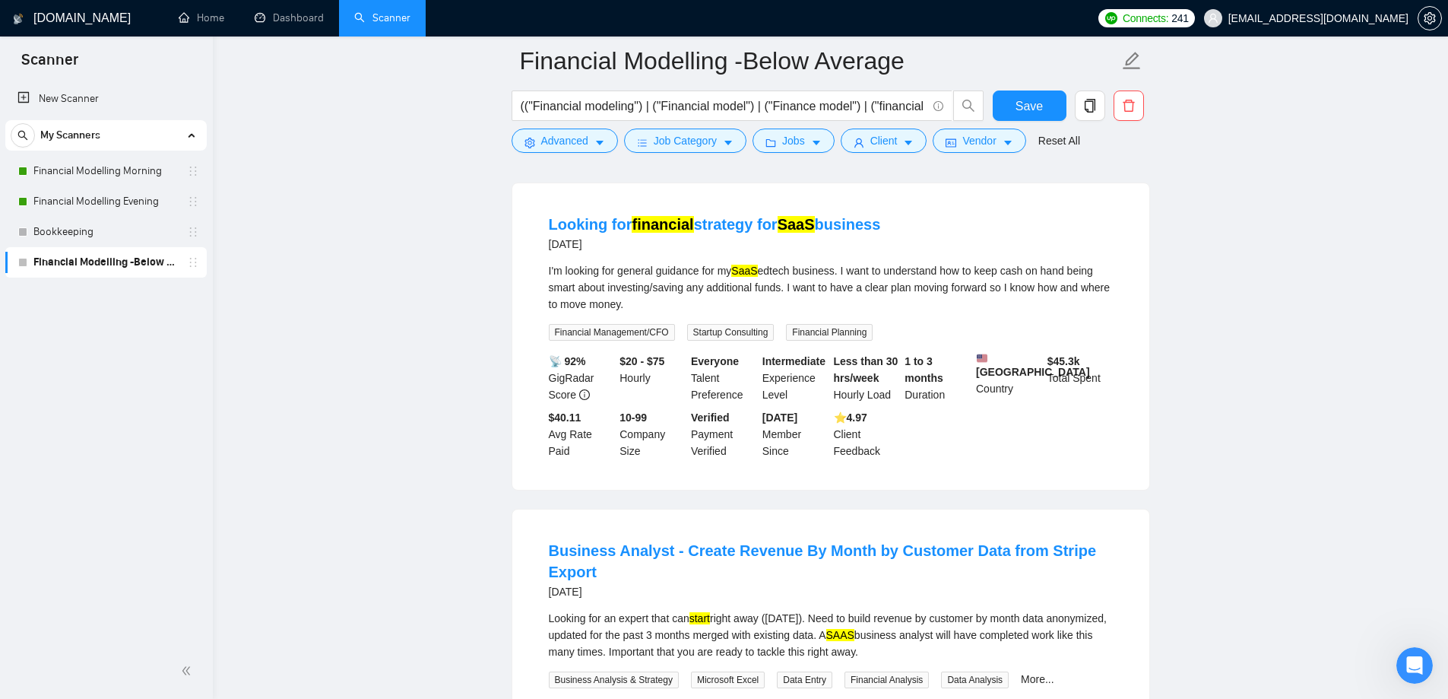
scroll to position [1369, 0]
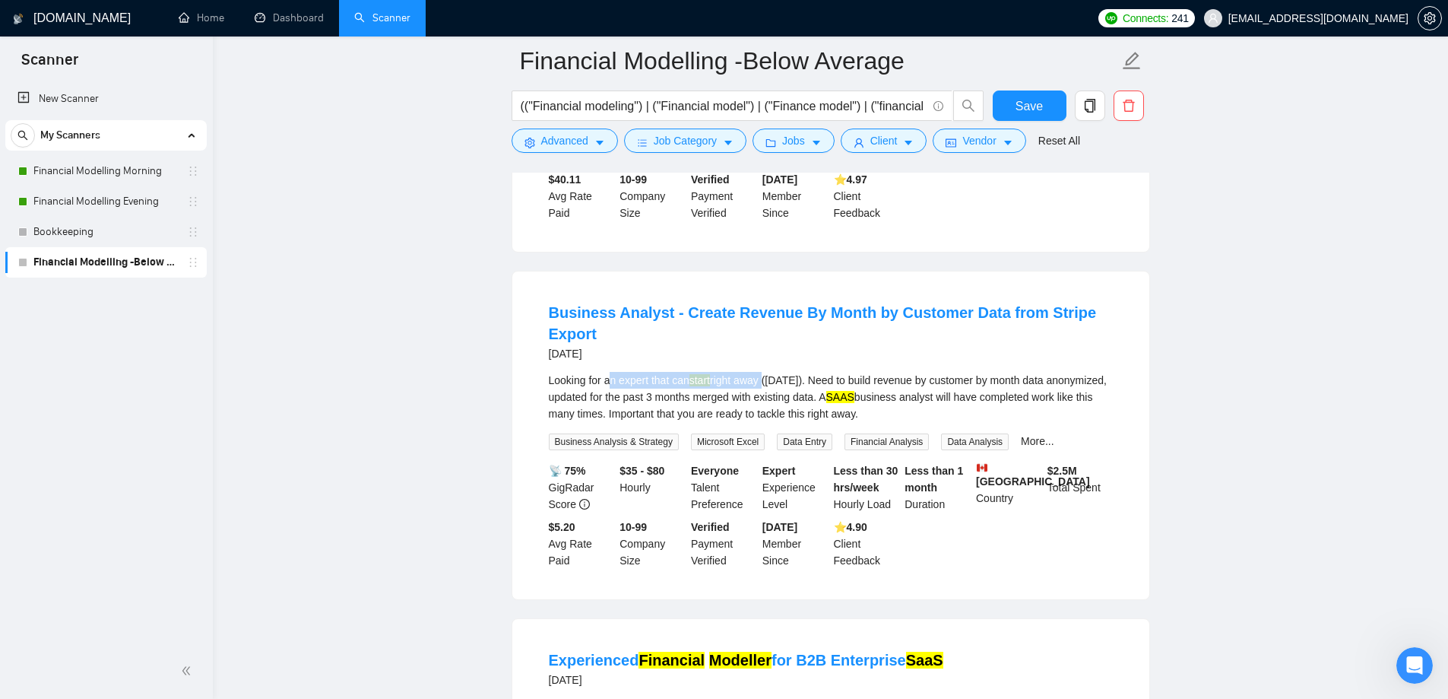
drag, startPoint x: 609, startPoint y: 391, endPoint x: 782, endPoint y: 394, distance: 172.6
click at [776, 392] on div "Looking for an expert that can start right away ([DATE]). Need to build revenue…" at bounding box center [831, 397] width 564 height 50
click at [798, 394] on div "Looking for an expert that can start right away ([DATE]). Need to build revenue…" at bounding box center [831, 397] width 564 height 50
drag, startPoint x: 808, startPoint y: 394, endPoint x: 1038, endPoint y: 385, distance: 229.8
click at [1034, 385] on div "Looking for an expert that can start right away ([DATE]). Need to build revenue…" at bounding box center [831, 397] width 564 height 50
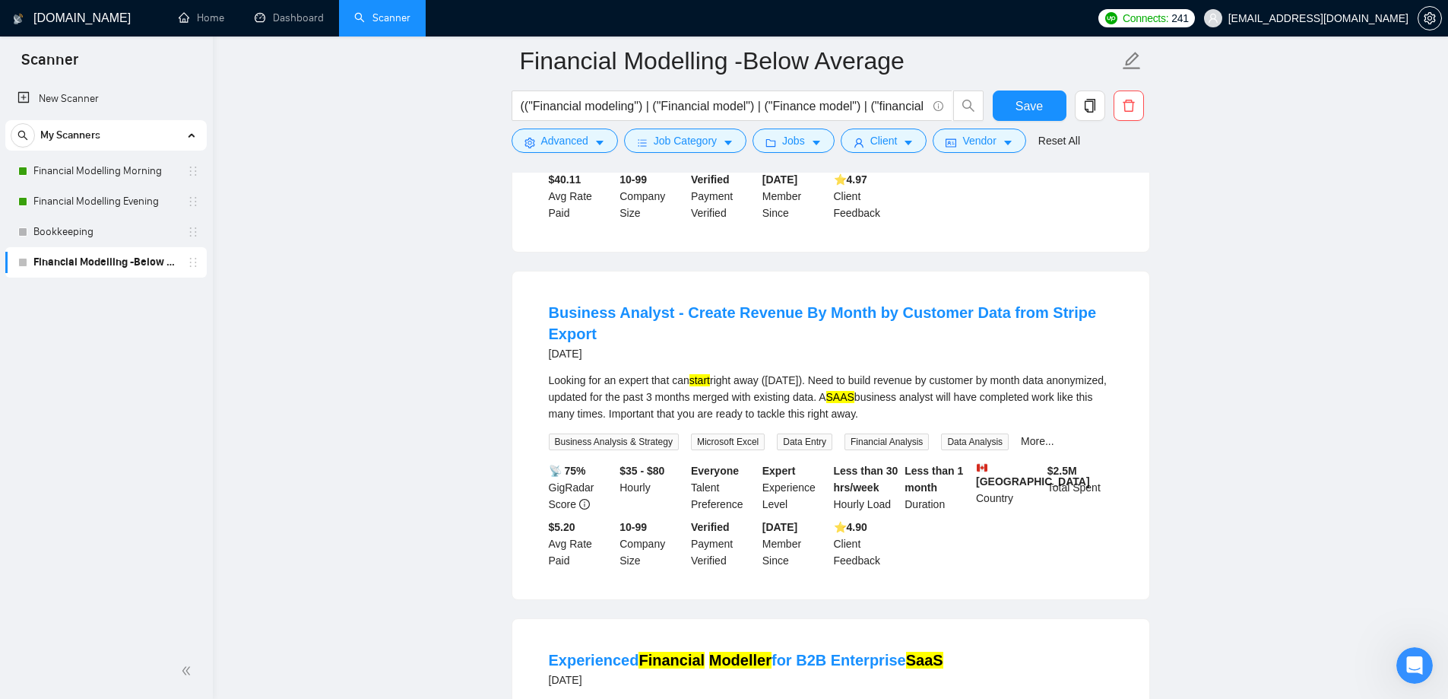
click at [1038, 385] on div "Looking for an expert that can start right away ([DATE]). Need to build revenue…" at bounding box center [831, 397] width 564 height 50
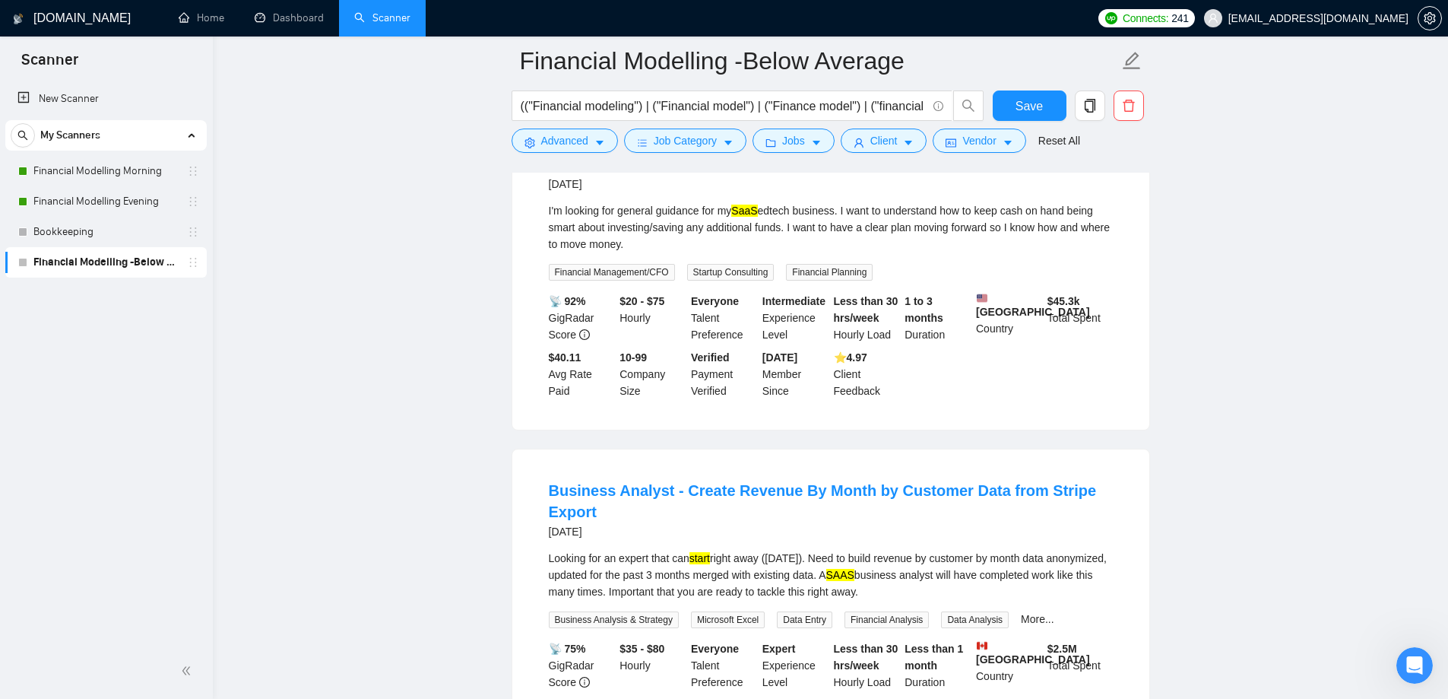
scroll to position [1217, 0]
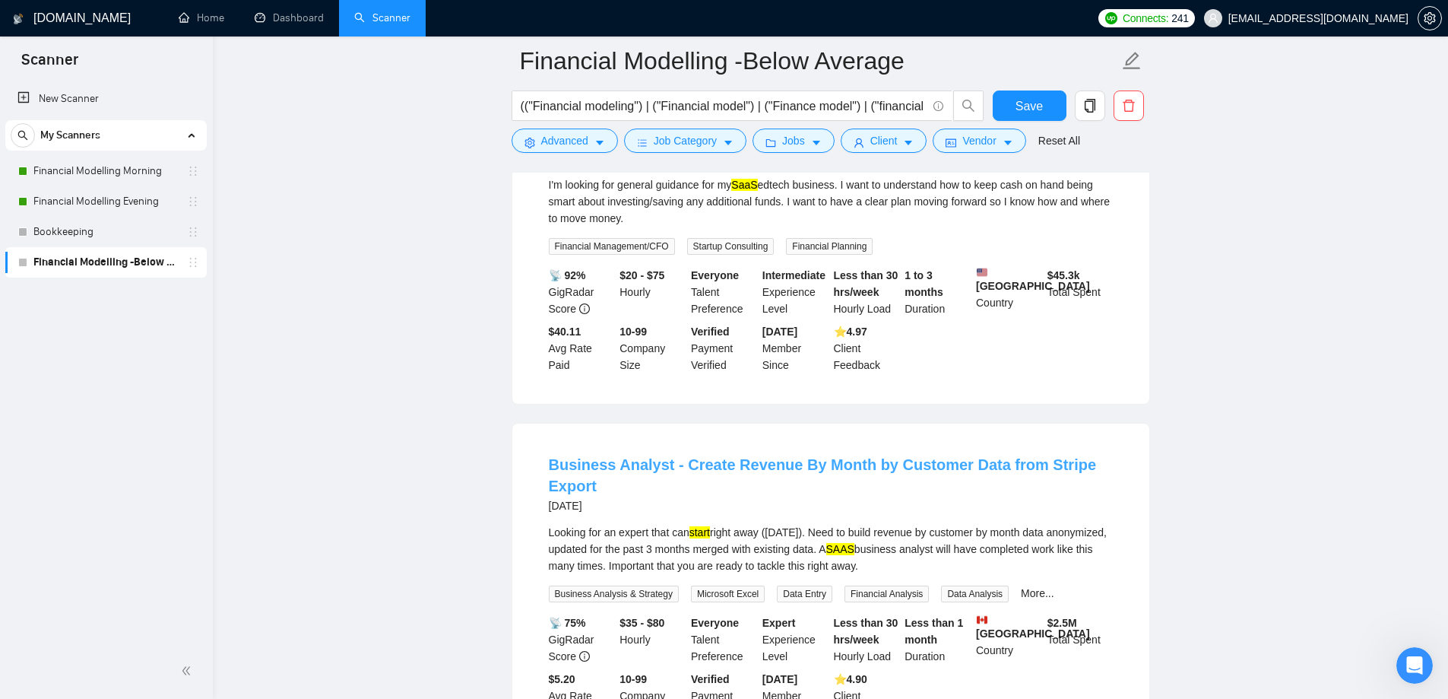
click at [898, 483] on link "Business Analyst - Create Revenue By Month by Customer Data from Stripe Export" at bounding box center [823, 475] width 548 height 38
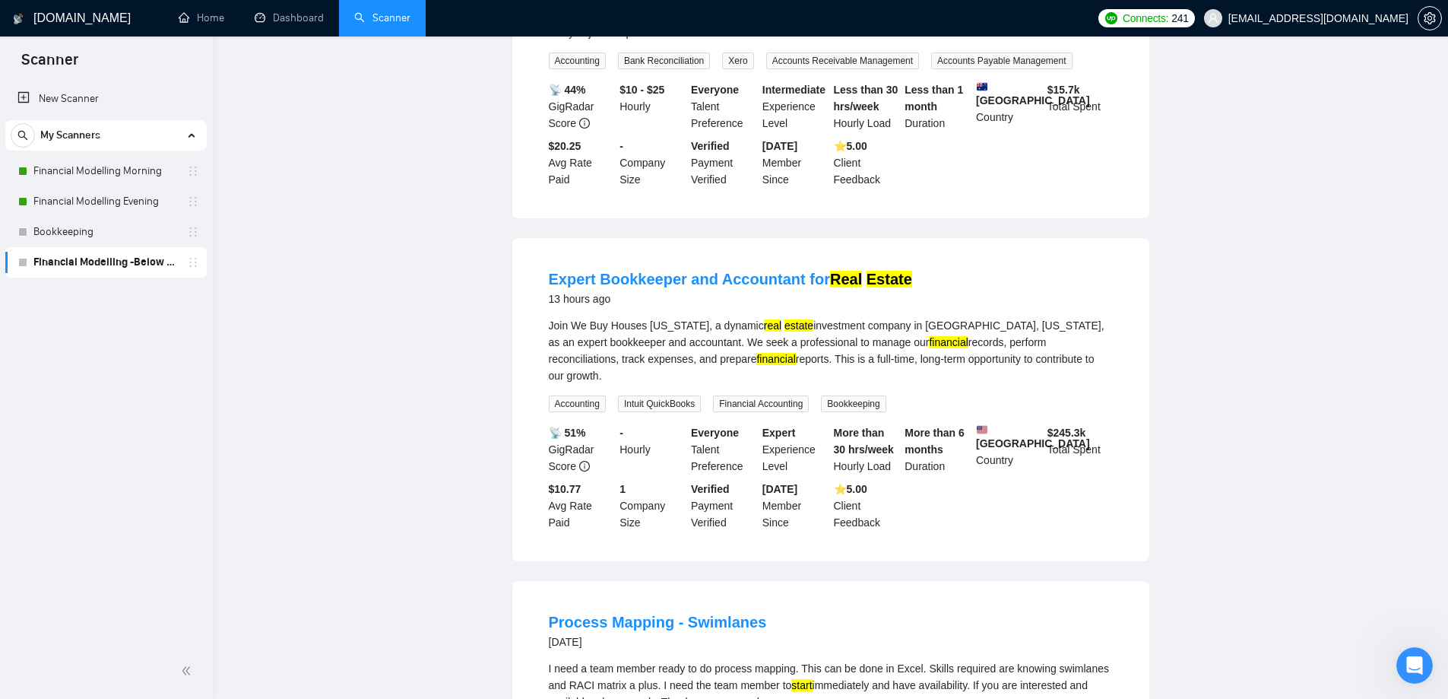
scroll to position [0, 0]
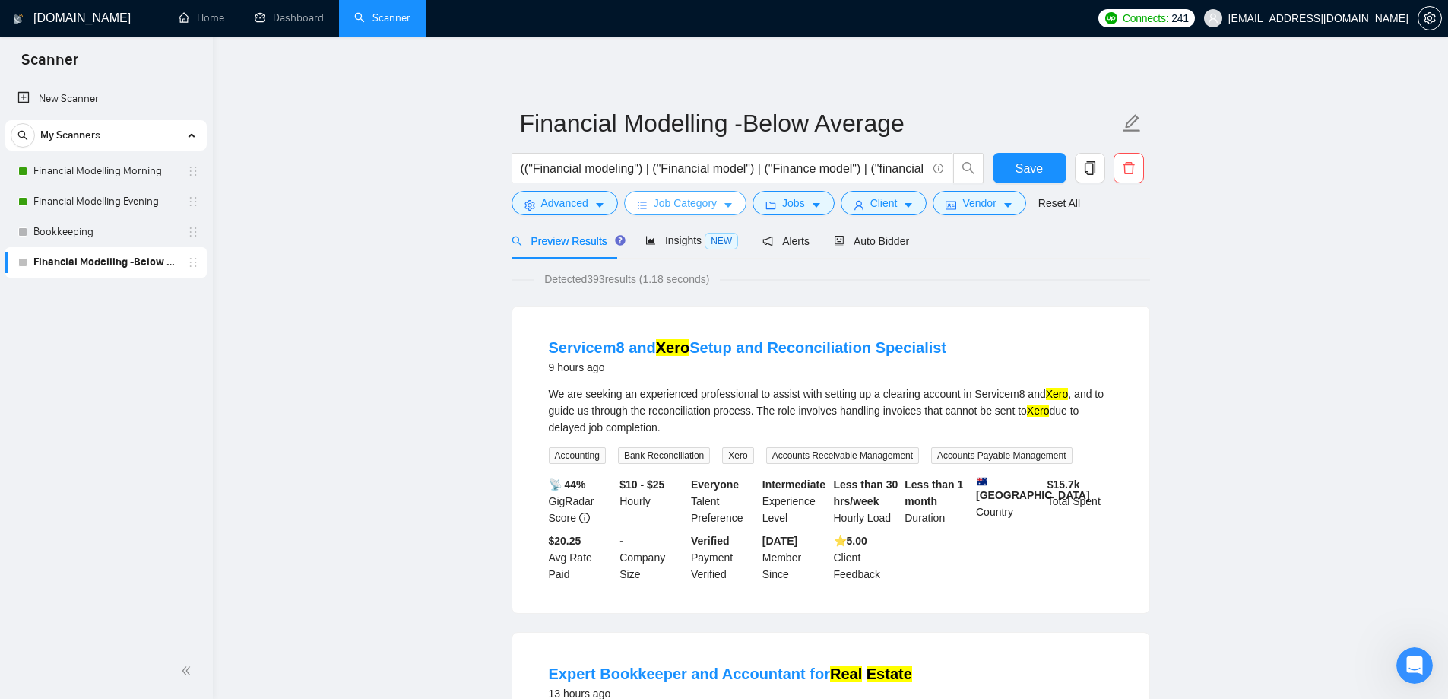
click at [668, 208] on span "Job Category" at bounding box center [685, 203] width 63 height 17
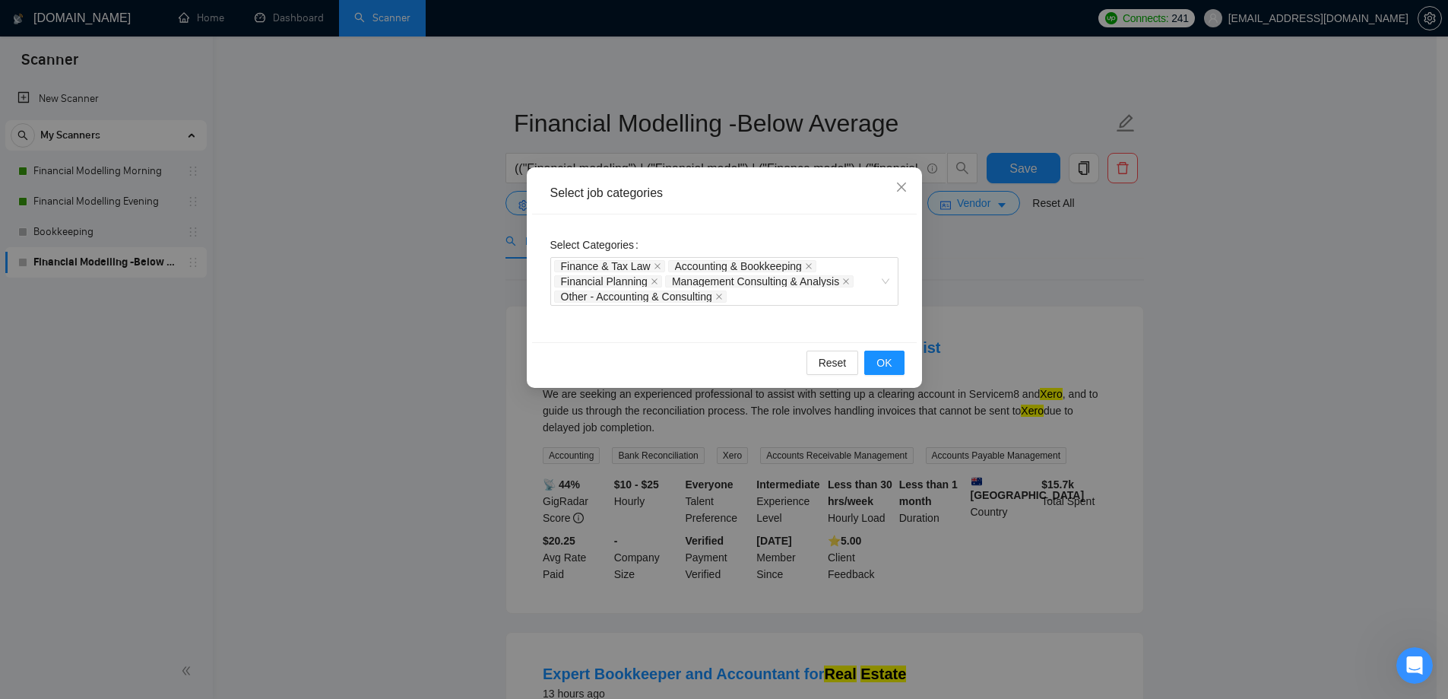
click at [1008, 366] on div "Select job categories Select Categories Finance & Tax Law Accounting & Bookkeep…" at bounding box center [724, 349] width 1448 height 699
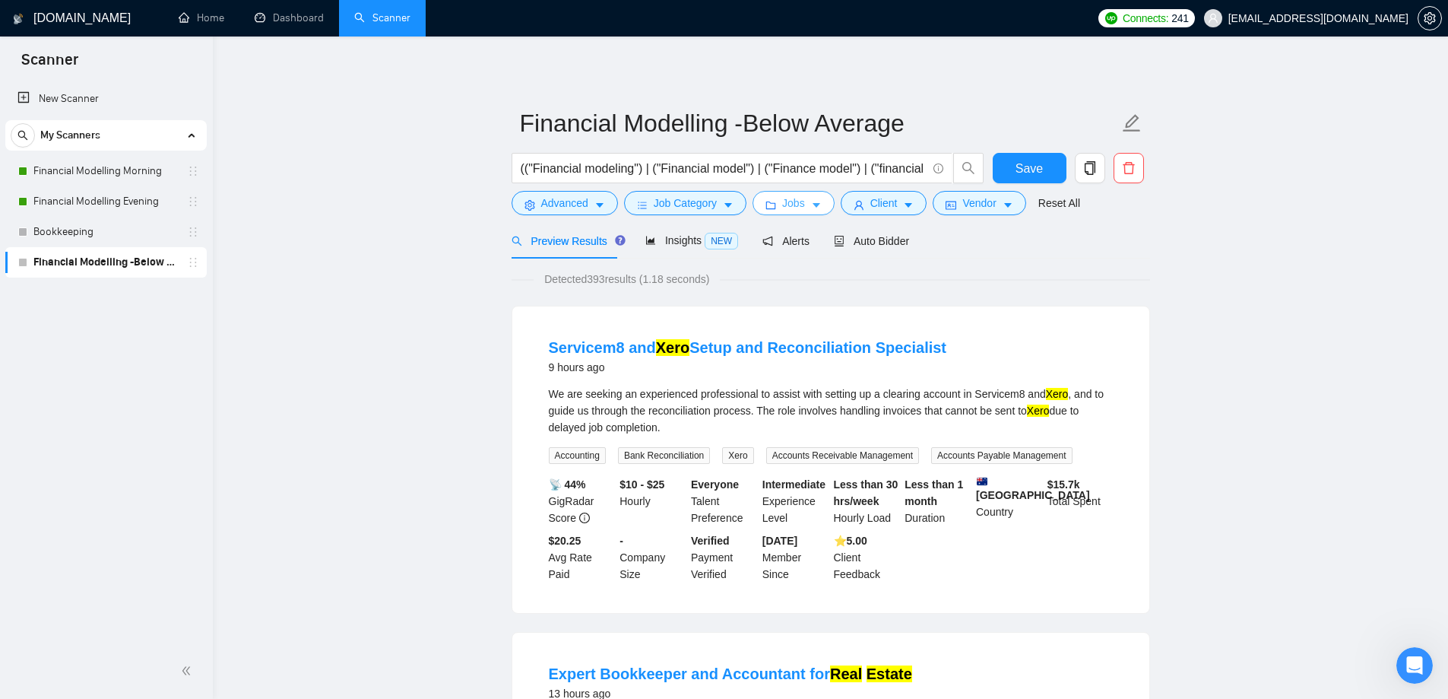
click at [783, 210] on span "Jobs" at bounding box center [793, 203] width 23 height 17
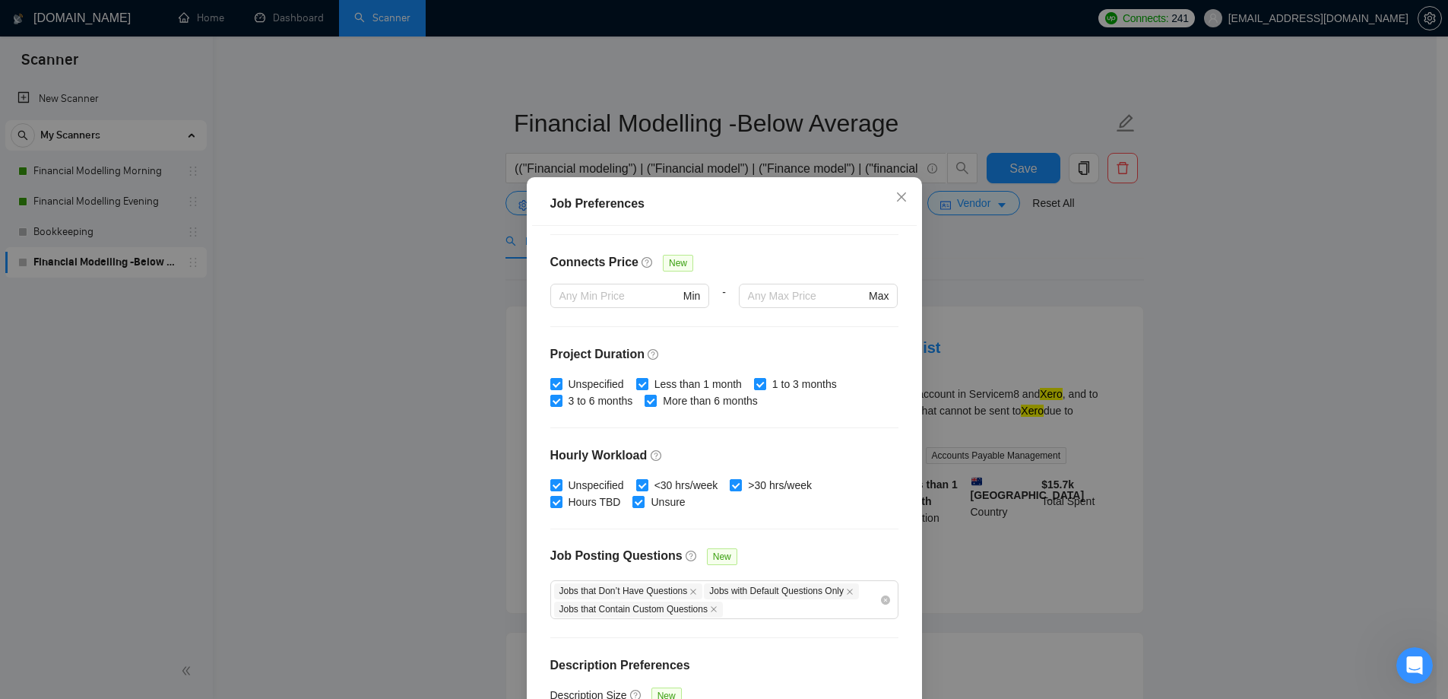
scroll to position [381, 0]
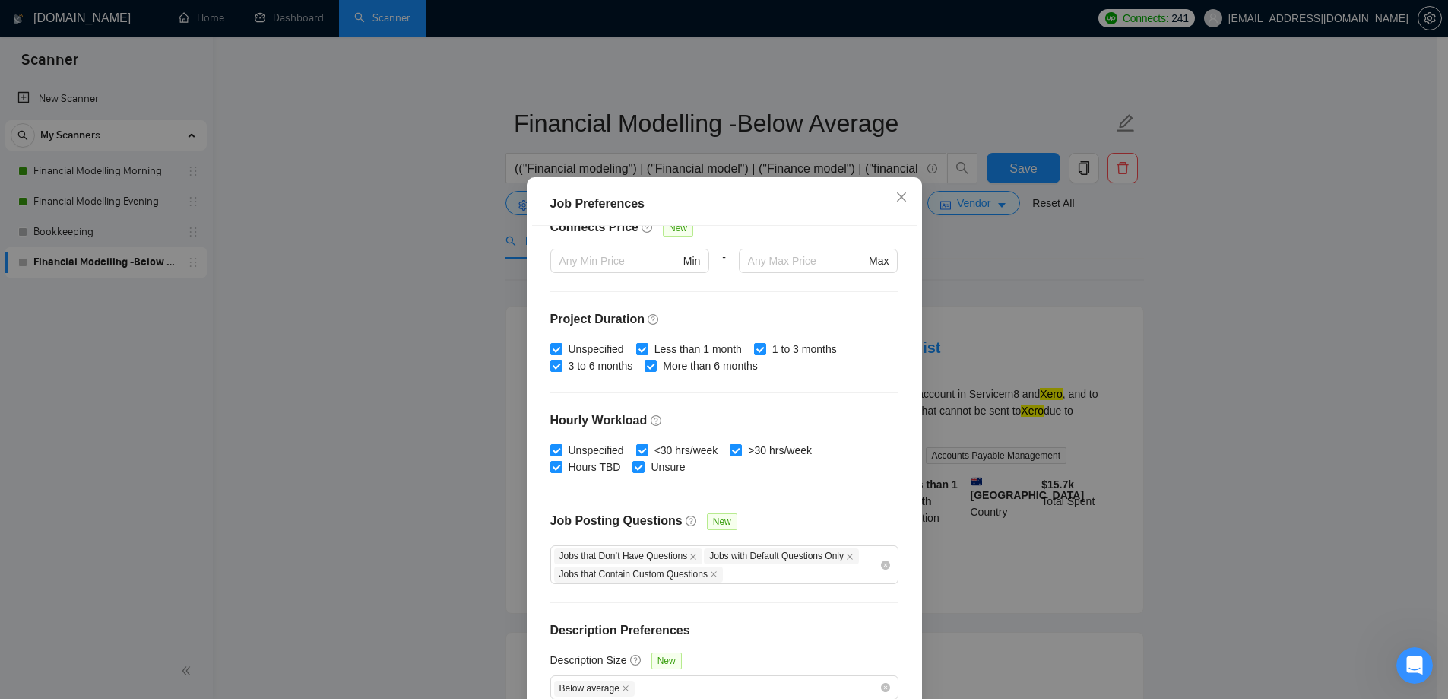
click at [1012, 299] on div "Job Preferences Budget Project Type All Fixed Price Hourly Rate Fixed Price Bud…" at bounding box center [724, 349] width 1448 height 699
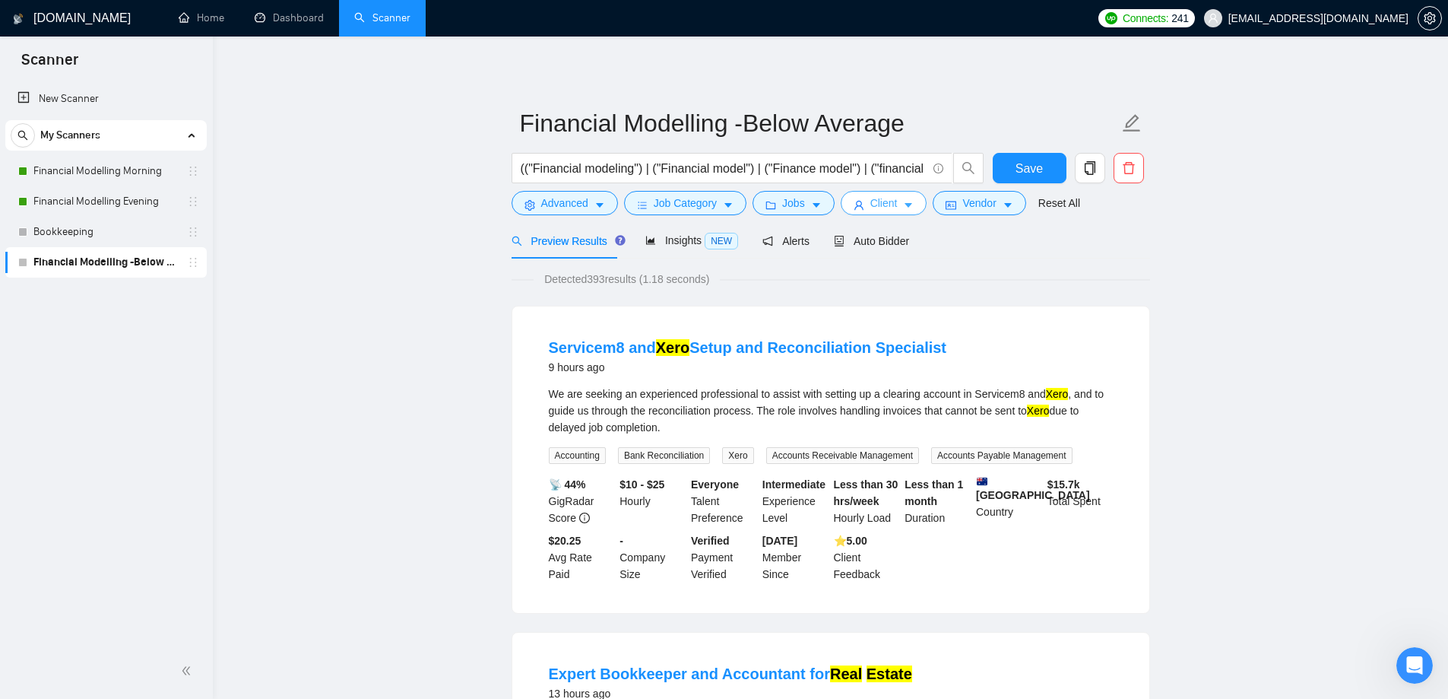
click at [888, 208] on span "Client" at bounding box center [884, 203] width 27 height 17
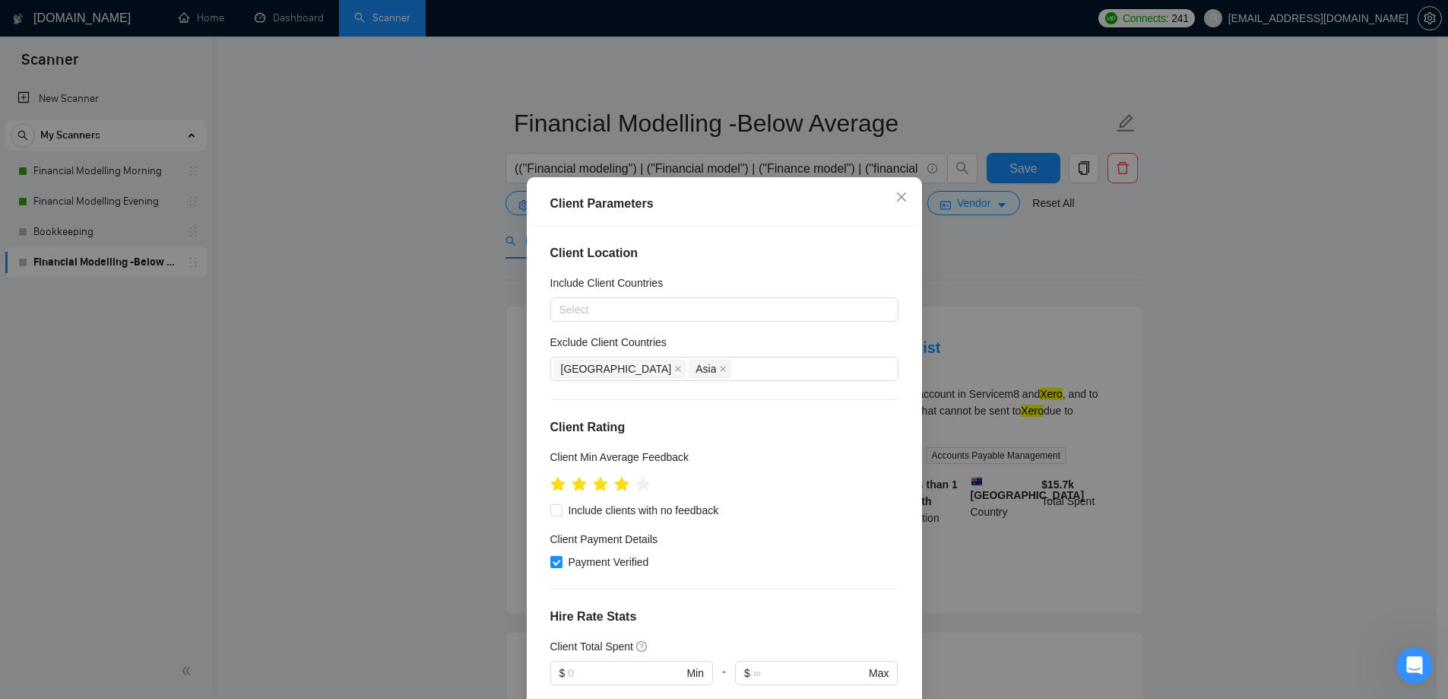
drag, startPoint x: 1044, startPoint y: 313, endPoint x: 997, endPoint y: 245, distance: 83.1
click at [1044, 312] on div "Client Parameters Client Location Include Client Countries Select Exclude Clien…" at bounding box center [724, 349] width 1448 height 699
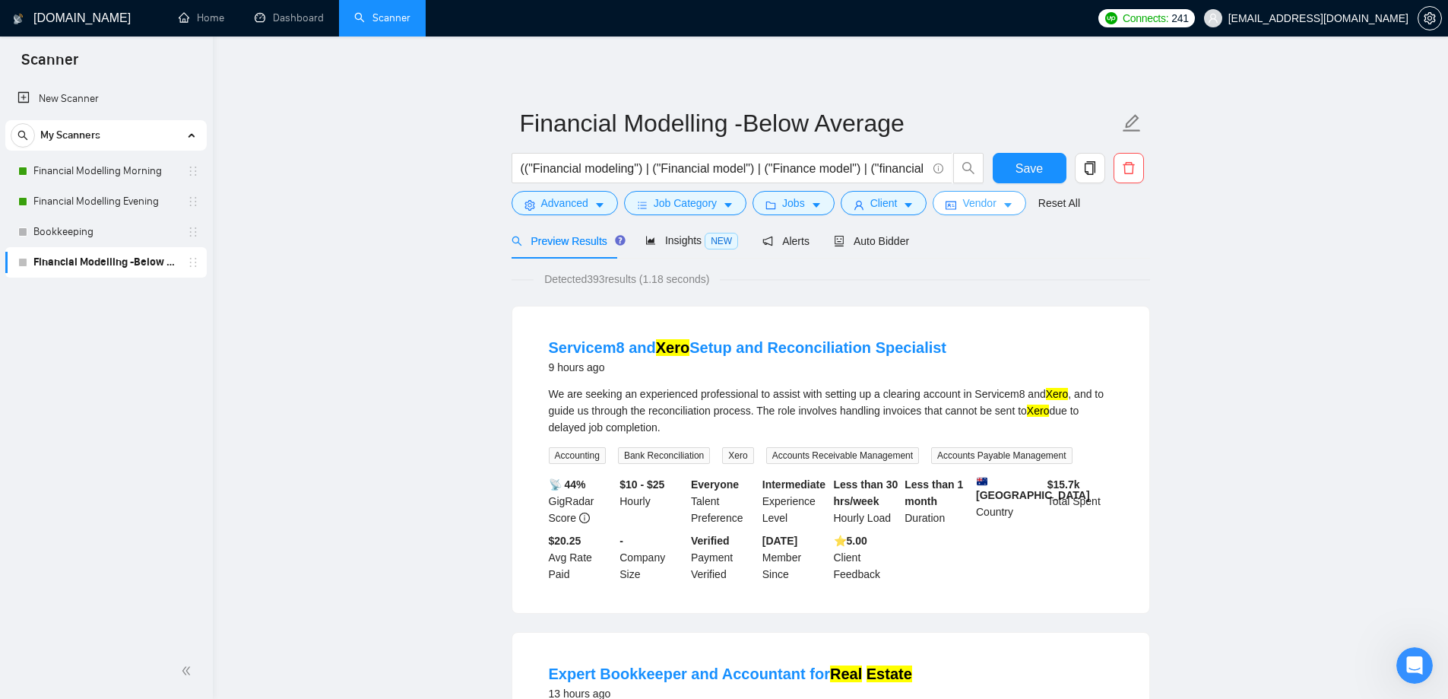
click at [954, 201] on button "Vendor" at bounding box center [979, 203] width 93 height 24
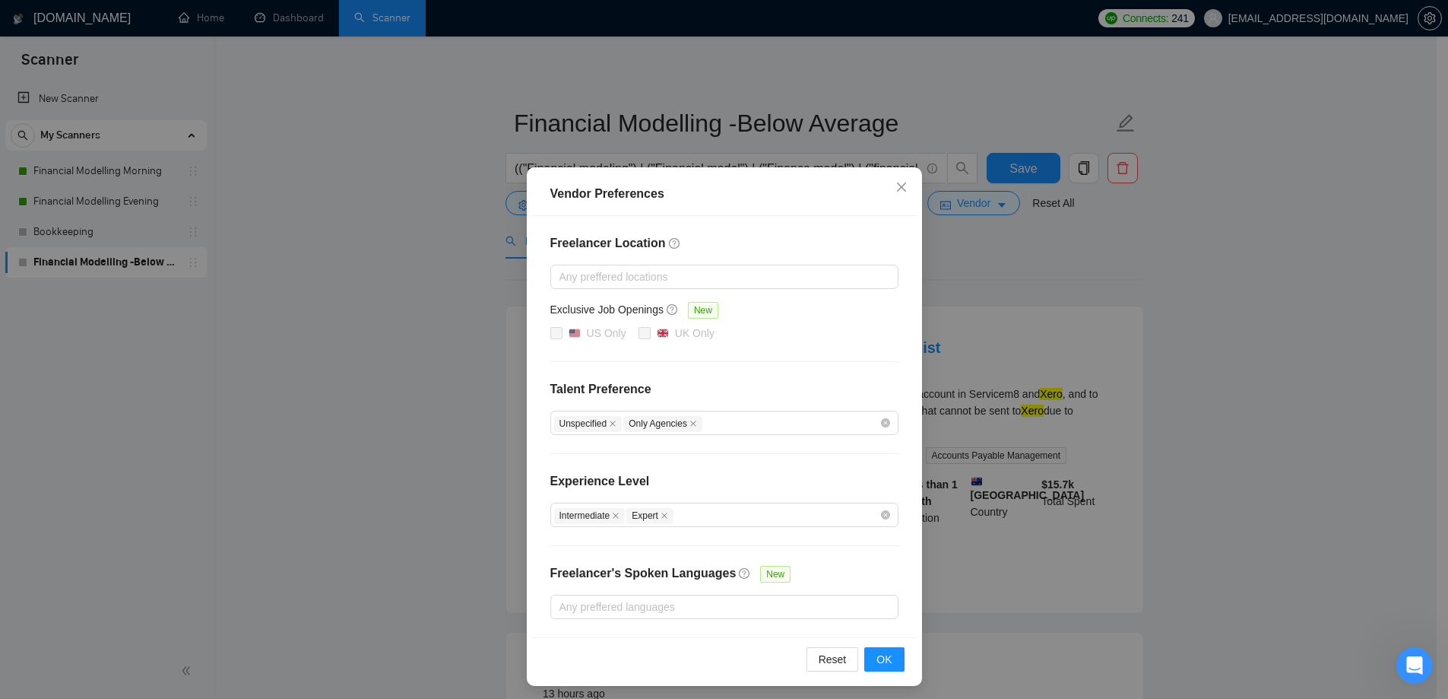
click at [1109, 333] on div "Vendor Preferences Freelancer Location Any preffered locations Exclusive Job Op…" at bounding box center [724, 349] width 1448 height 699
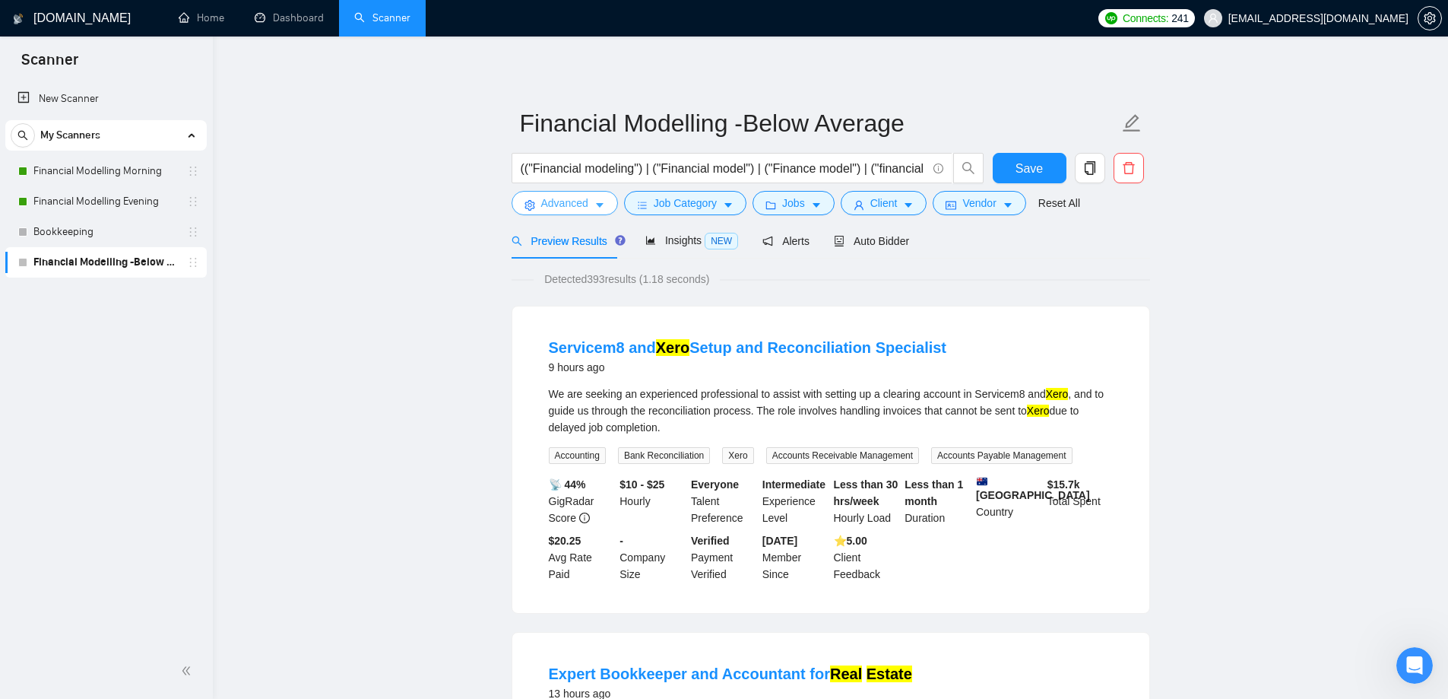
click at [574, 192] on button "Advanced" at bounding box center [565, 203] width 106 height 24
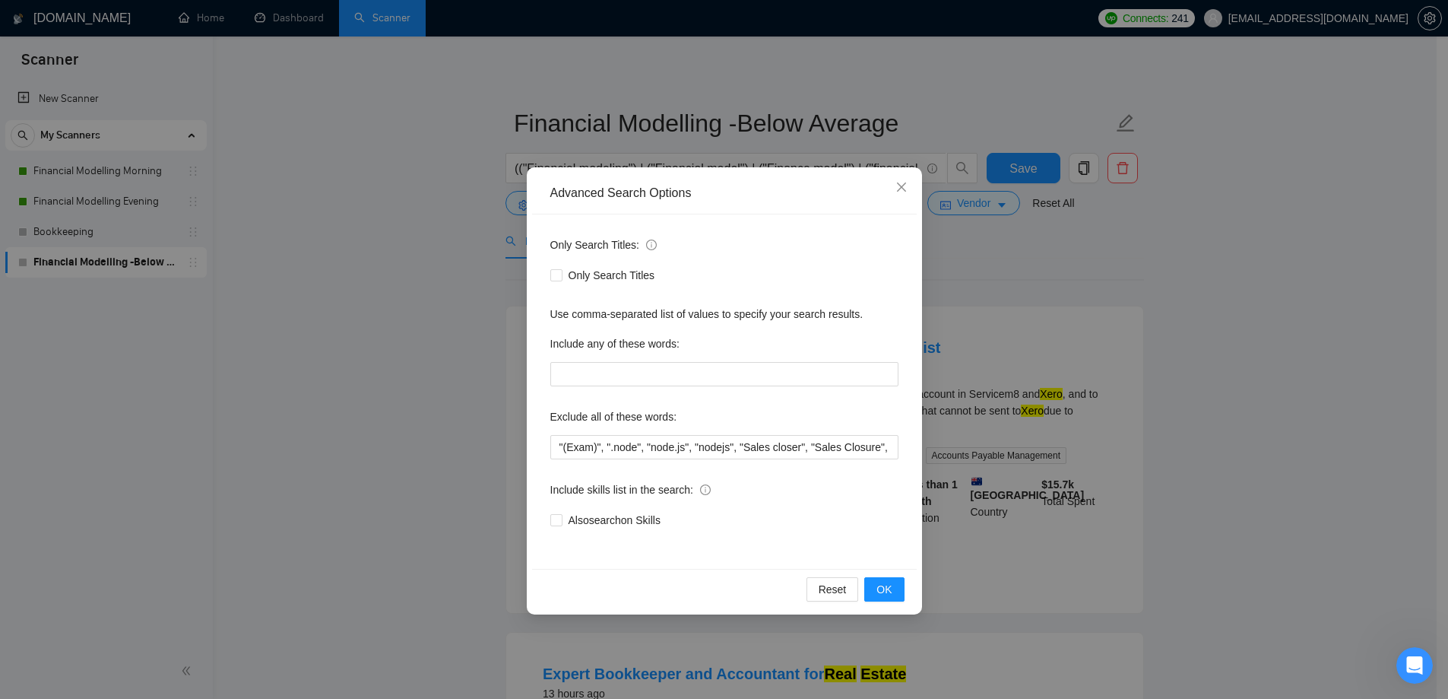
click at [1040, 352] on div "Advanced Search Options Only Search Titles: Only Search Titles Use comma-separa…" at bounding box center [724, 349] width 1448 height 699
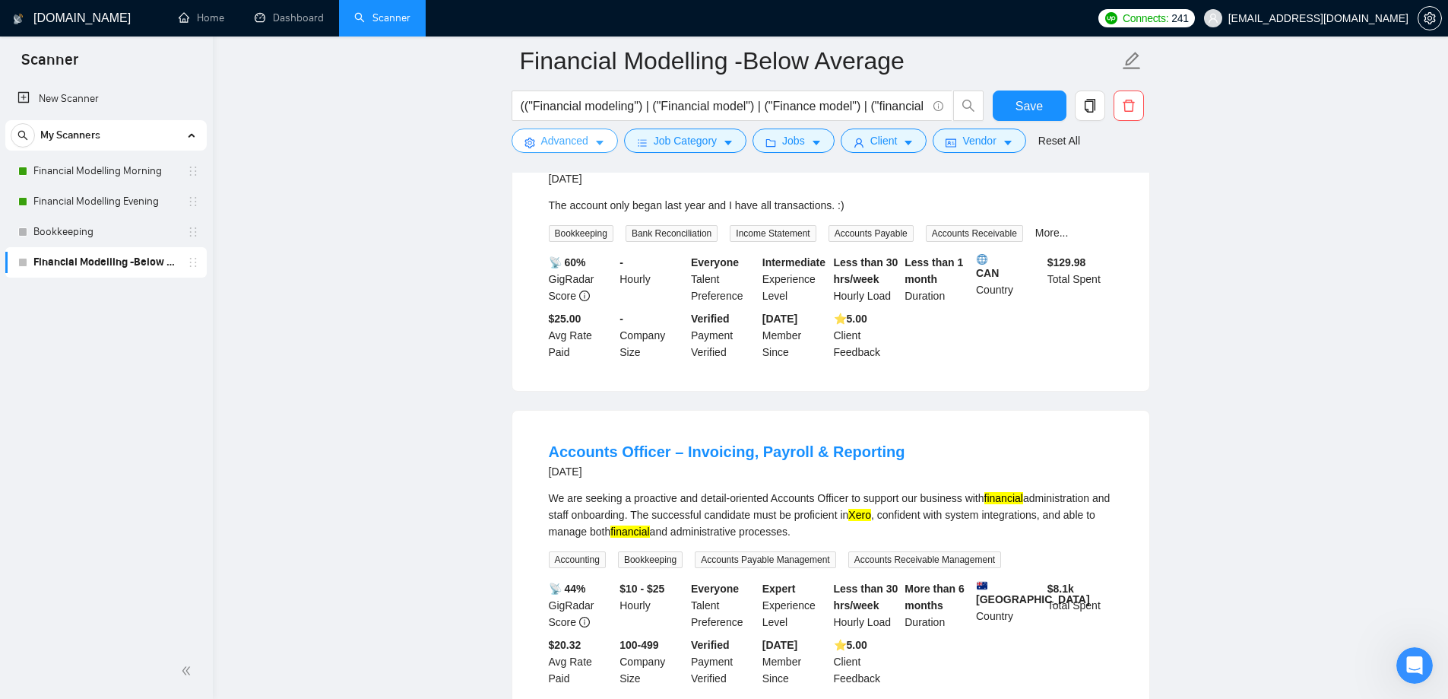
scroll to position [2977, 0]
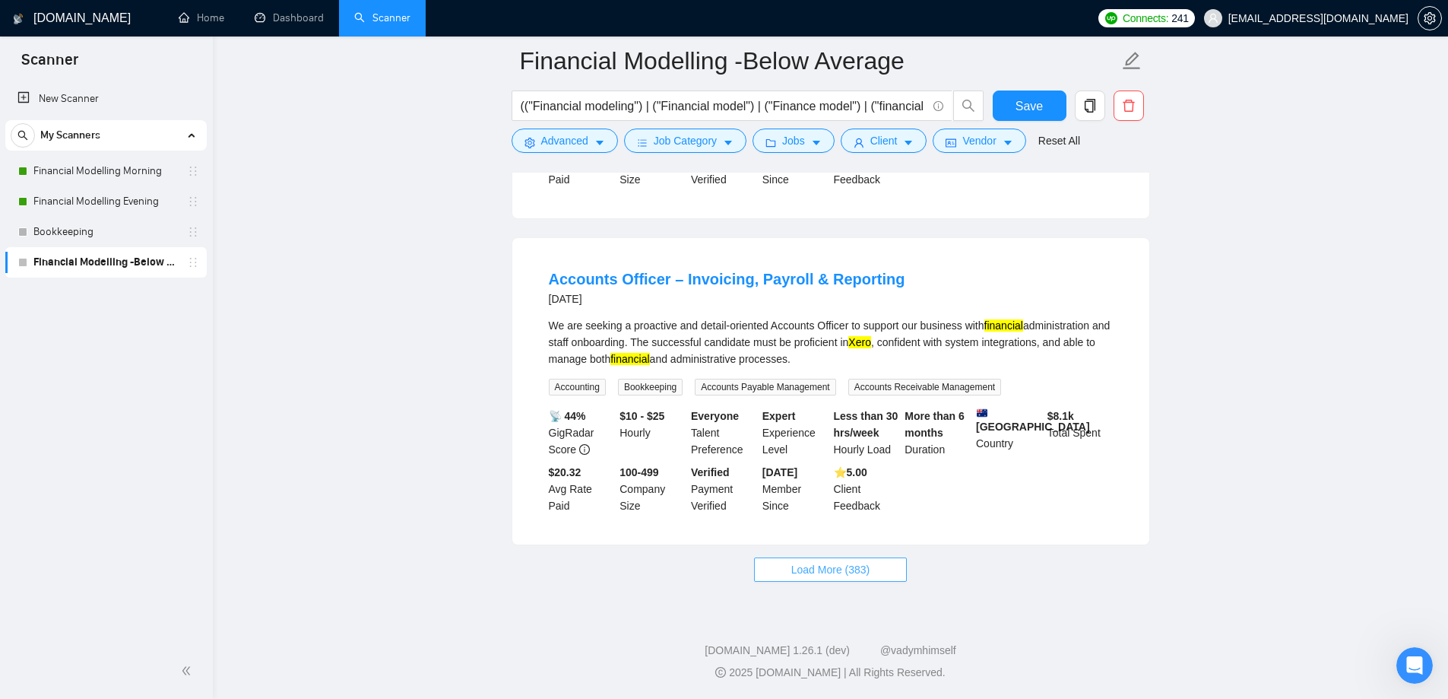
click at [845, 573] on span "Load More (383)" at bounding box center [830, 569] width 79 height 17
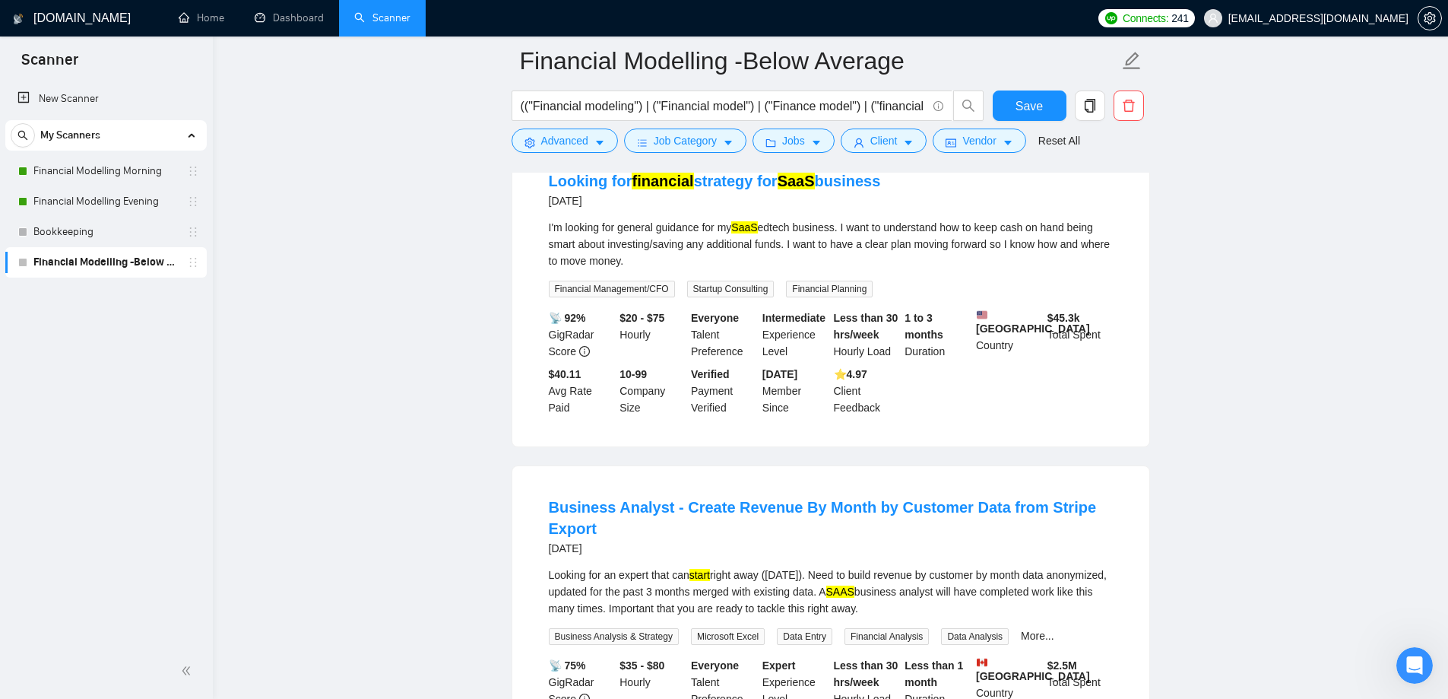
scroll to position [925, 0]
